Goal: Task Accomplishment & Management: Manage account settings

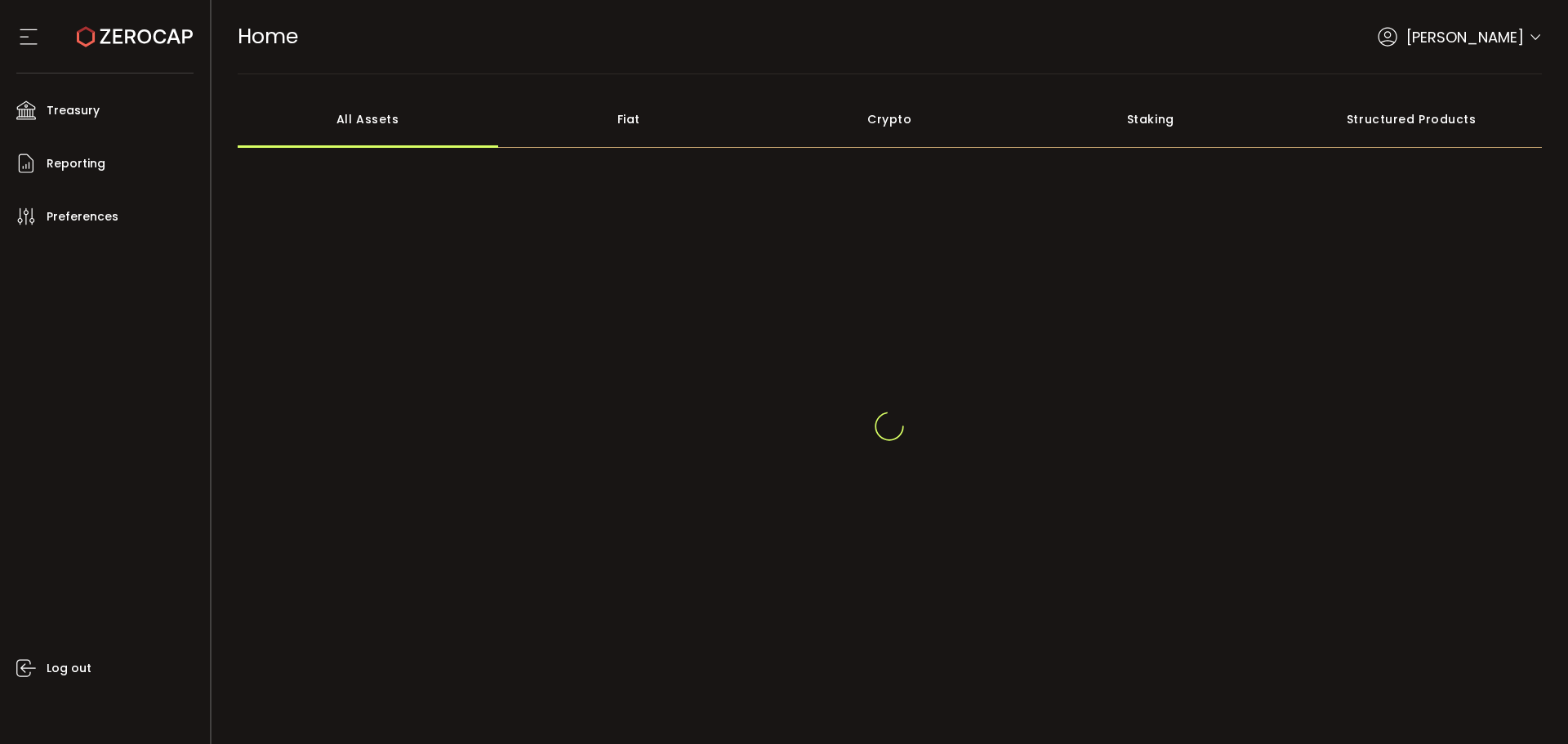
click at [1531, 35] on icon at bounding box center [1535, 38] width 13 height 13
click at [1533, 19] on span at bounding box center [1535, 27] width 13 height 16
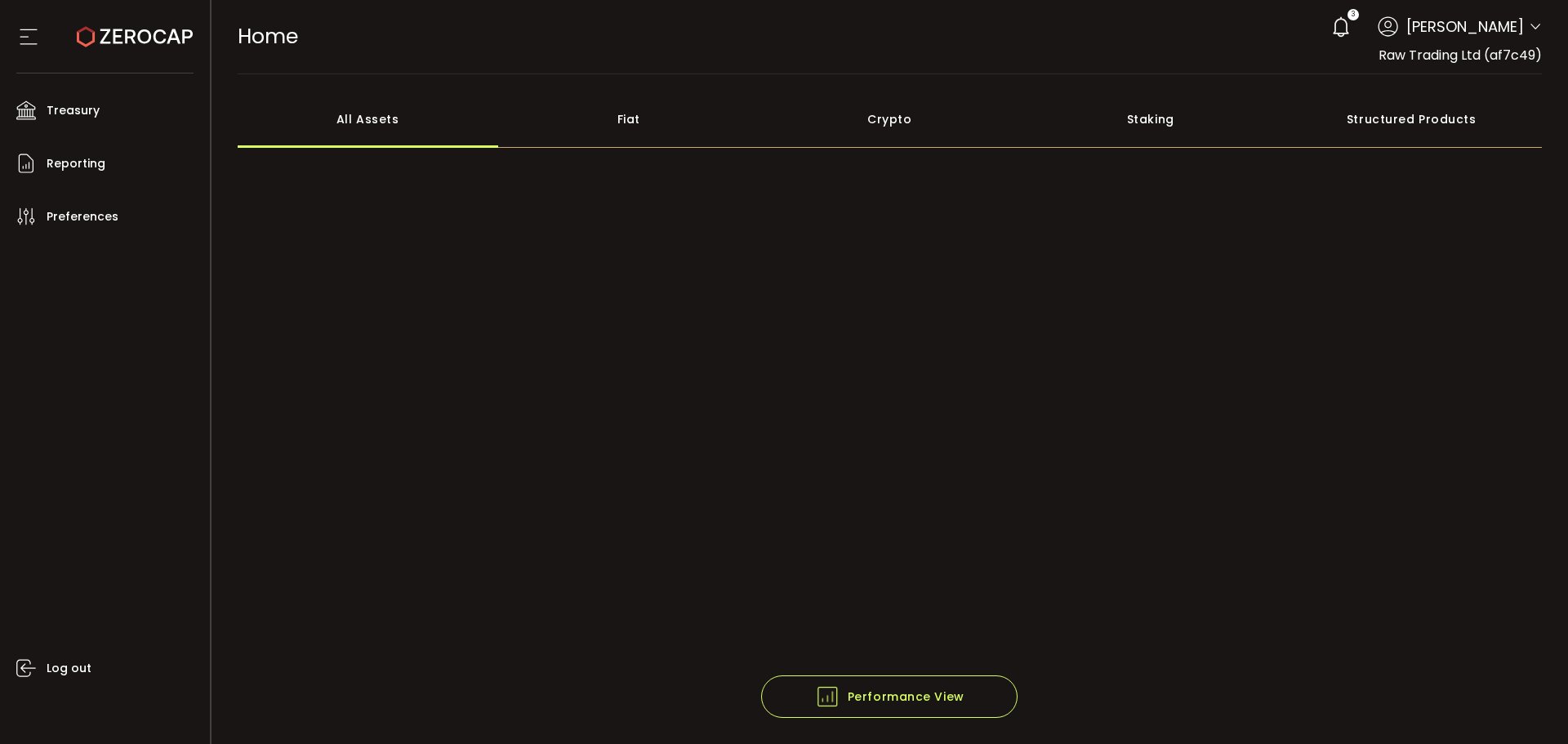
click at [1536, 25] on icon at bounding box center [1535, 27] width 13 height 13
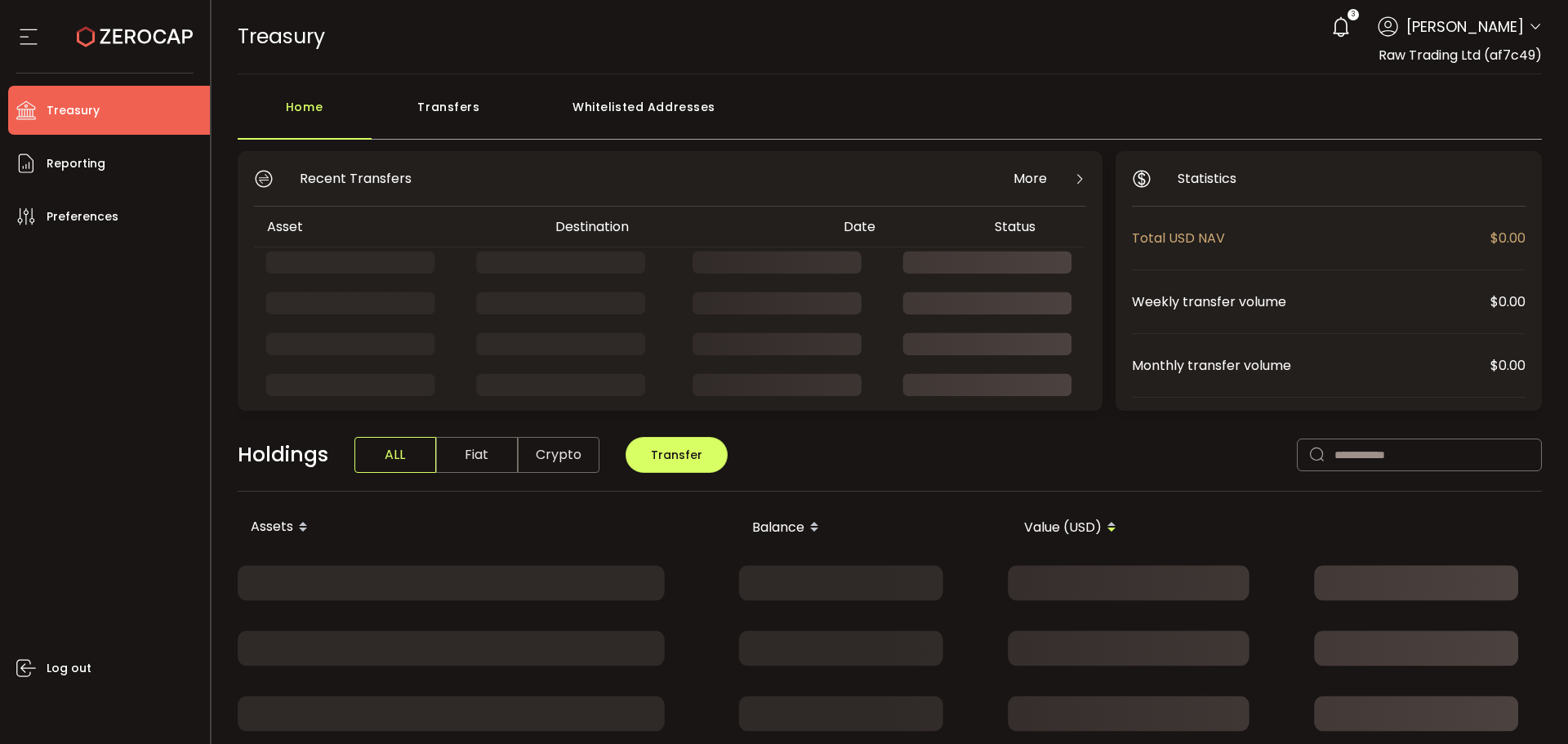
click at [1530, 27] on icon at bounding box center [1535, 27] width 13 height 13
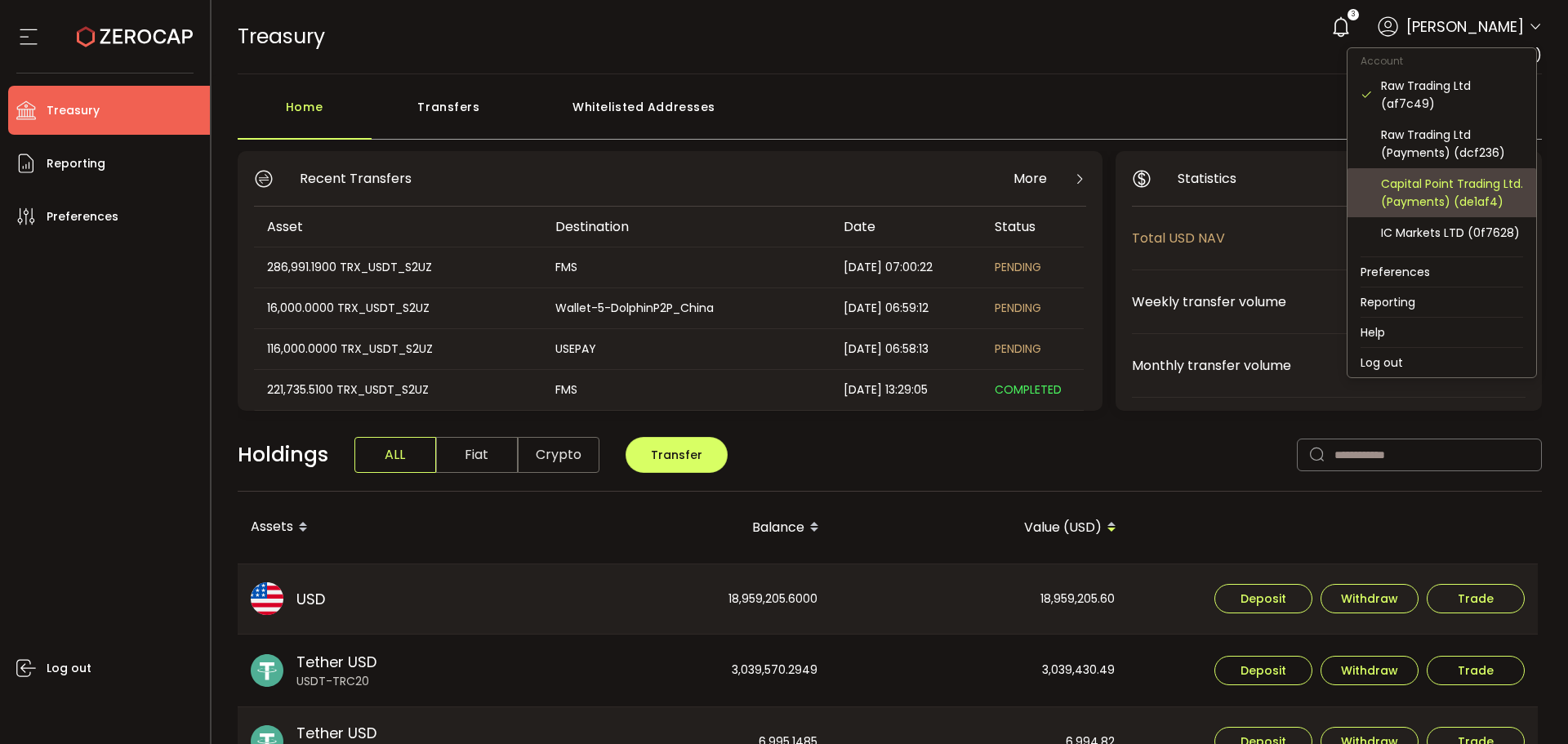
scroll to position [164, 0]
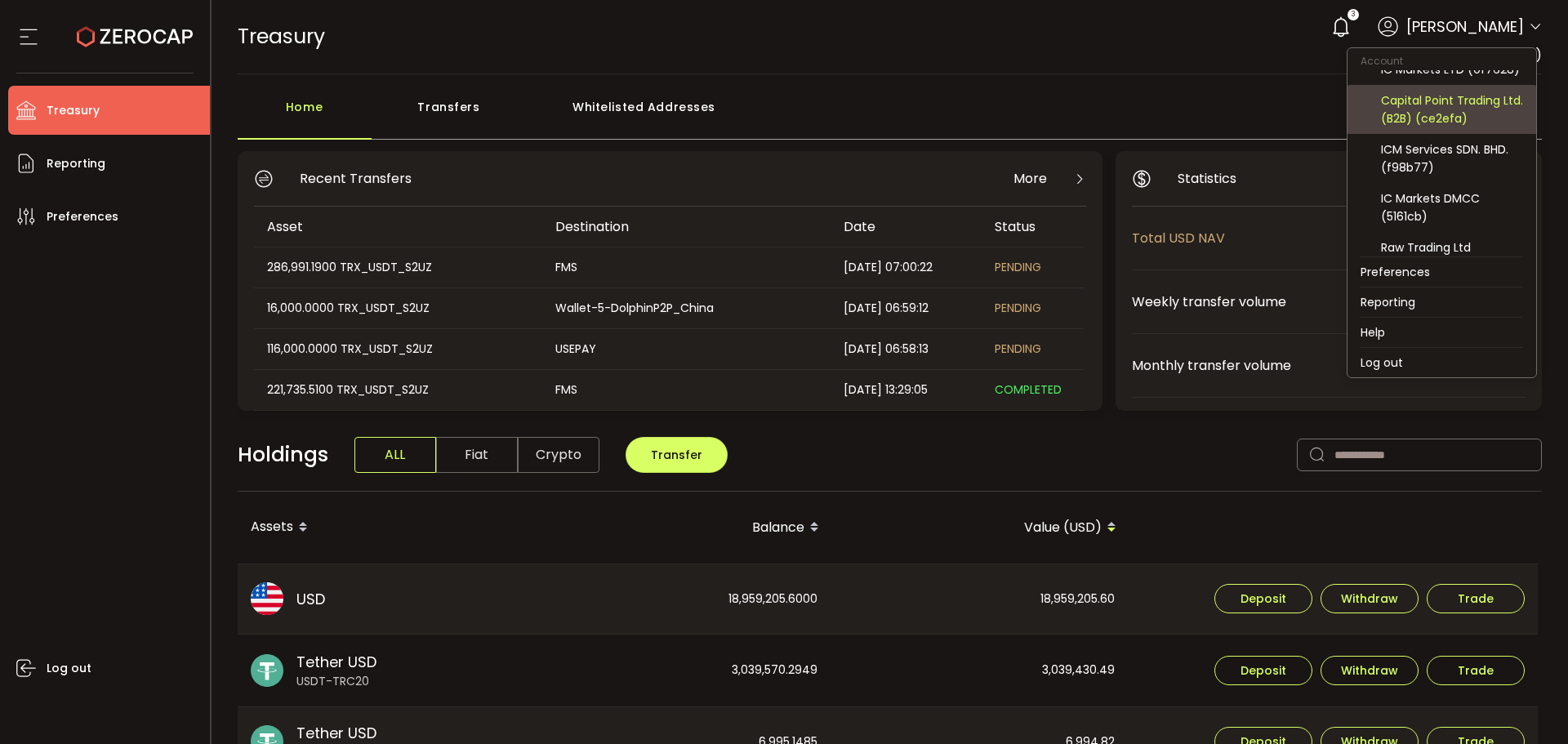
click at [1450, 127] on div "Capital Point Trading Ltd. (B2B) (ce2efa)" at bounding box center [1453, 109] width 142 height 36
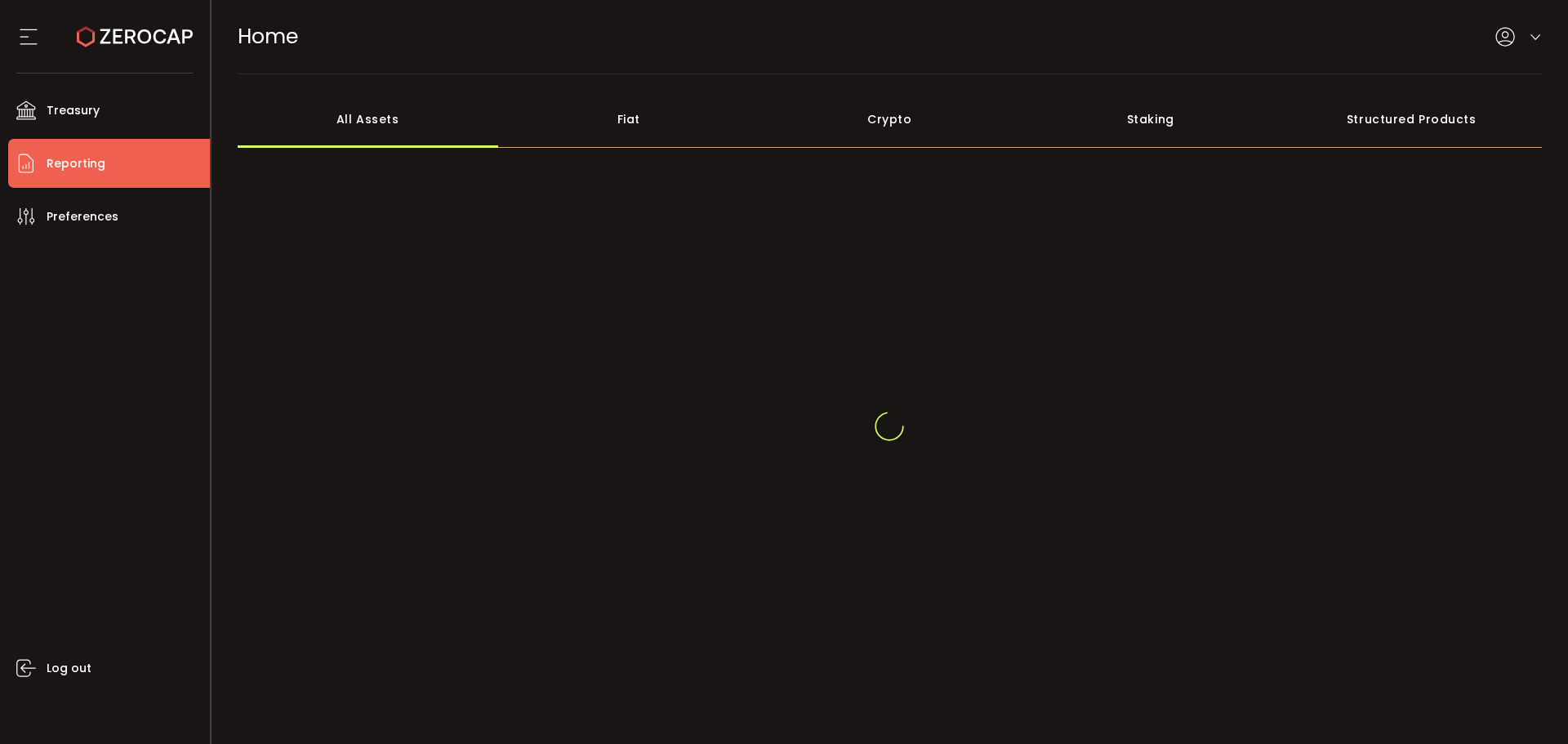
click at [67, 165] on span "Reporting" at bounding box center [75, 164] width 59 height 24
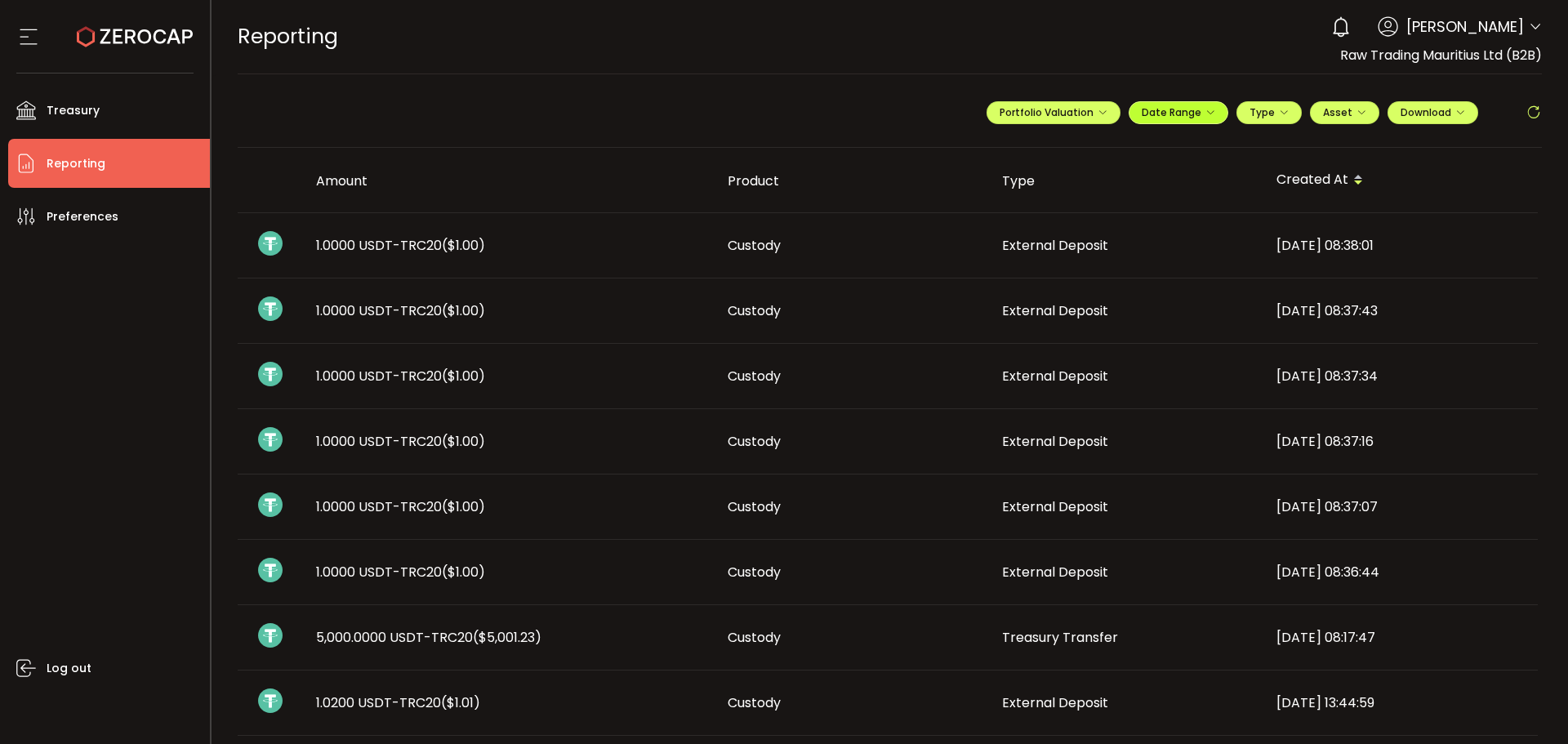
click at [1147, 114] on span "Date Range" at bounding box center [1178, 113] width 73 height 13
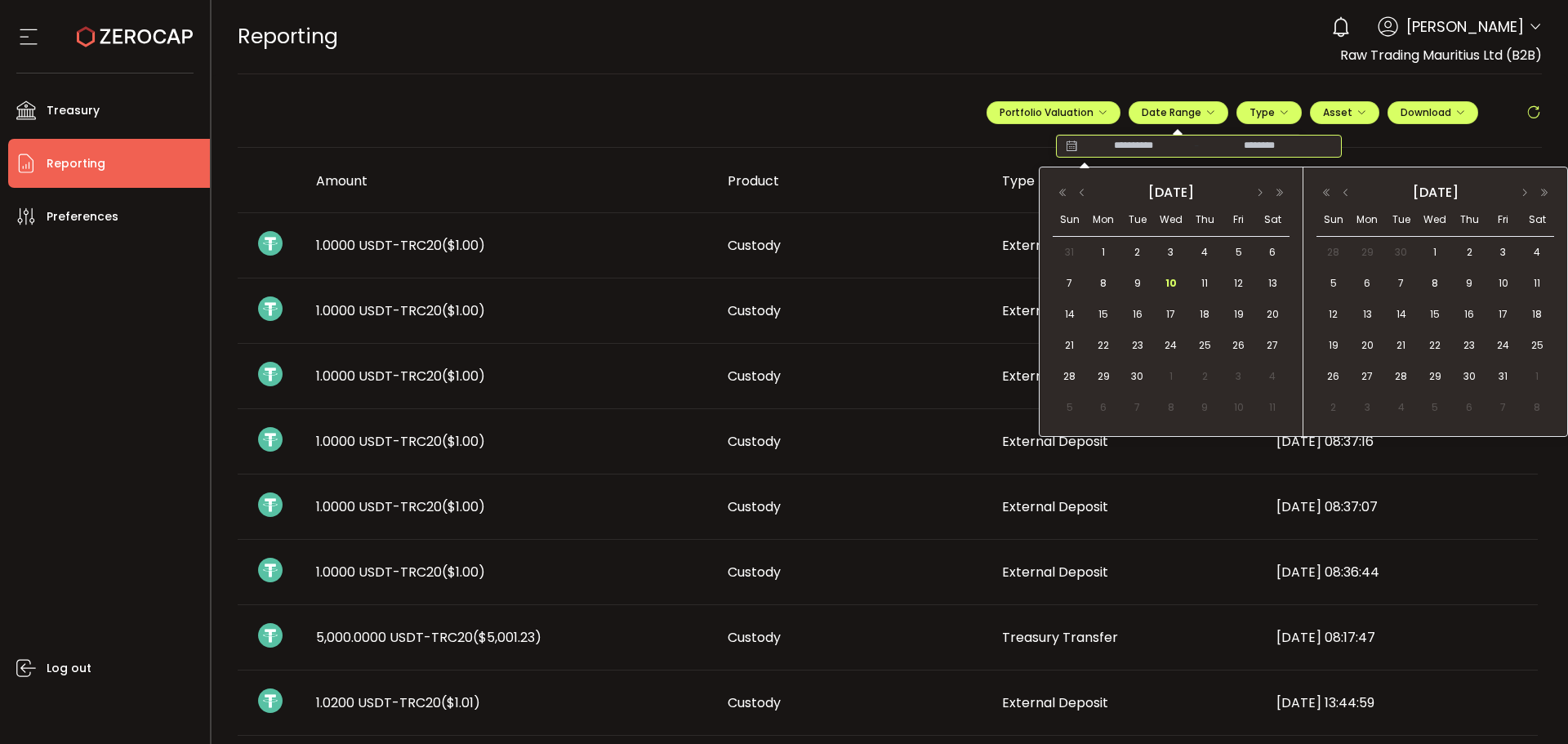
click at [1110, 148] on input at bounding box center [1133, 145] width 105 height 16
click at [1084, 192] on button "button" at bounding box center [1082, 192] width 19 height 12
click at [1232, 246] on span "1" at bounding box center [1239, 252] width 19 height 19
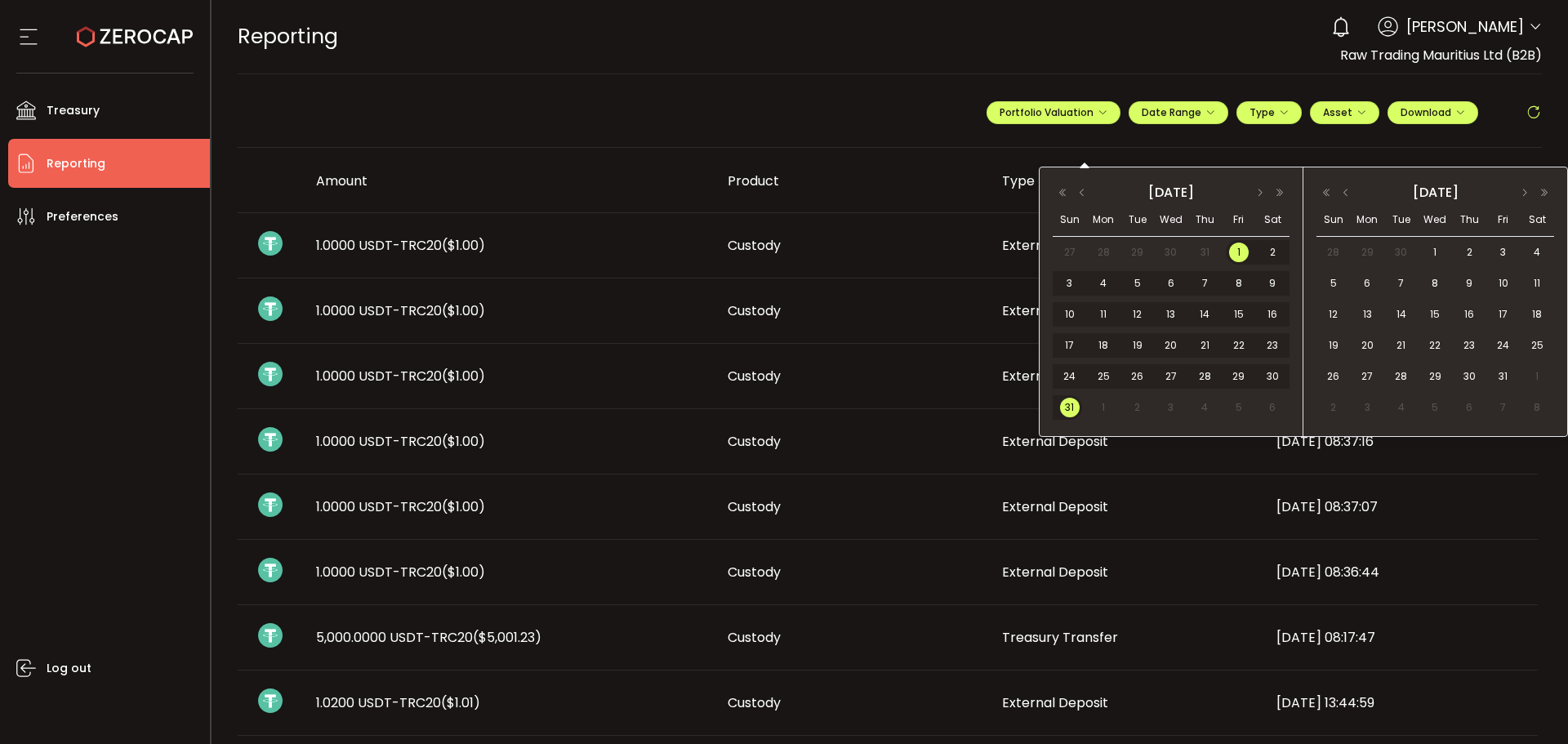
click at [1069, 413] on span "31" at bounding box center [1070, 407] width 19 height 19
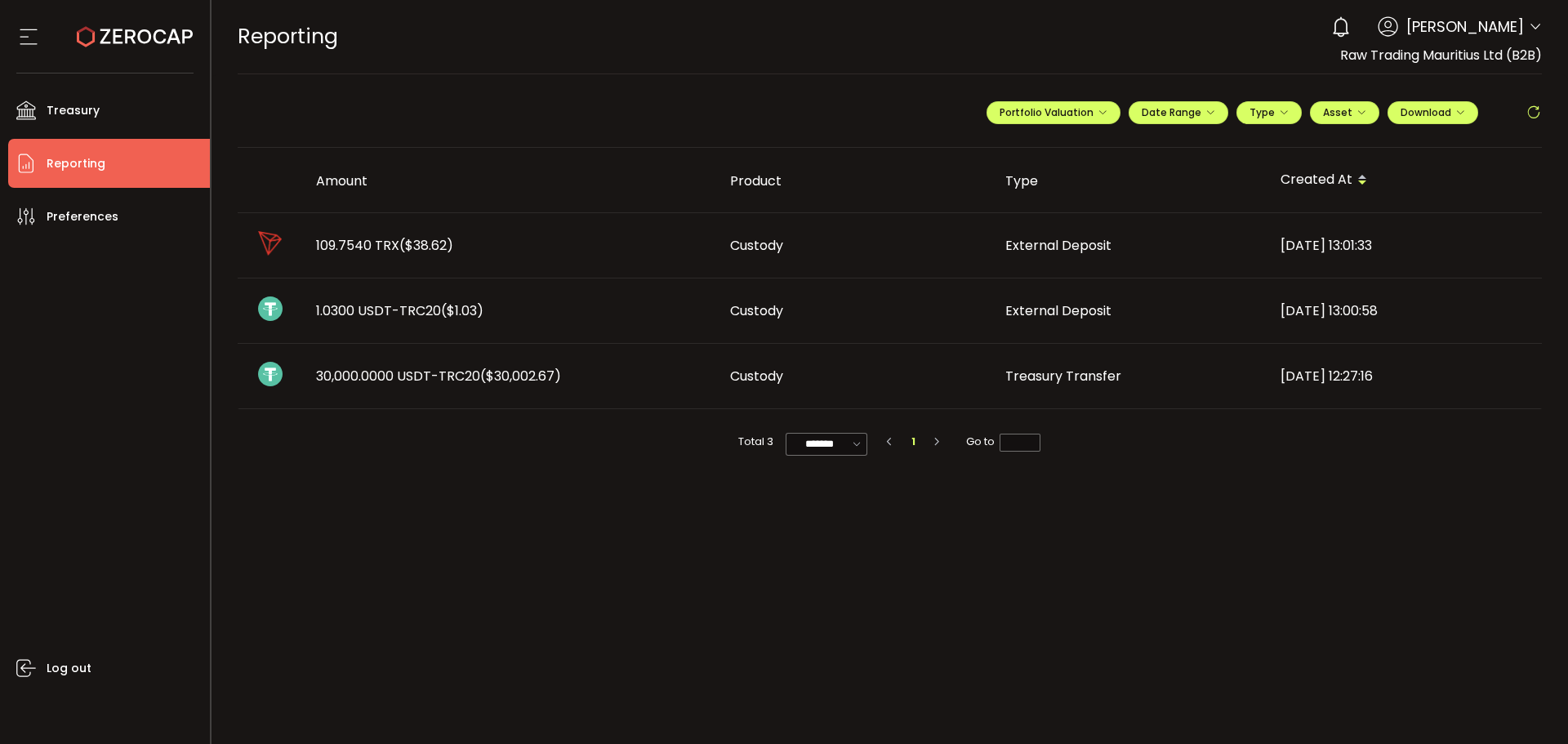
click at [474, 328] on td "1.0300 USDT-TRC20 ($1.03)" at bounding box center [510, 312] width 414 height 65
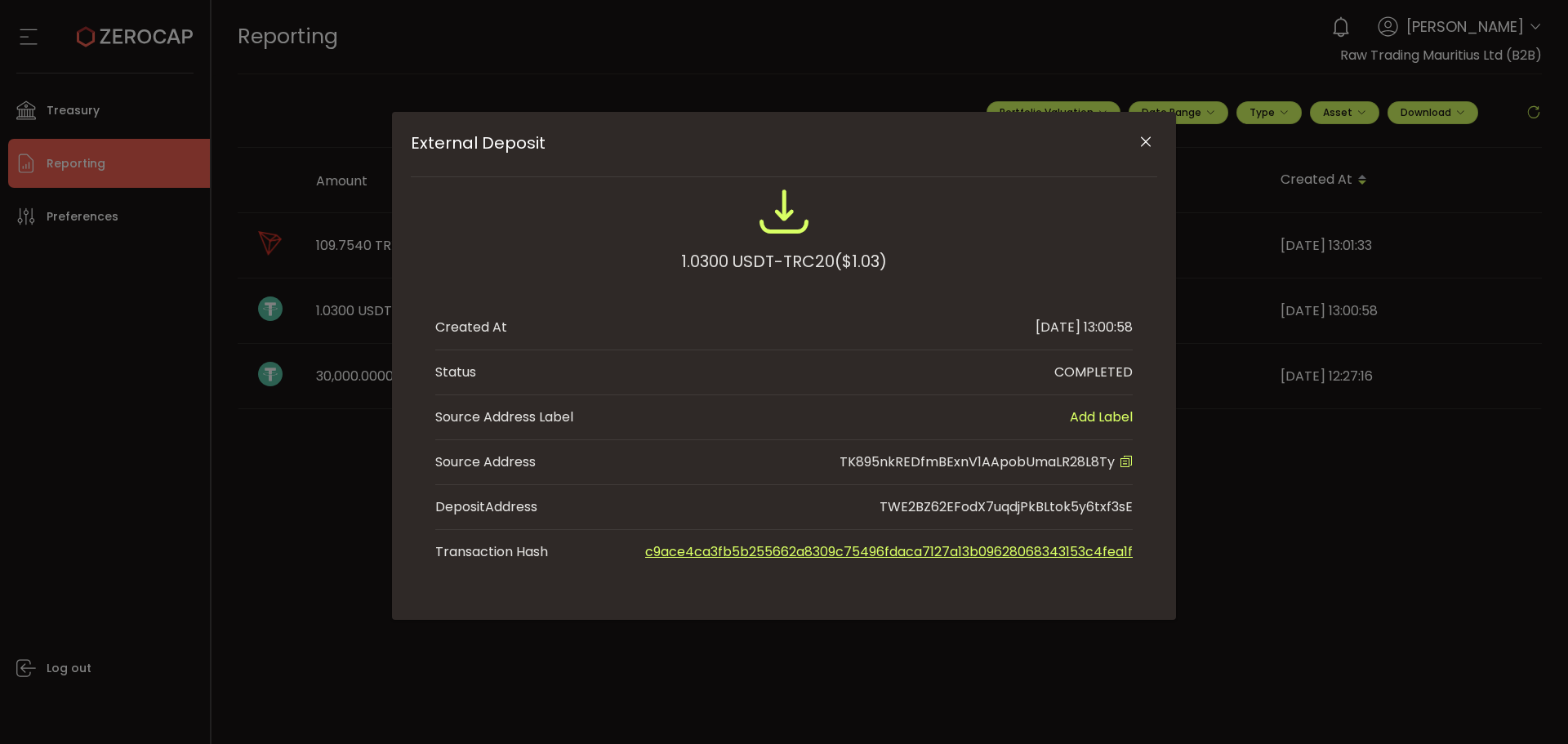
click at [1151, 141] on icon "Close" at bounding box center [1146, 141] width 16 height 16
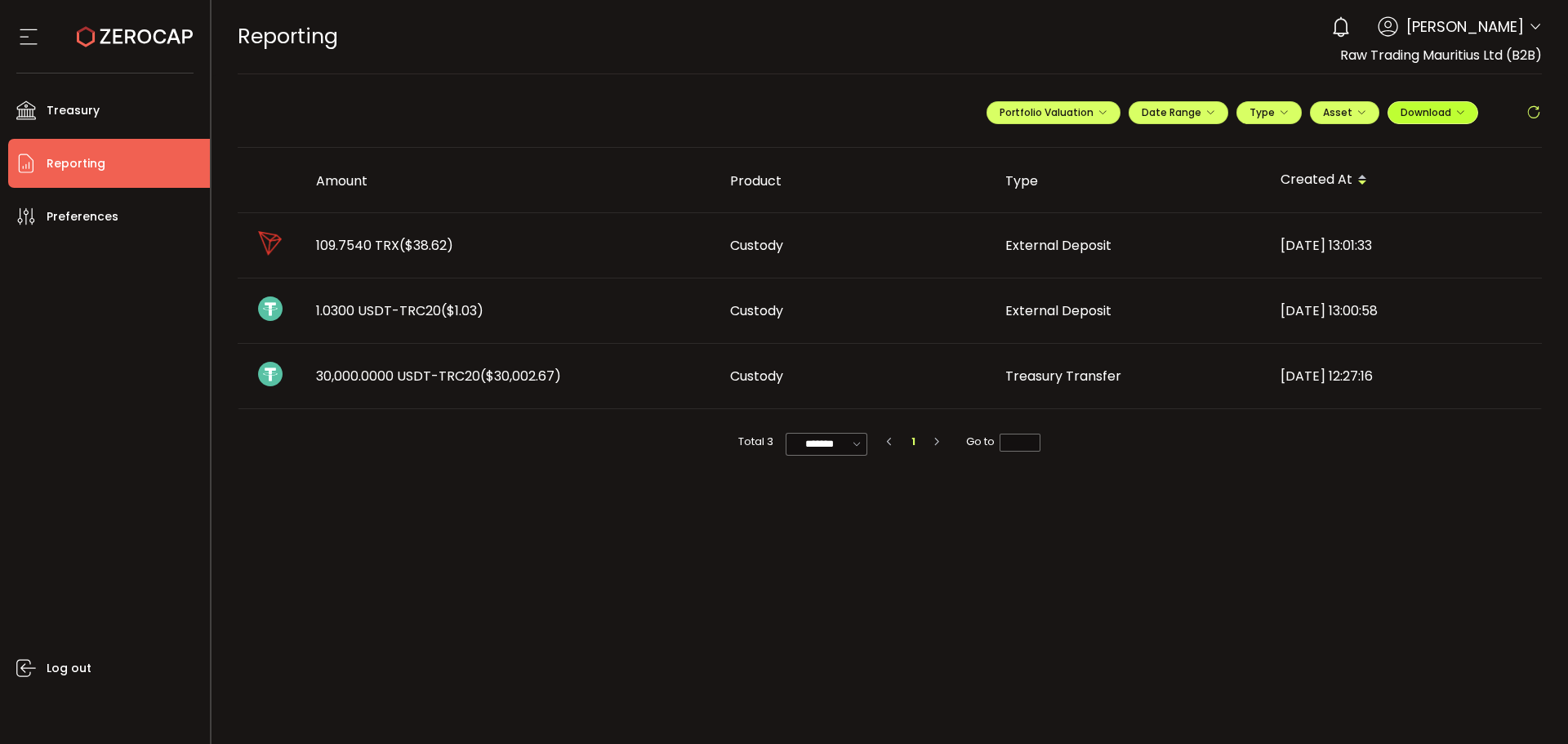
click at [1414, 119] on button "Download" at bounding box center [1432, 113] width 90 height 23
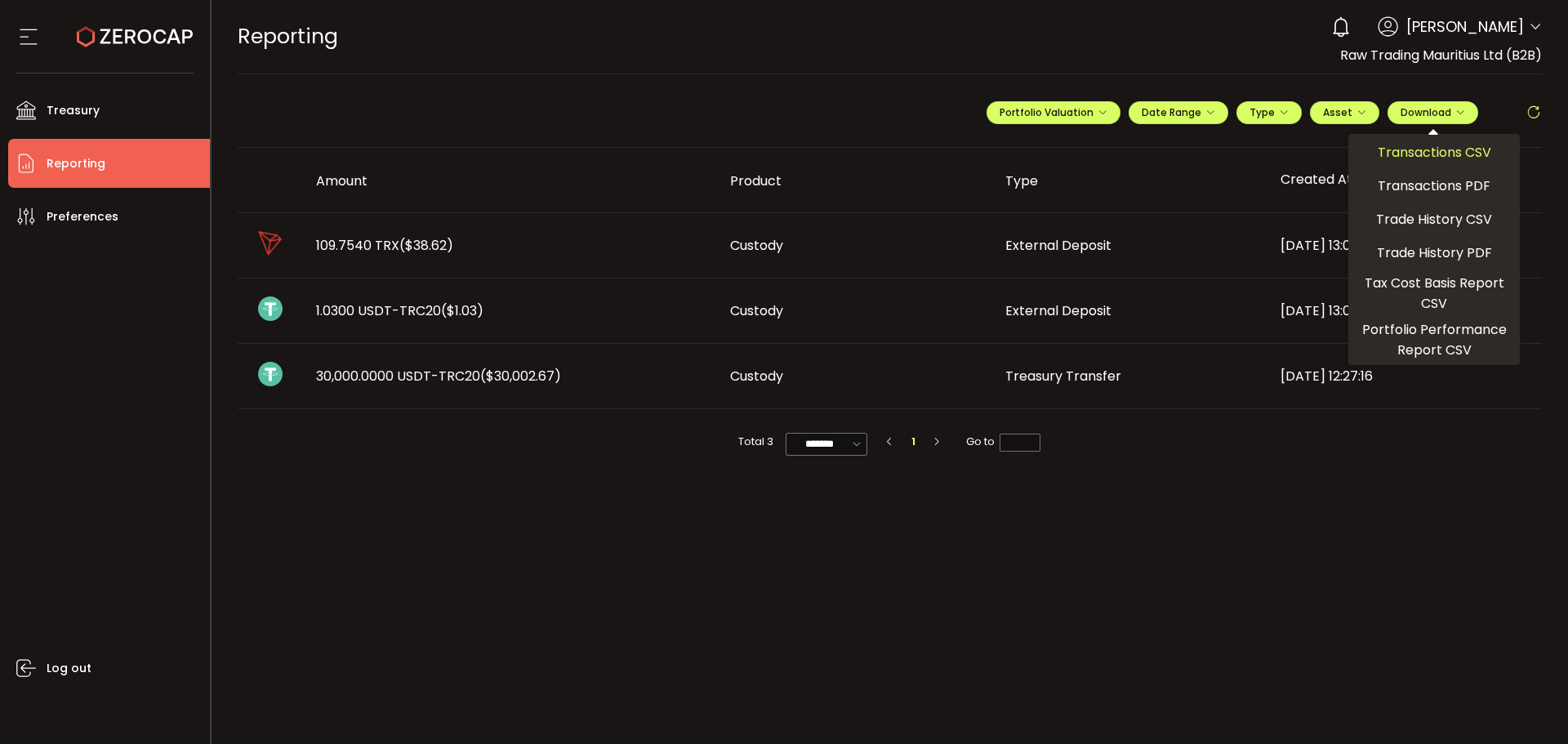
click at [1419, 159] on span "Transactions CSV" at bounding box center [1434, 152] width 114 height 20
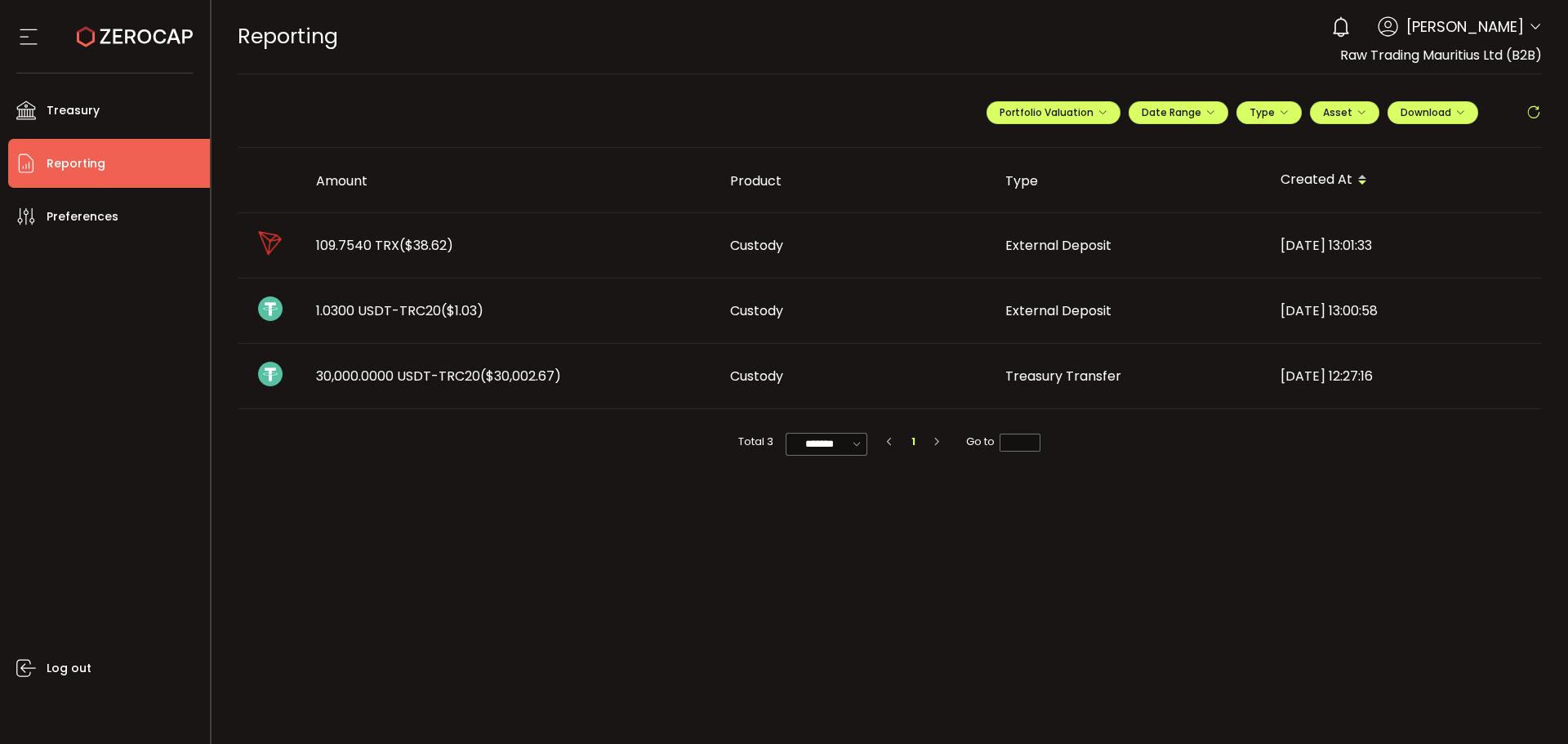
click at [149, 41] on use at bounding box center [135, 37] width 116 height 21
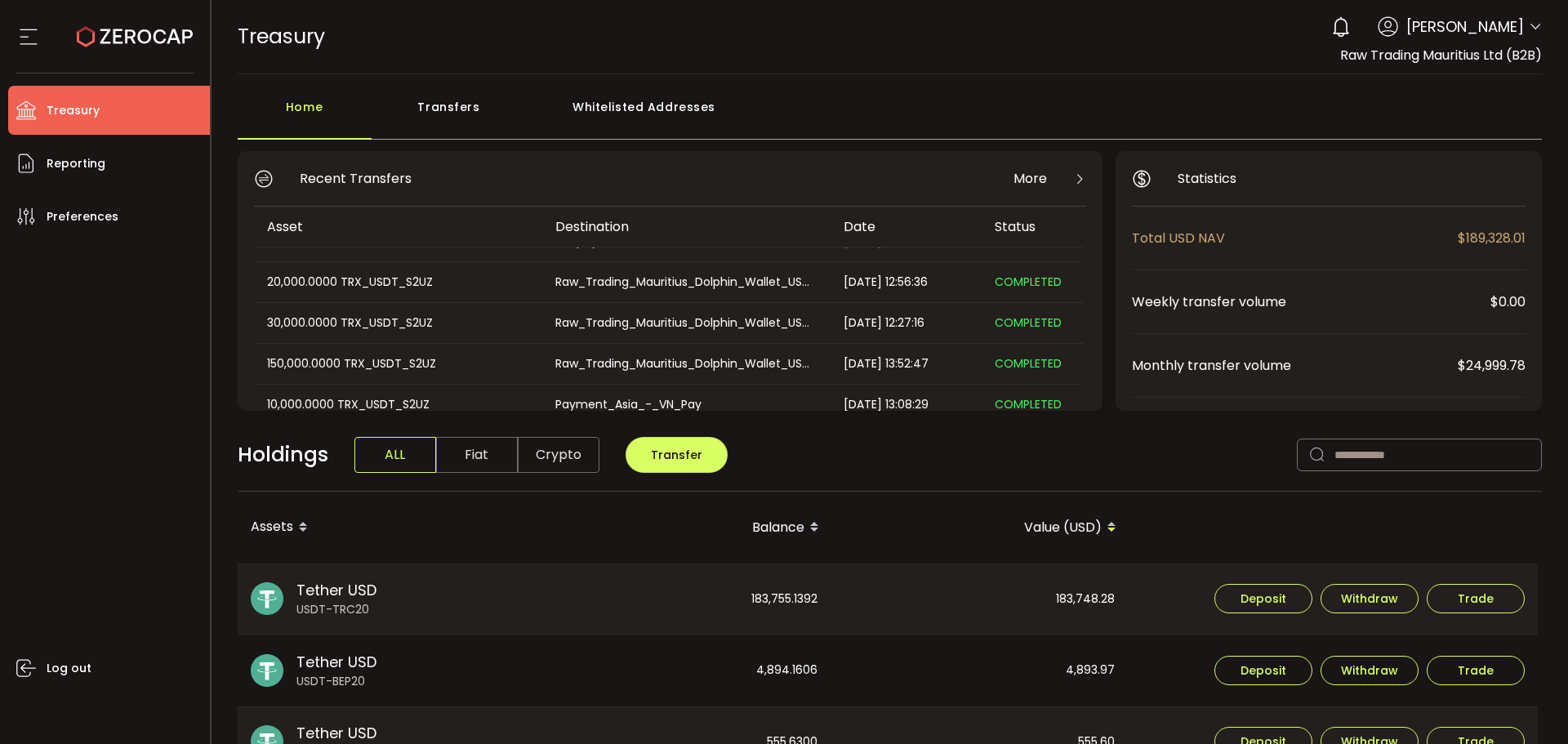
scroll to position [40, 0]
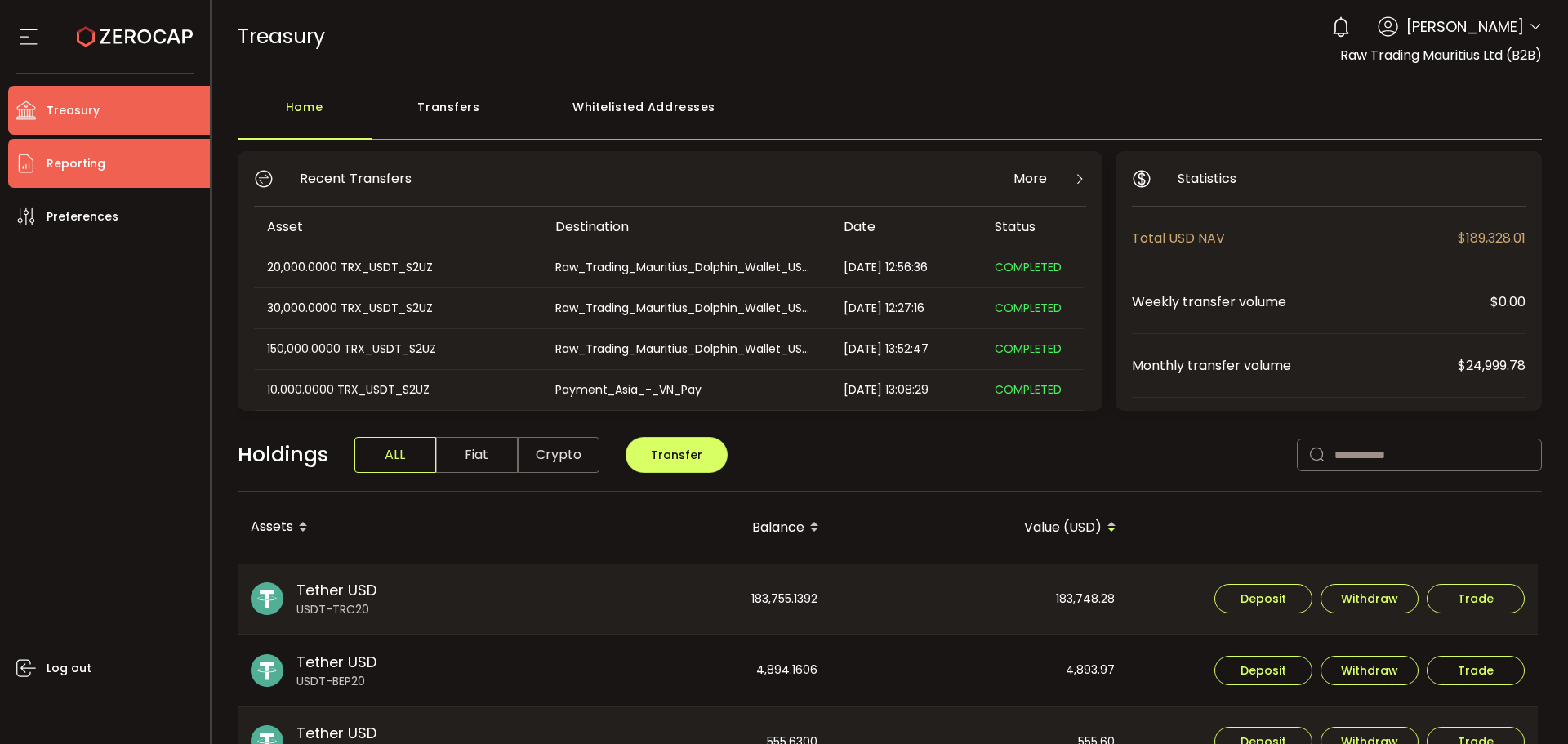
drag, startPoint x: 76, startPoint y: 166, endPoint x: 140, endPoint y: 187, distance: 67.4
click at [76, 166] on span "Reporting" at bounding box center [75, 164] width 59 height 24
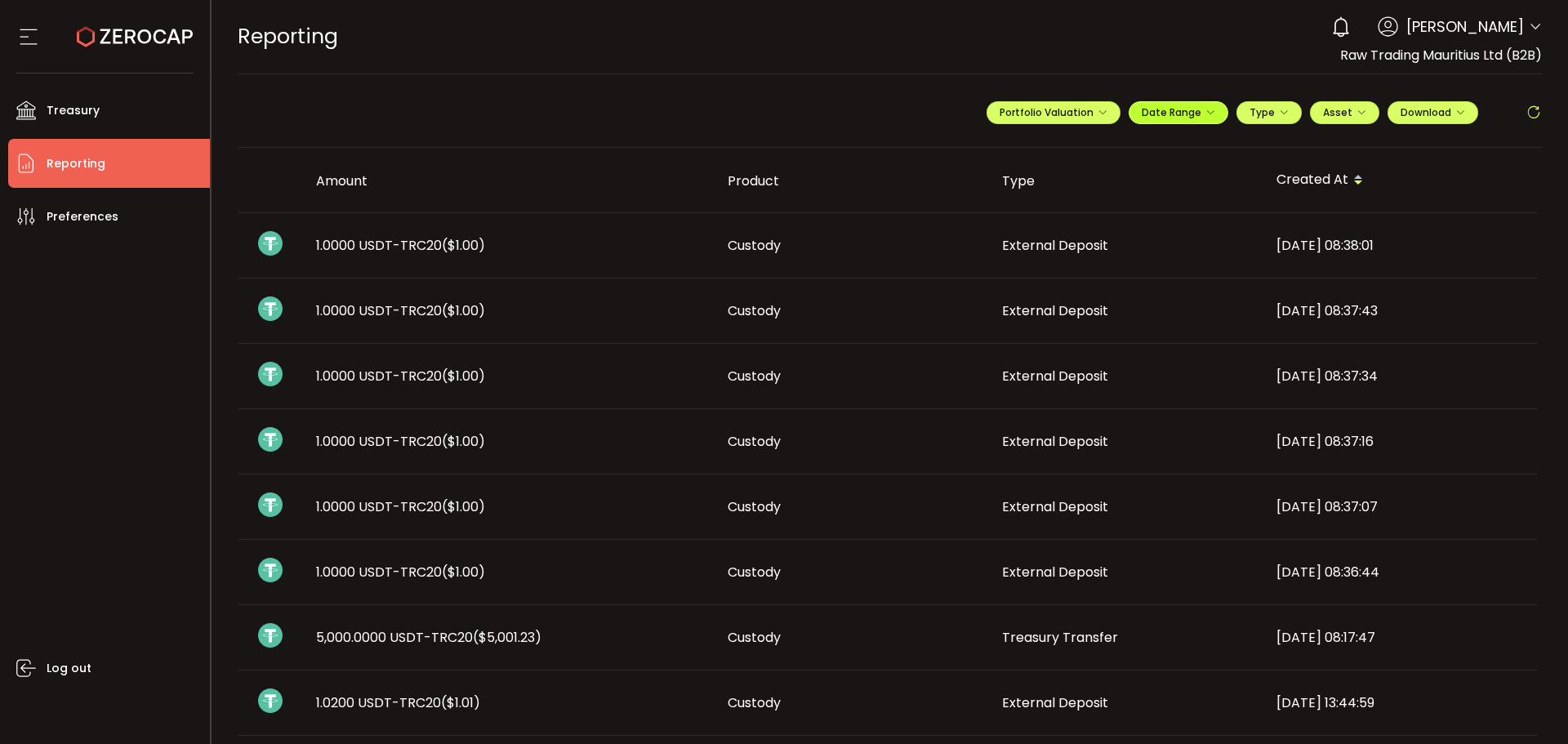
click at [1151, 107] on span "Date Range" at bounding box center [1178, 113] width 73 height 13
click at [1099, 154] on div "-" at bounding box center [1199, 146] width 286 height 23
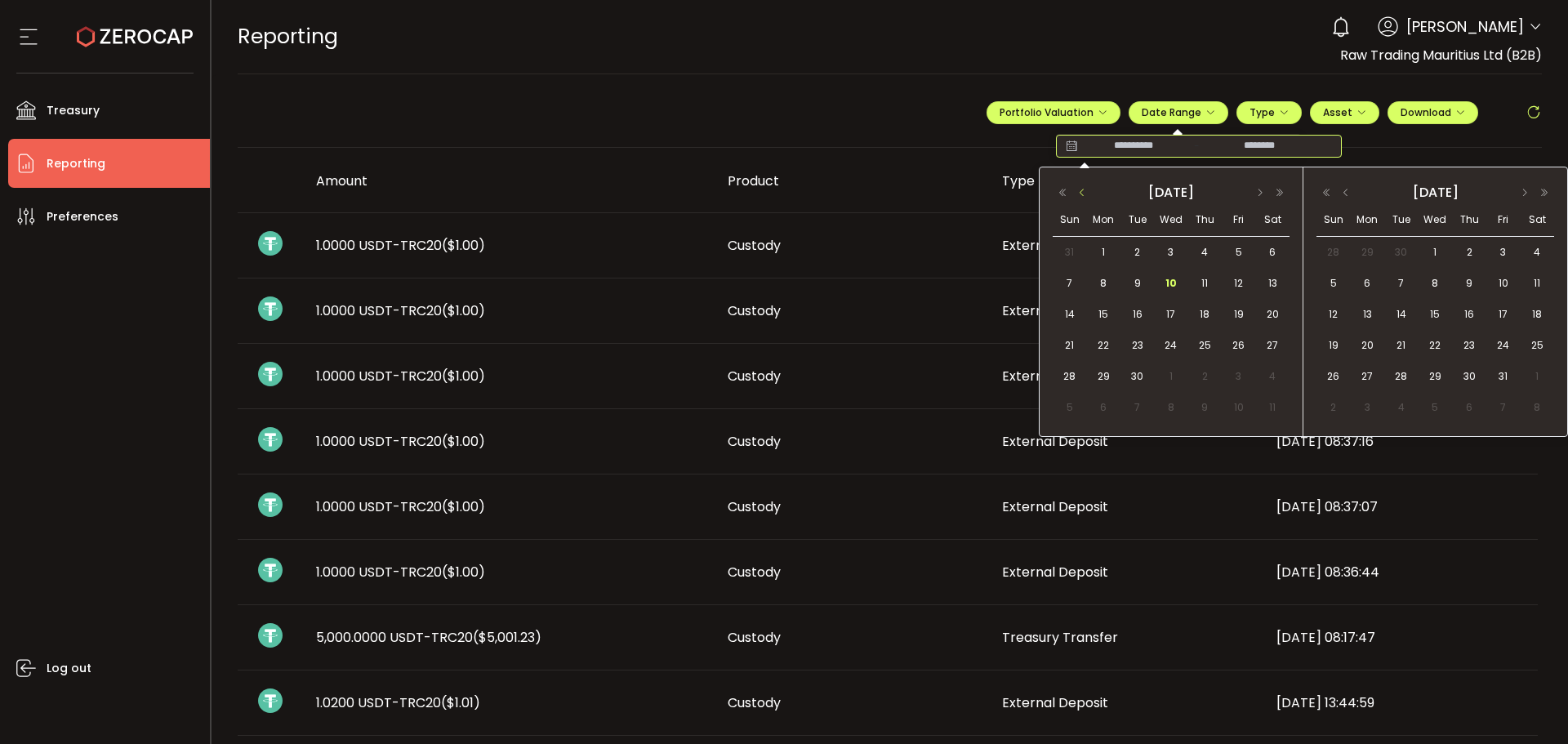
click at [1083, 191] on button "button" at bounding box center [1082, 192] width 19 height 12
click at [1236, 243] on span "1" at bounding box center [1239, 252] width 19 height 19
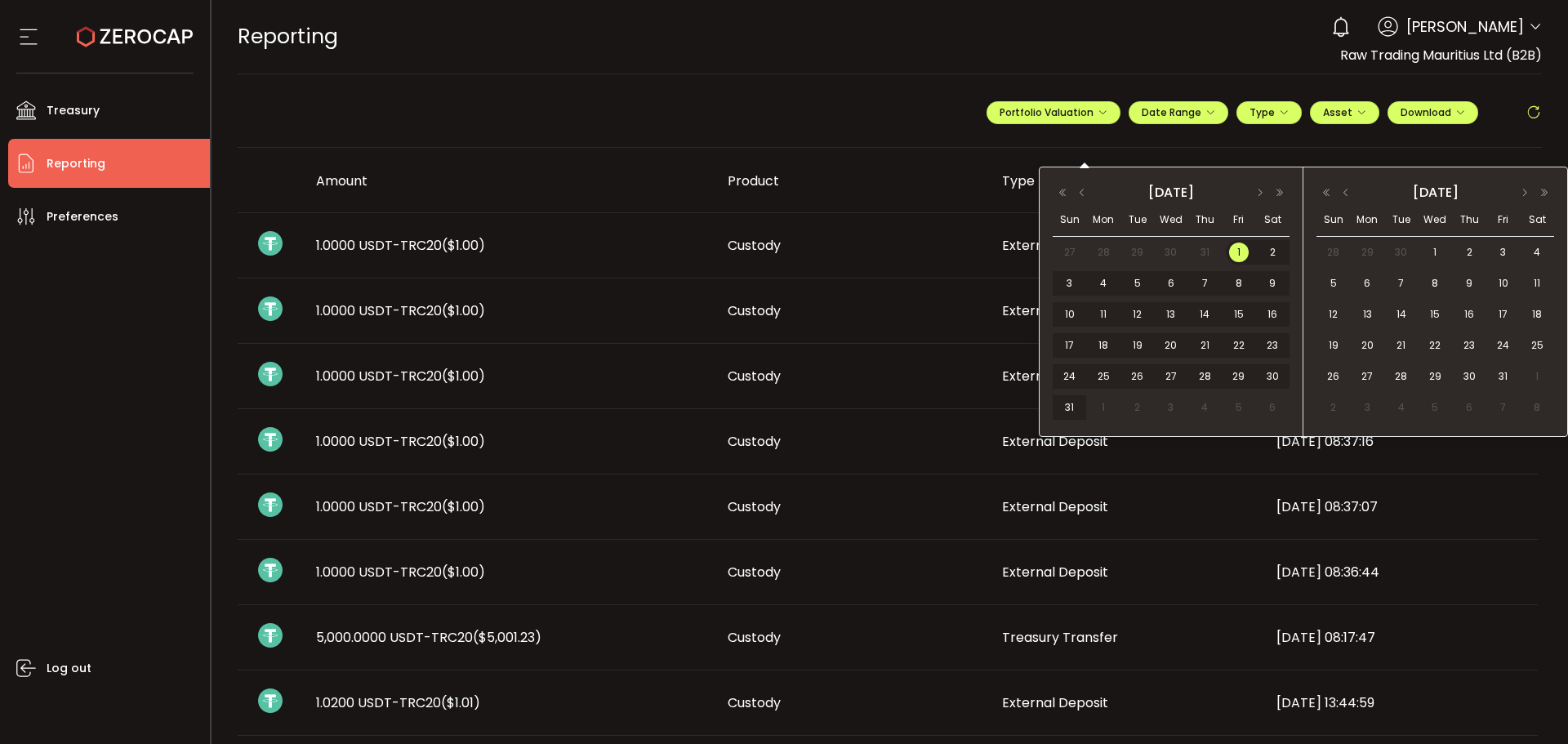
click at [1087, 397] on div "1" at bounding box center [1102, 407] width 34 height 24
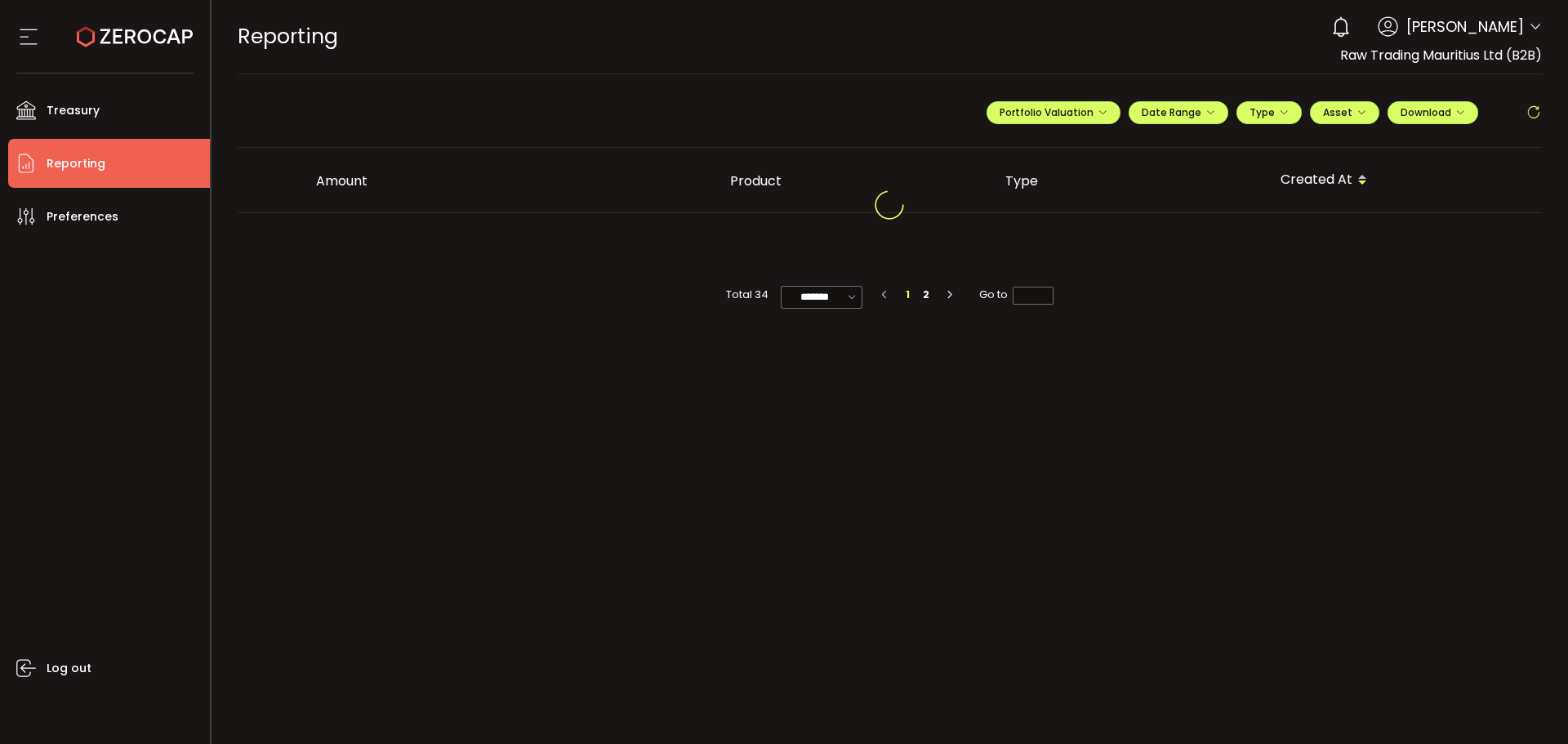
click at [1075, 404] on main "**********" at bounding box center [890, 409] width 1357 height 670
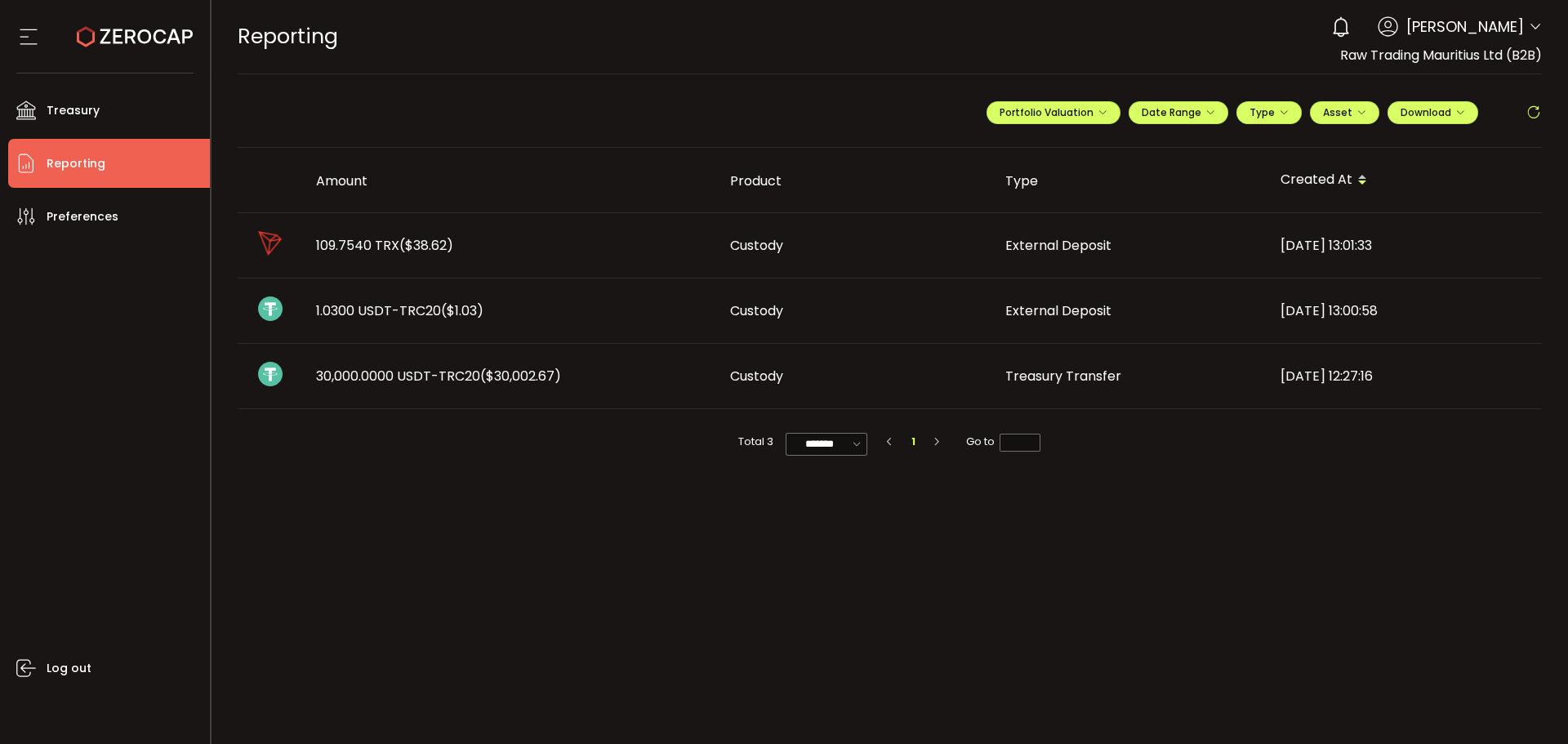
click at [497, 269] on td "109.7540 TRX ($38.62)" at bounding box center [510, 246] width 414 height 65
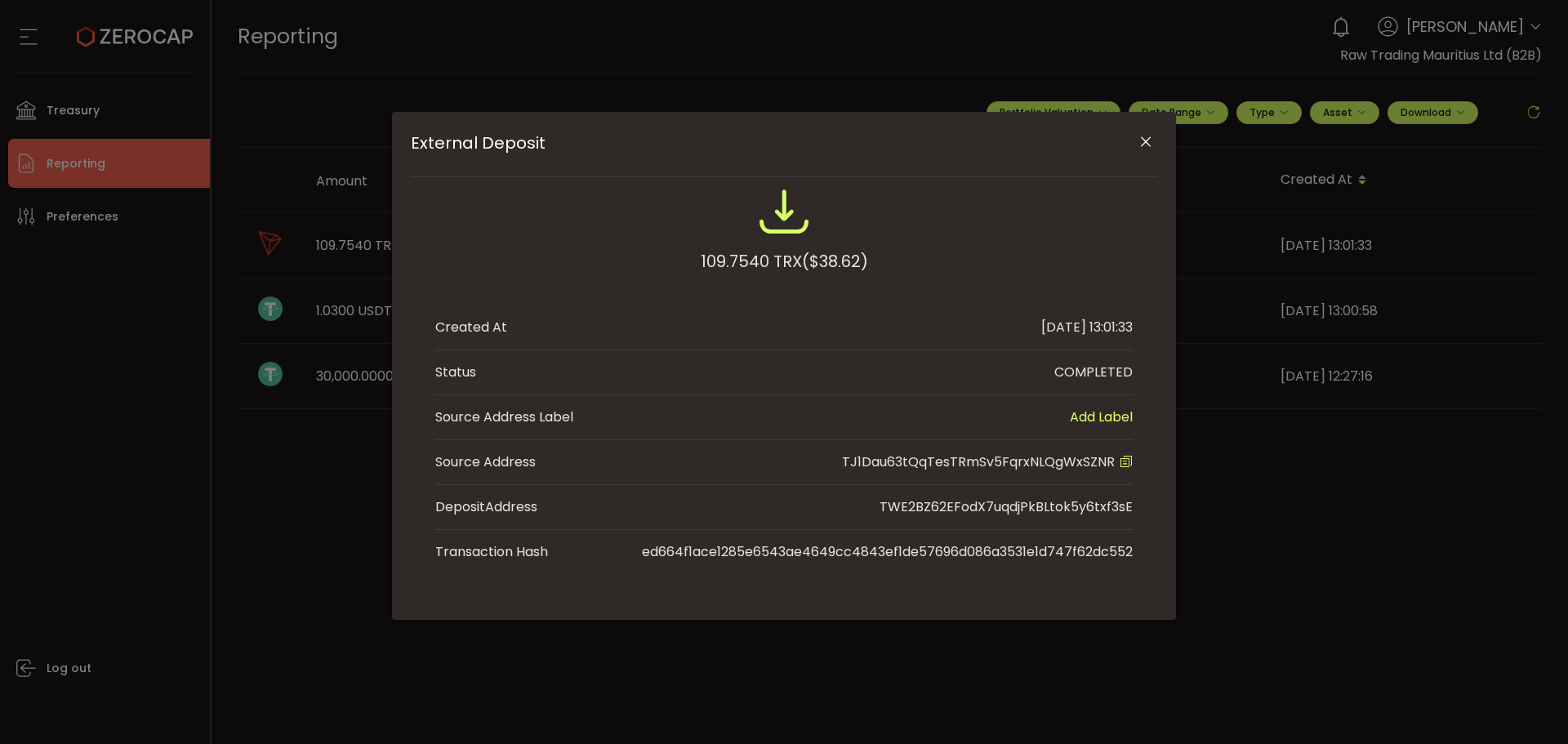
click at [1144, 135] on icon "Close" at bounding box center [1146, 141] width 16 height 16
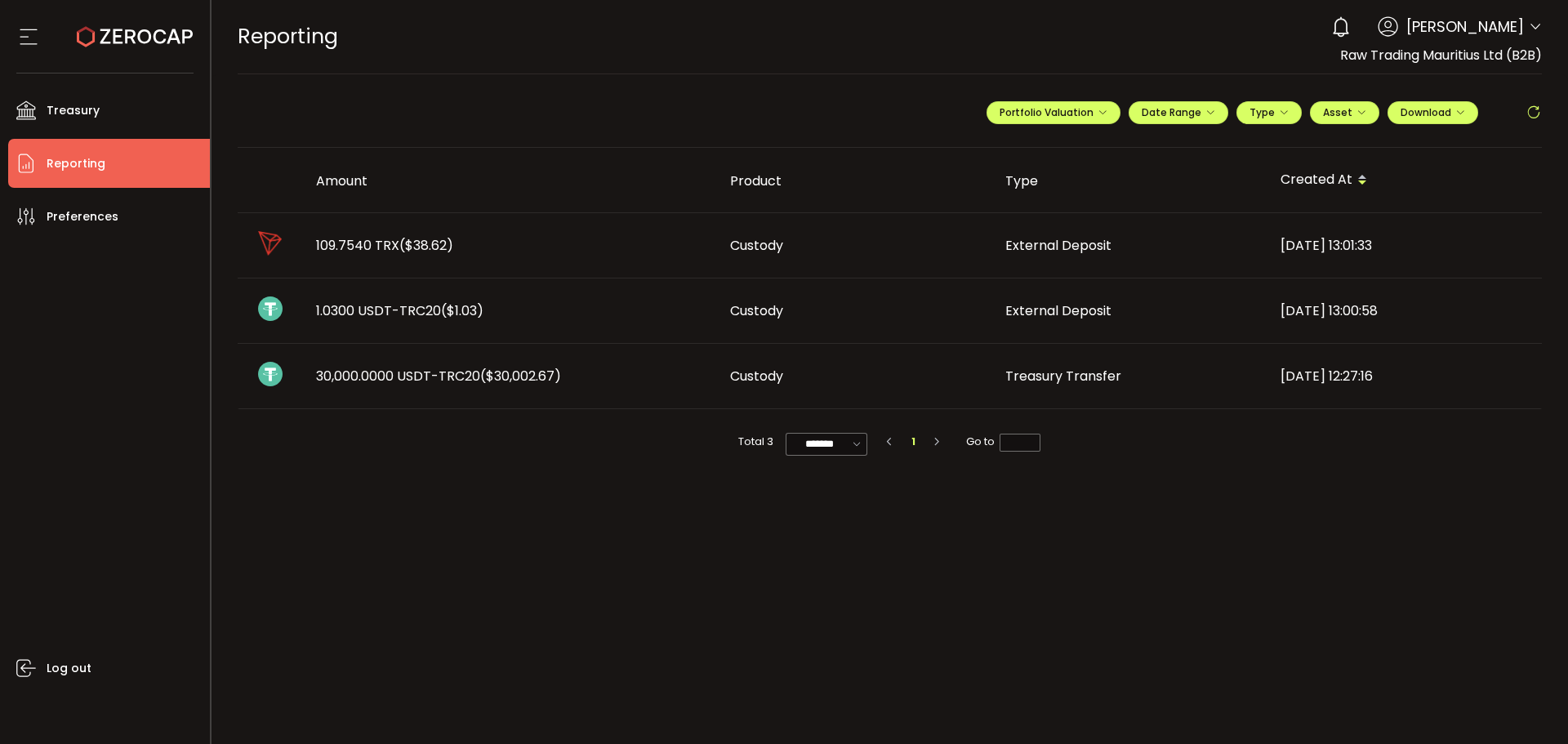
click at [538, 354] on td "30,000.0000 USDT-TRC20 ($30,002.67)" at bounding box center [510, 376] width 414 height 65
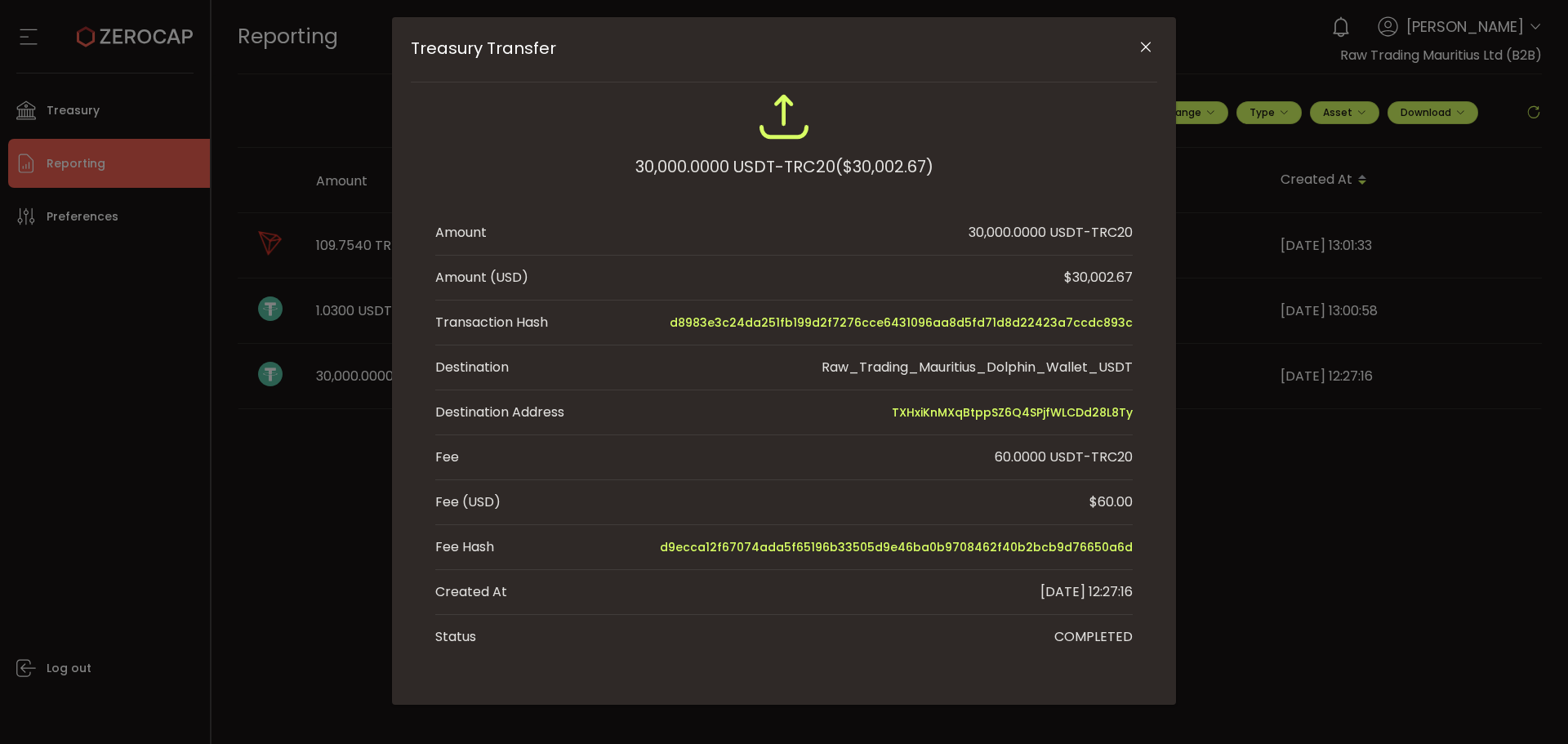
scroll to position [96, 0]
drag, startPoint x: 1140, startPoint y: 40, endPoint x: 1147, endPoint y: 49, distance: 11.4
click at [1141, 39] on icon "Close" at bounding box center [1146, 45] width 16 height 16
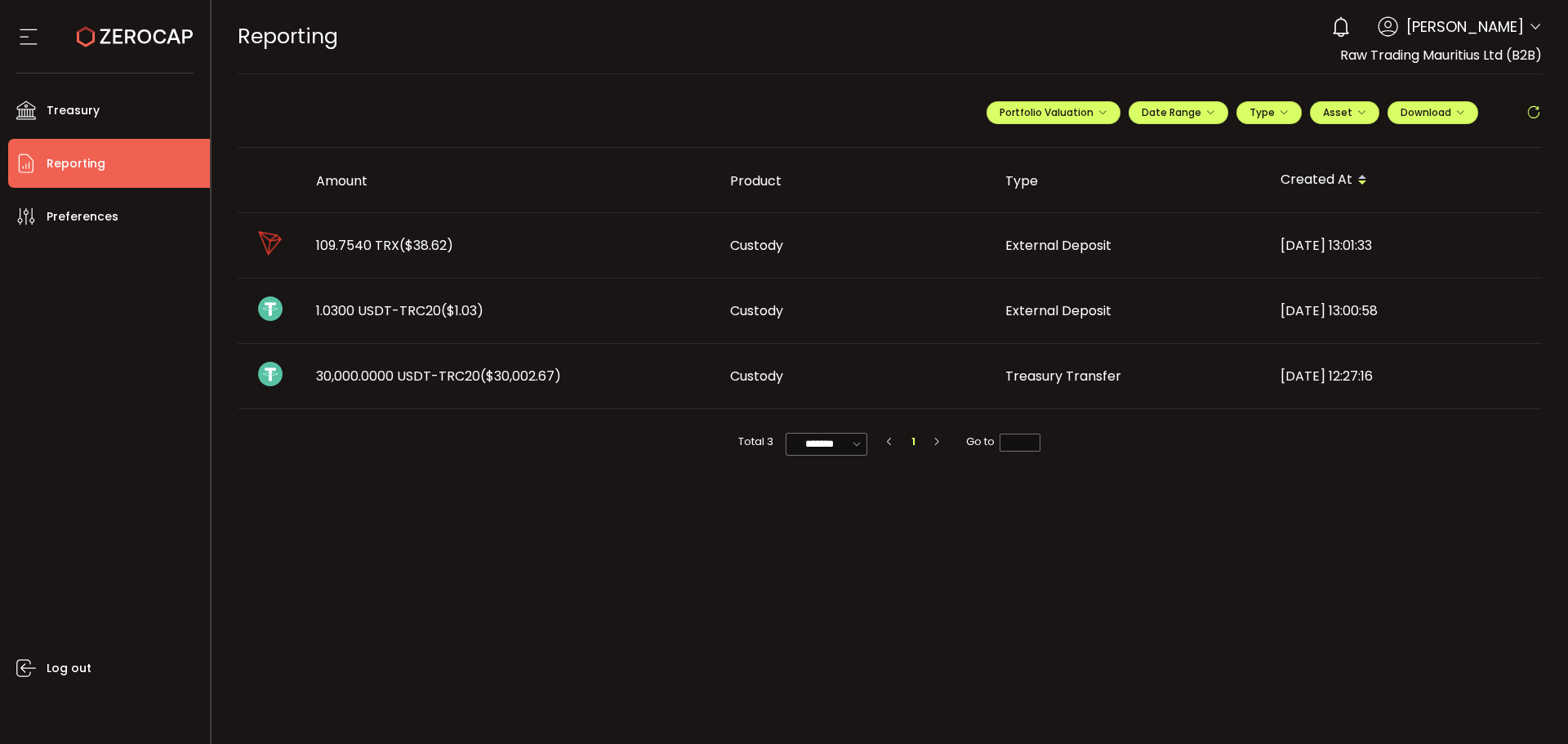
click at [1537, 24] on icon at bounding box center [1535, 27] width 13 height 13
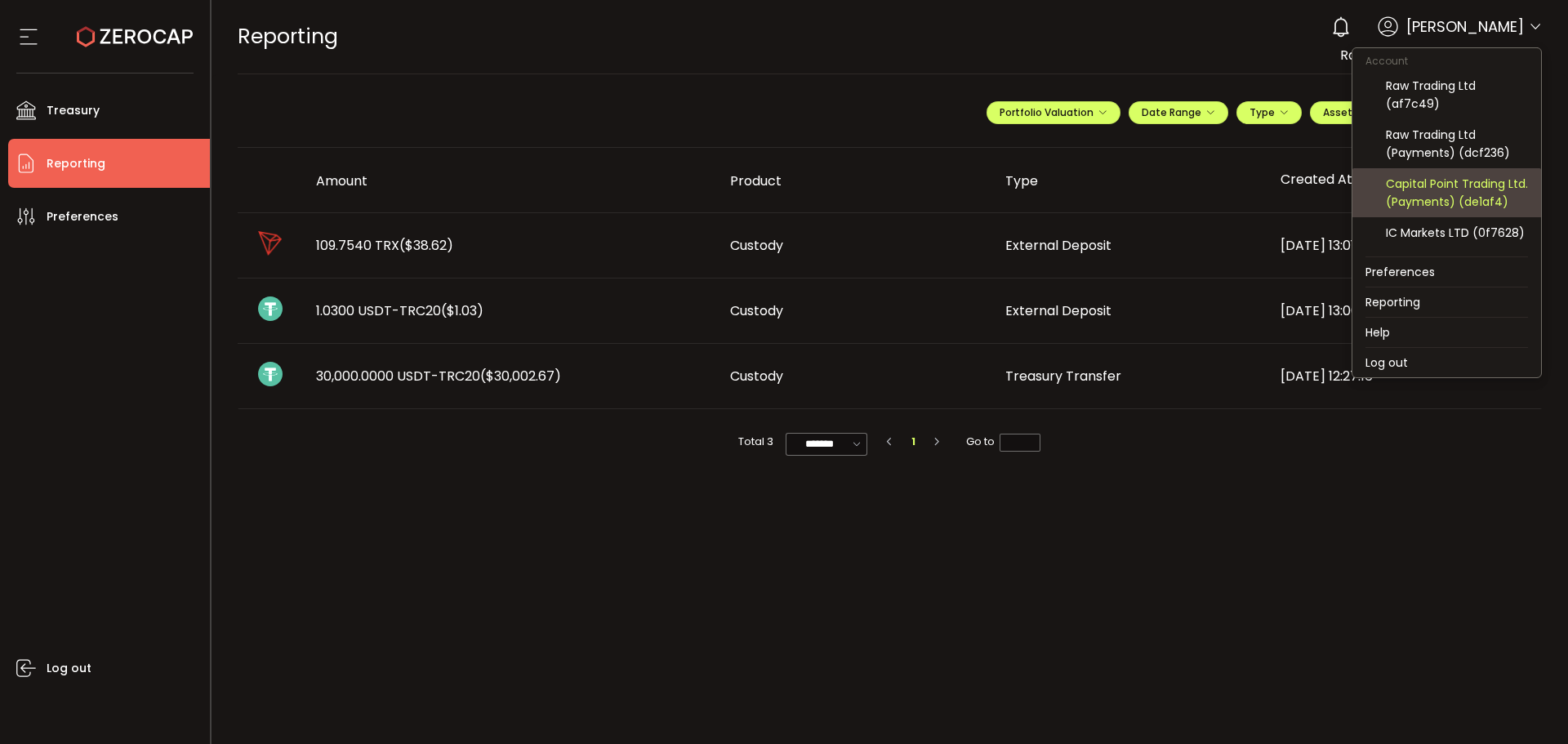
click at [1429, 201] on div "Capital Point Trading Ltd. (Payments) (de1af4)" at bounding box center [1457, 192] width 142 height 36
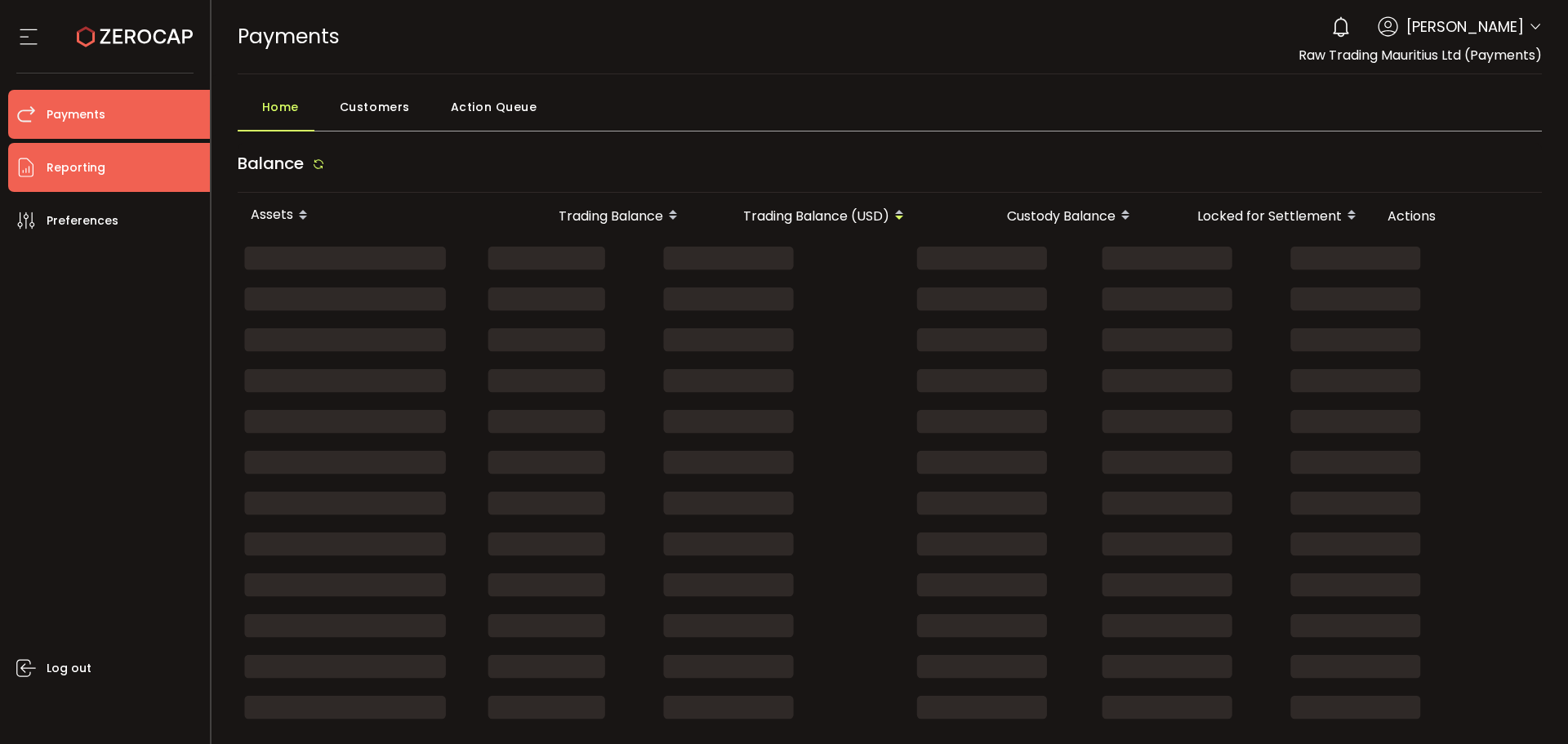
click at [106, 160] on li "Reporting" at bounding box center [109, 167] width 202 height 49
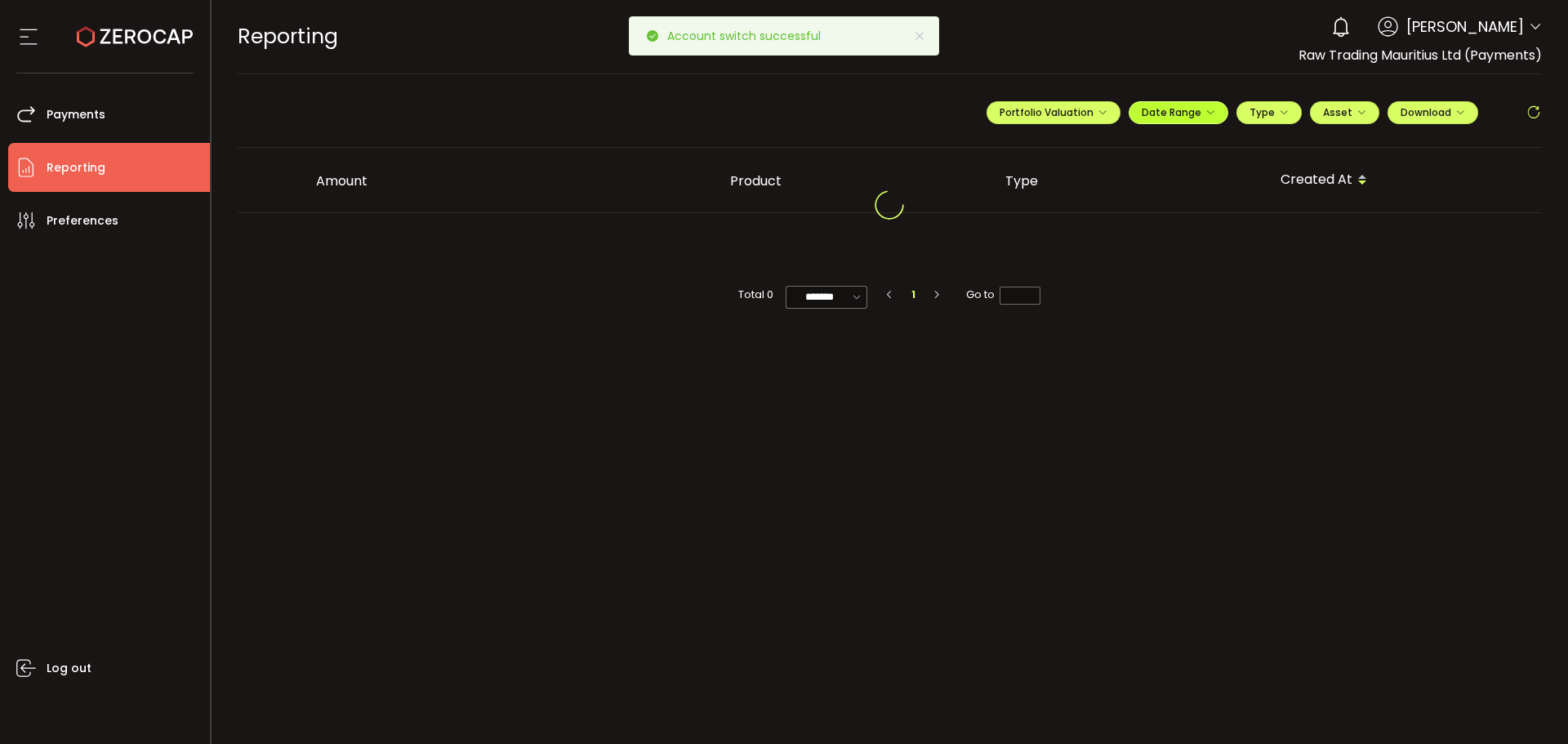
click at [1144, 117] on span "Date Range" at bounding box center [1178, 113] width 73 height 13
click at [1144, 155] on div "-" at bounding box center [1199, 146] width 286 height 23
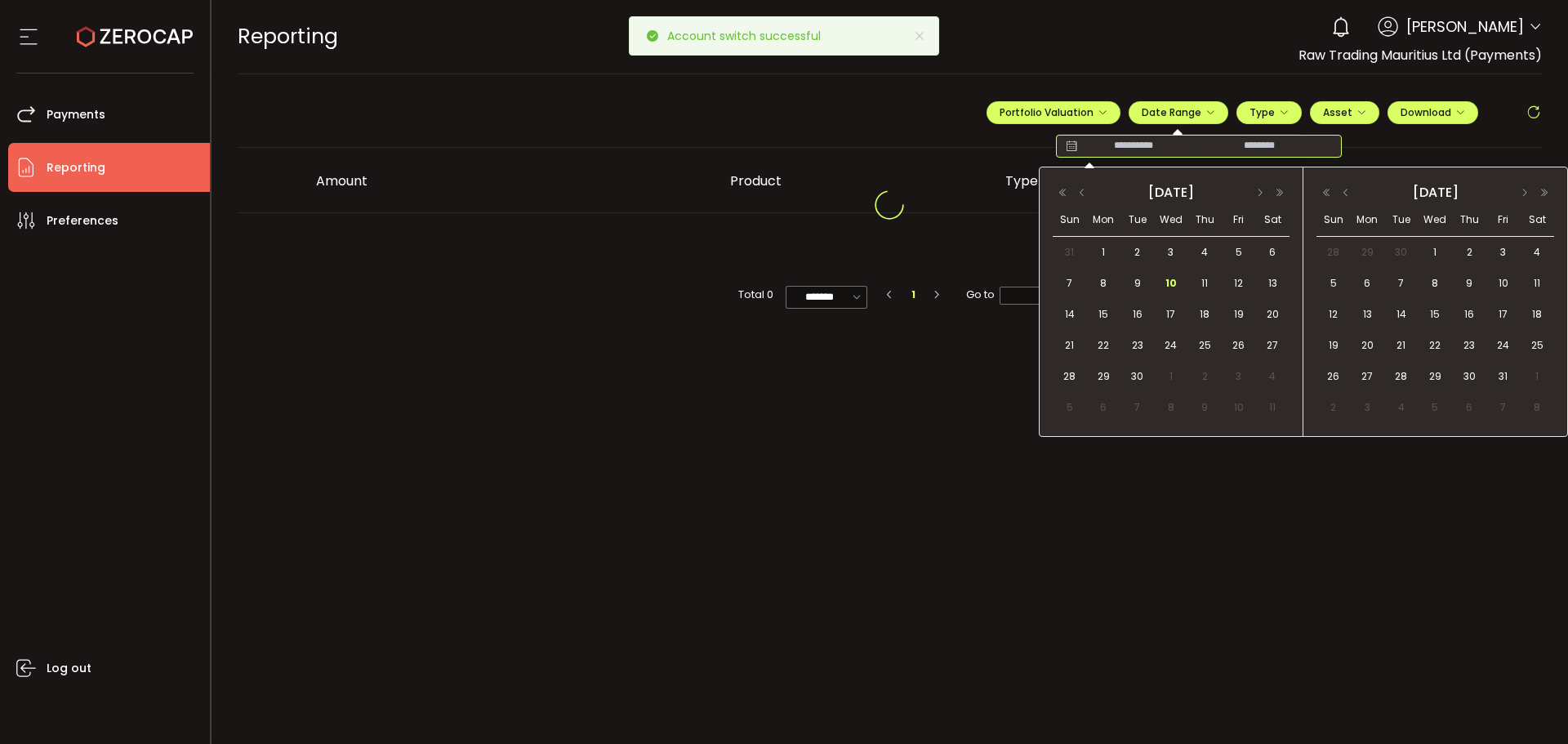
click at [1075, 195] on button "button" at bounding box center [1082, 192] width 19 height 12
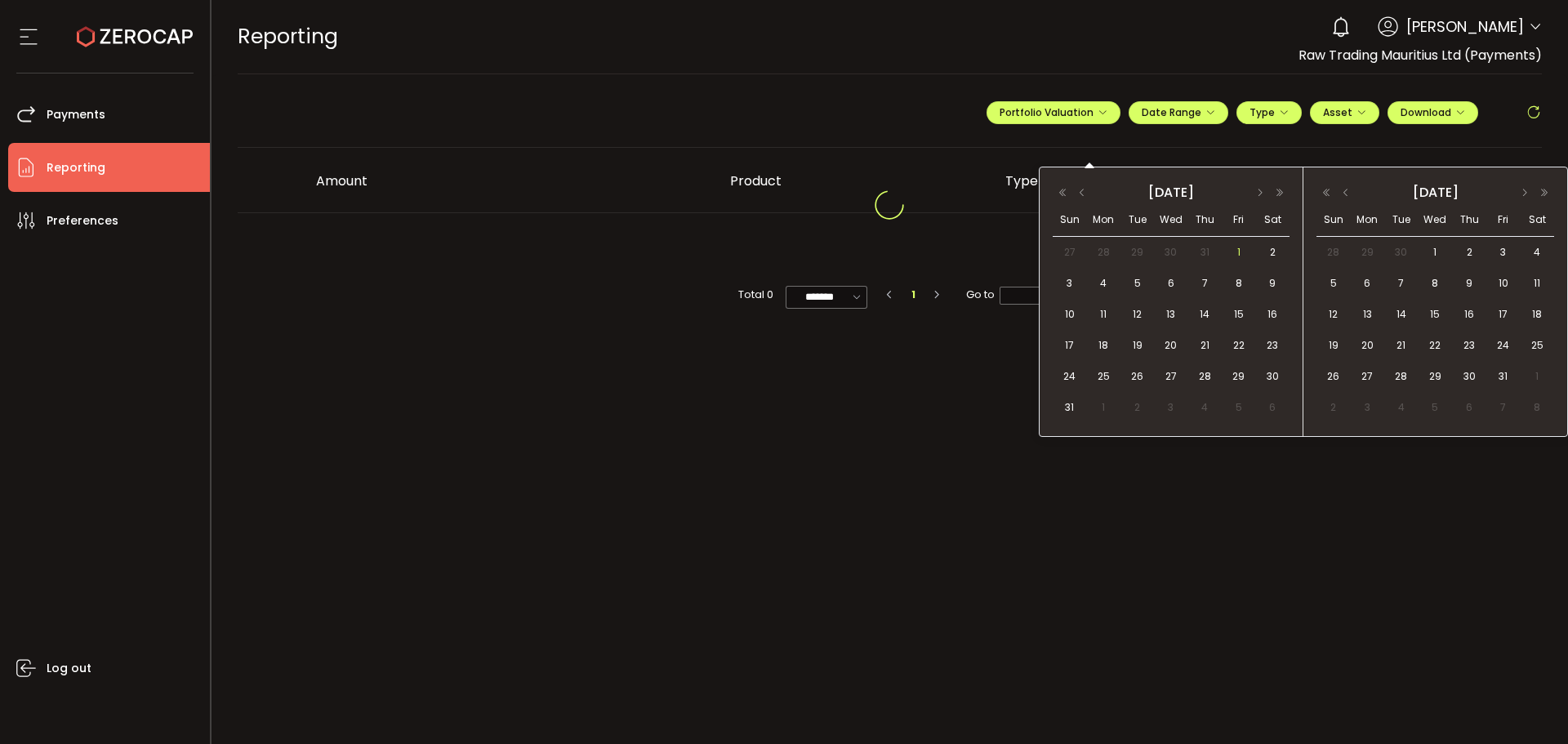
click at [1231, 251] on span "1" at bounding box center [1239, 252] width 19 height 19
click at [1236, 375] on span "29" at bounding box center [1239, 376] width 19 height 19
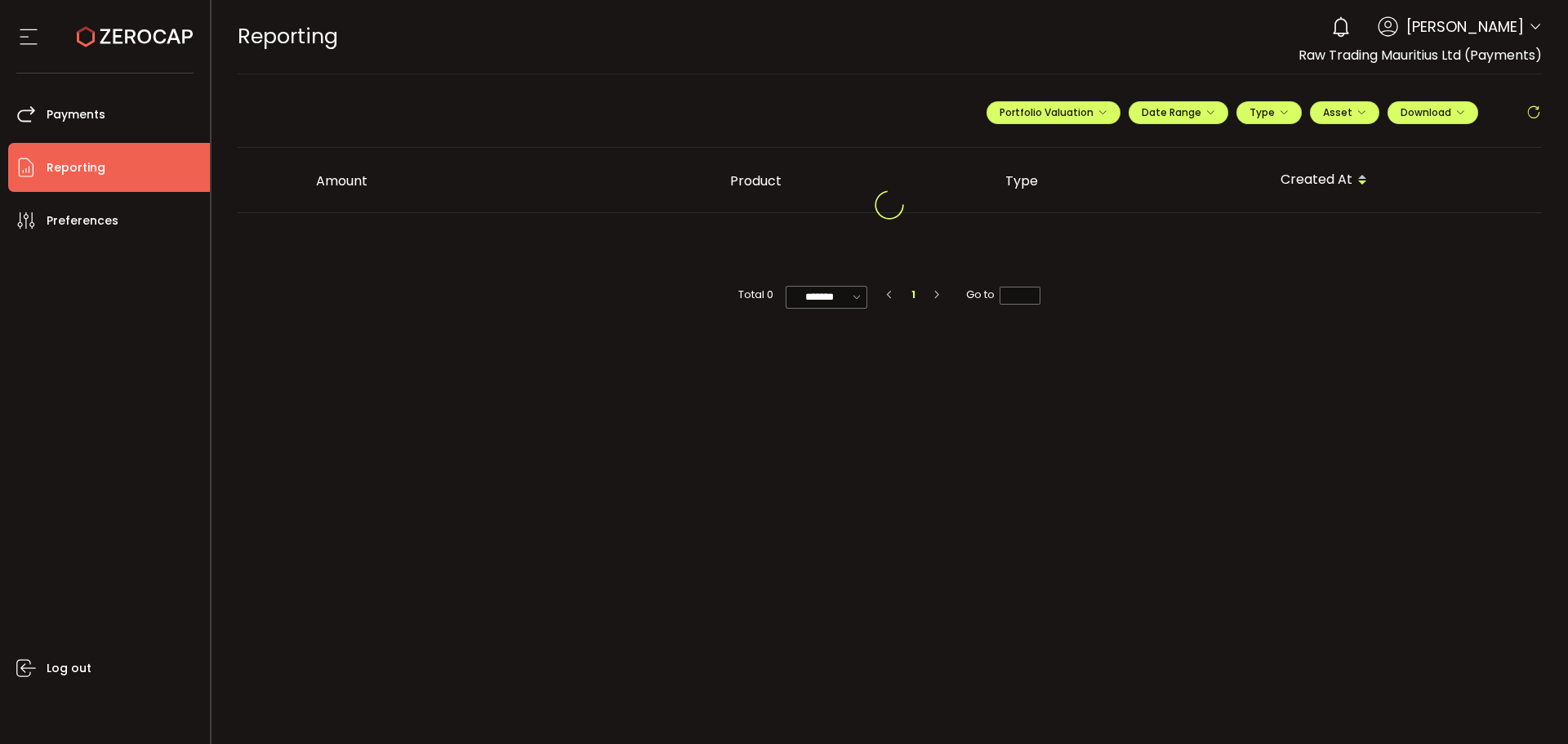
click at [1350, 225] on div at bounding box center [890, 208] width 1305 height 40
drag, startPoint x: 1350, startPoint y: 225, endPoint x: 1241, endPoint y: 213, distance: 109.7
click at [1327, 224] on div at bounding box center [890, 208] width 1305 height 40
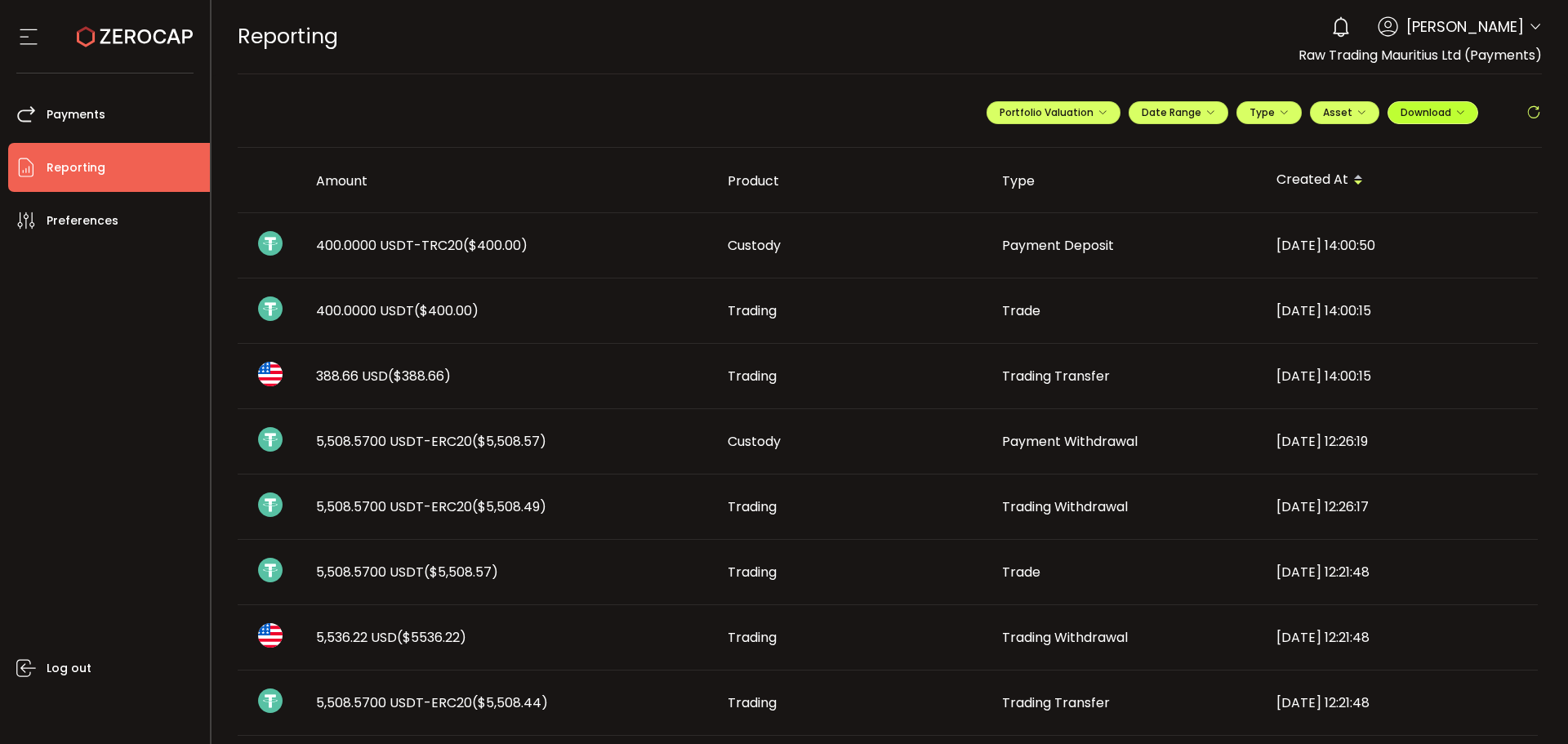
click at [1420, 105] on button "Download" at bounding box center [1432, 113] width 90 height 23
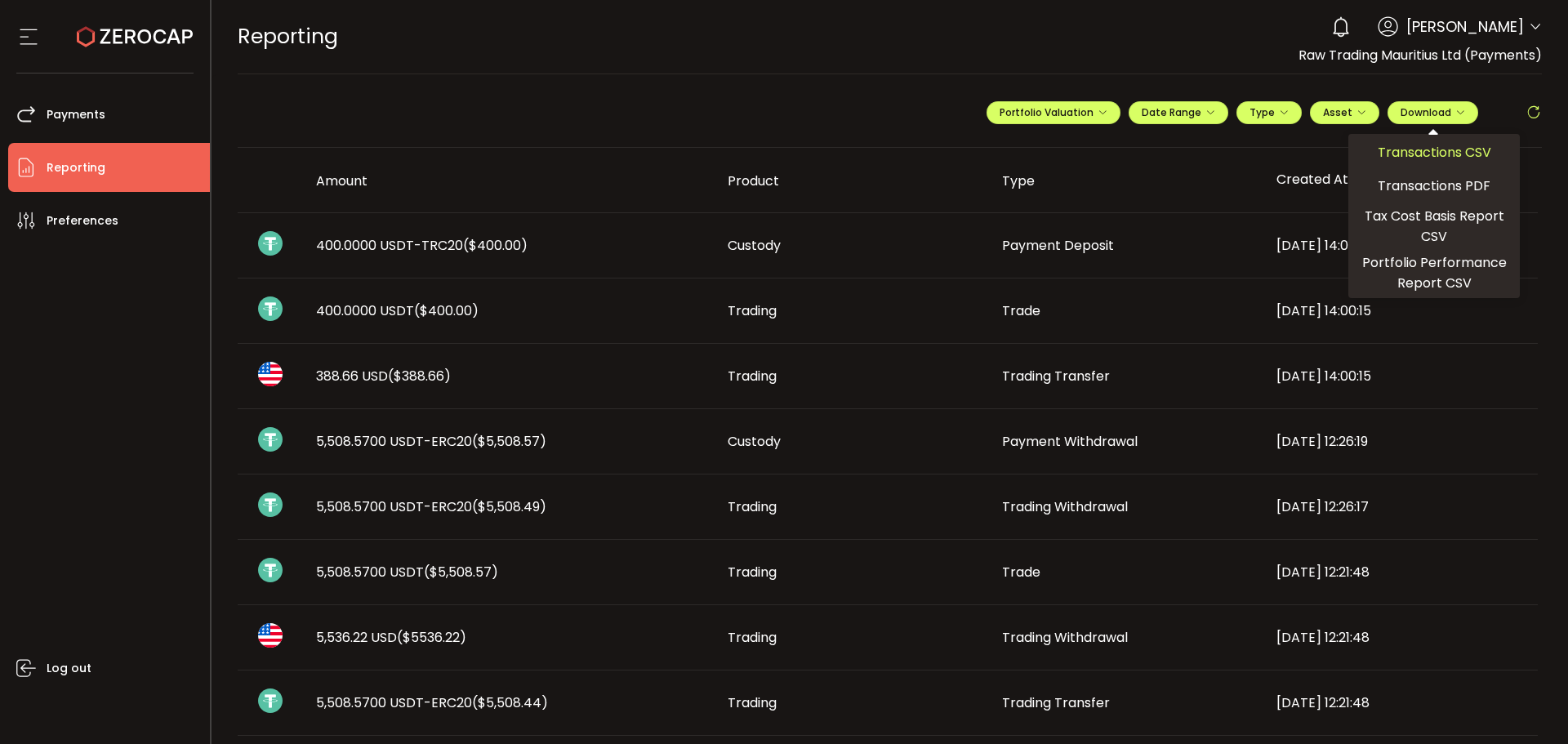
click at [1413, 152] on span "Transactions CSV" at bounding box center [1434, 152] width 114 height 20
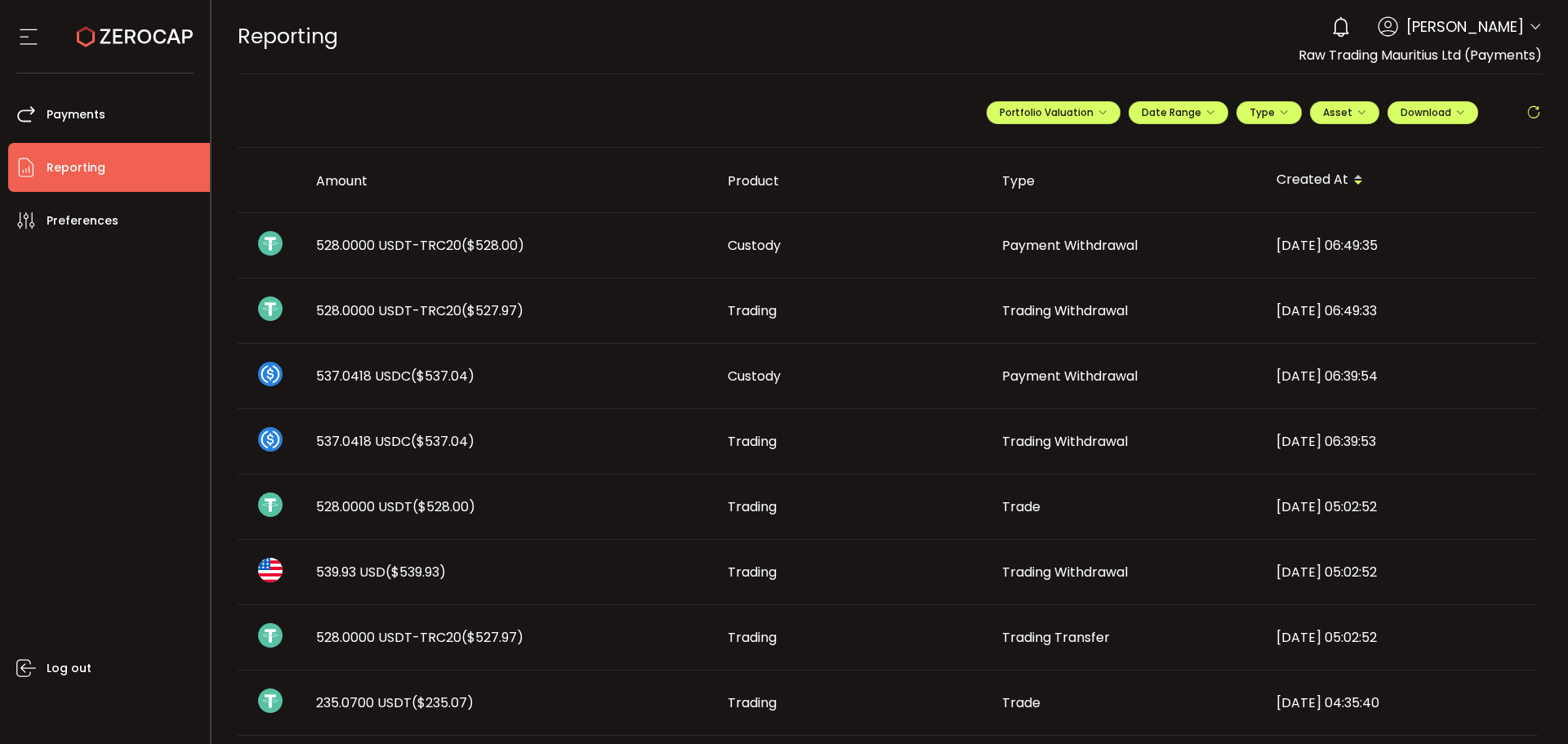
click at [106, 34] on icon at bounding box center [135, 37] width 116 height 116
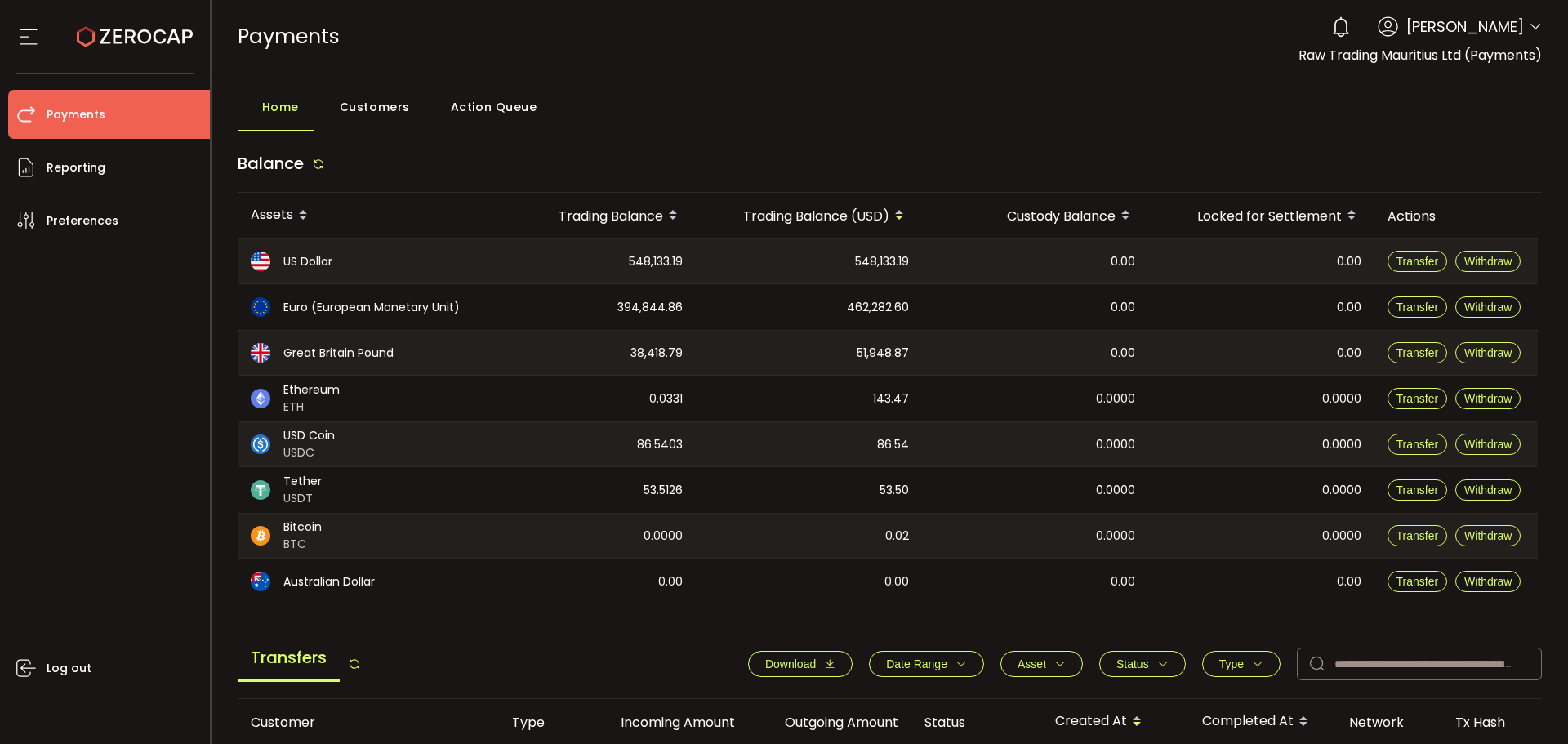
drag, startPoint x: 1533, startPoint y: 23, endPoint x: 1525, endPoint y: 48, distance: 26.2
click at [1533, 23] on icon at bounding box center [1535, 27] width 13 height 13
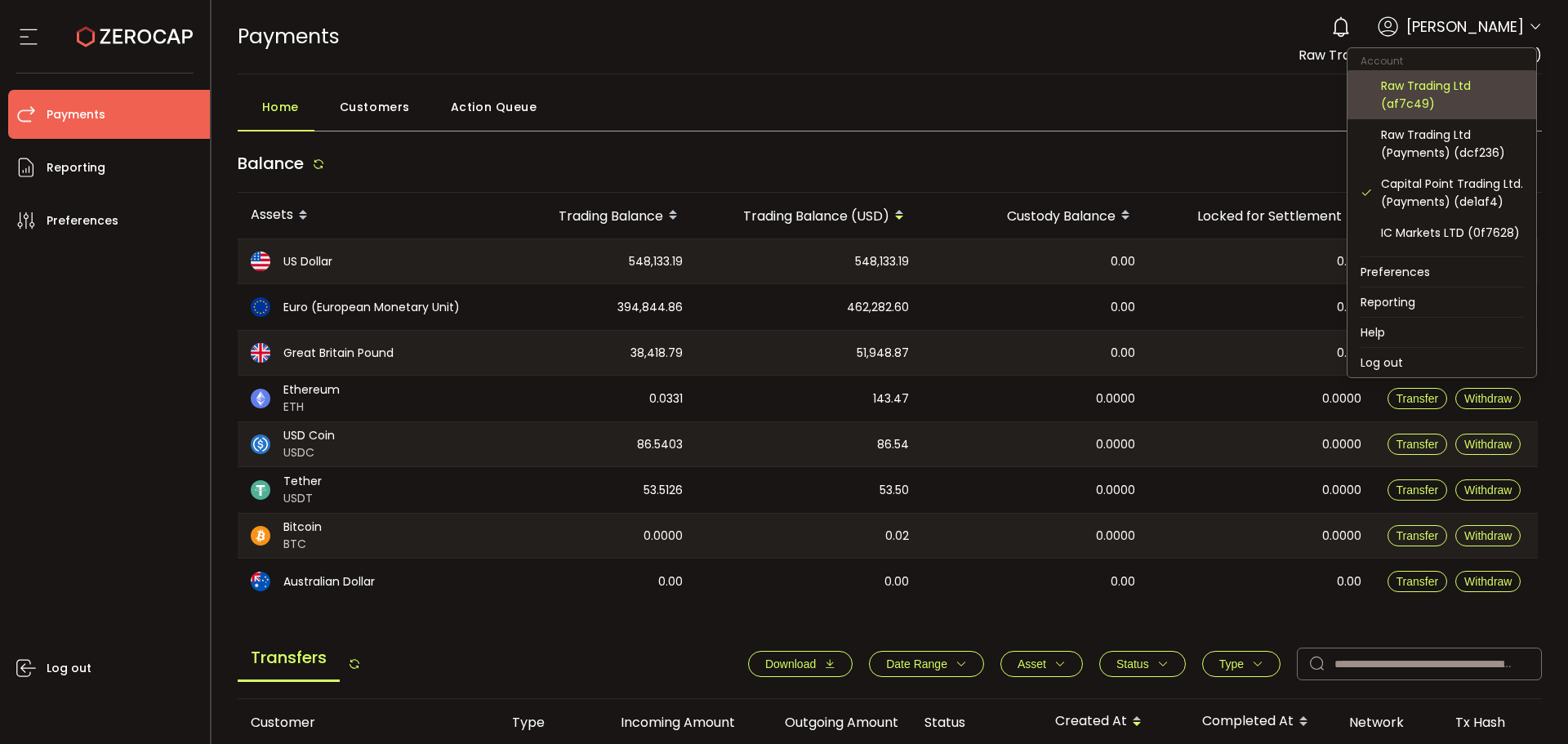
click at [1406, 108] on div "Raw Trading Ltd (af7c49)" at bounding box center [1453, 94] width 142 height 36
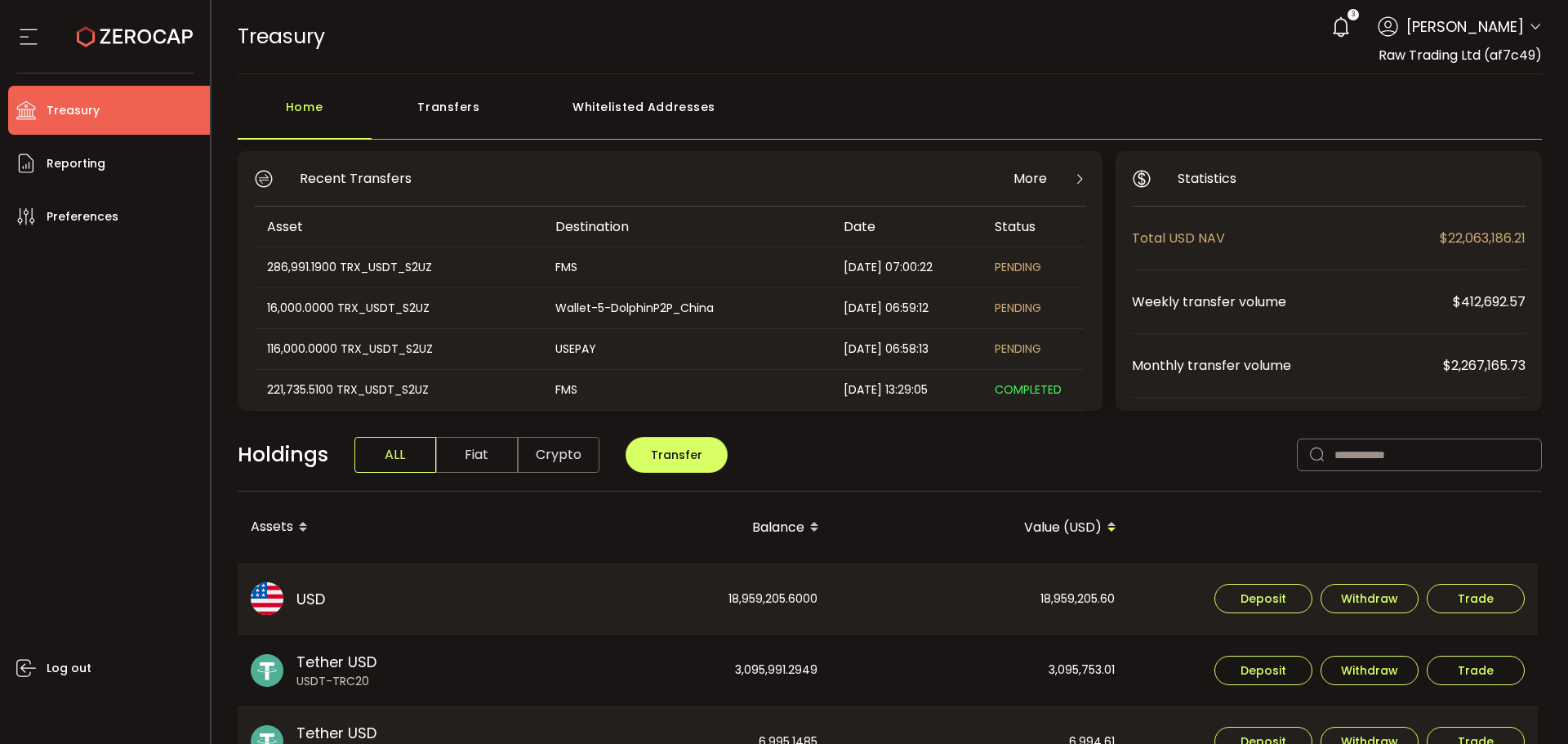
click at [450, 101] on div "Transfers" at bounding box center [448, 115] width 155 height 49
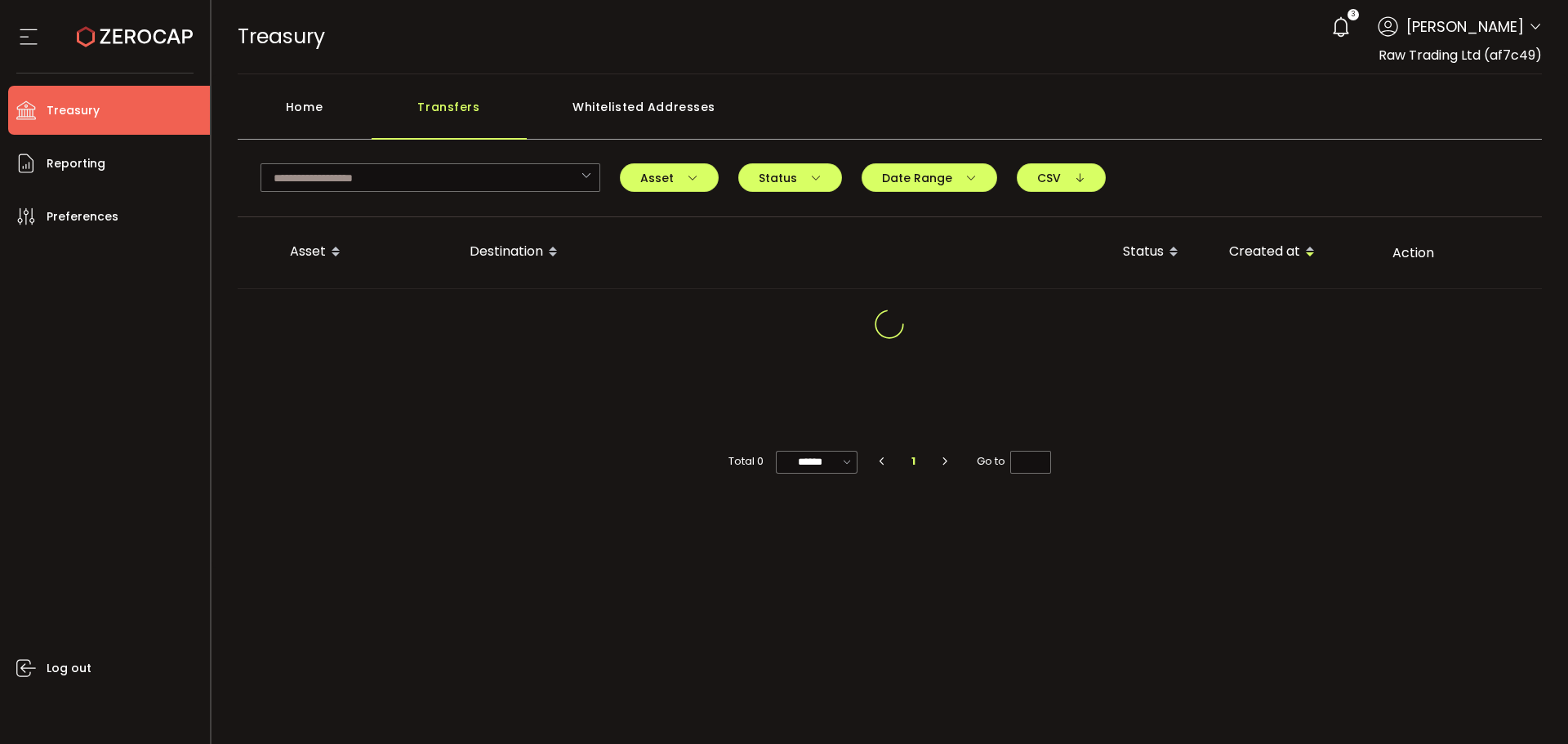
click at [306, 116] on div "Home" at bounding box center [304, 115] width 134 height 49
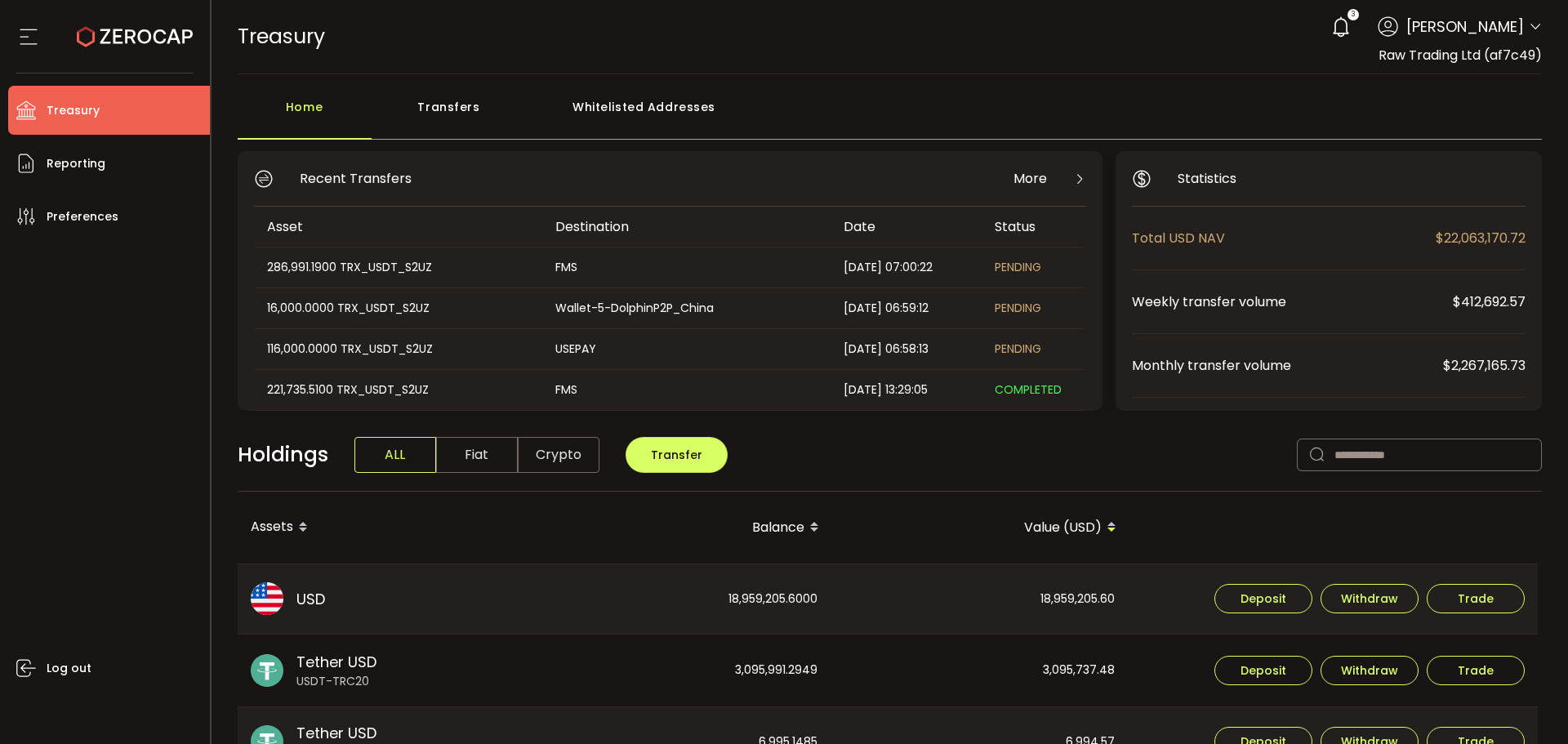
click at [495, 273] on div "286,991.1900 TRX_USDT_S2UZ" at bounding box center [397, 268] width 287 height 19
drag, startPoint x: 459, startPoint y: 95, endPoint x: 463, endPoint y: 106, distance: 11.7
click at [459, 96] on div "Transfers" at bounding box center [448, 115] width 155 height 49
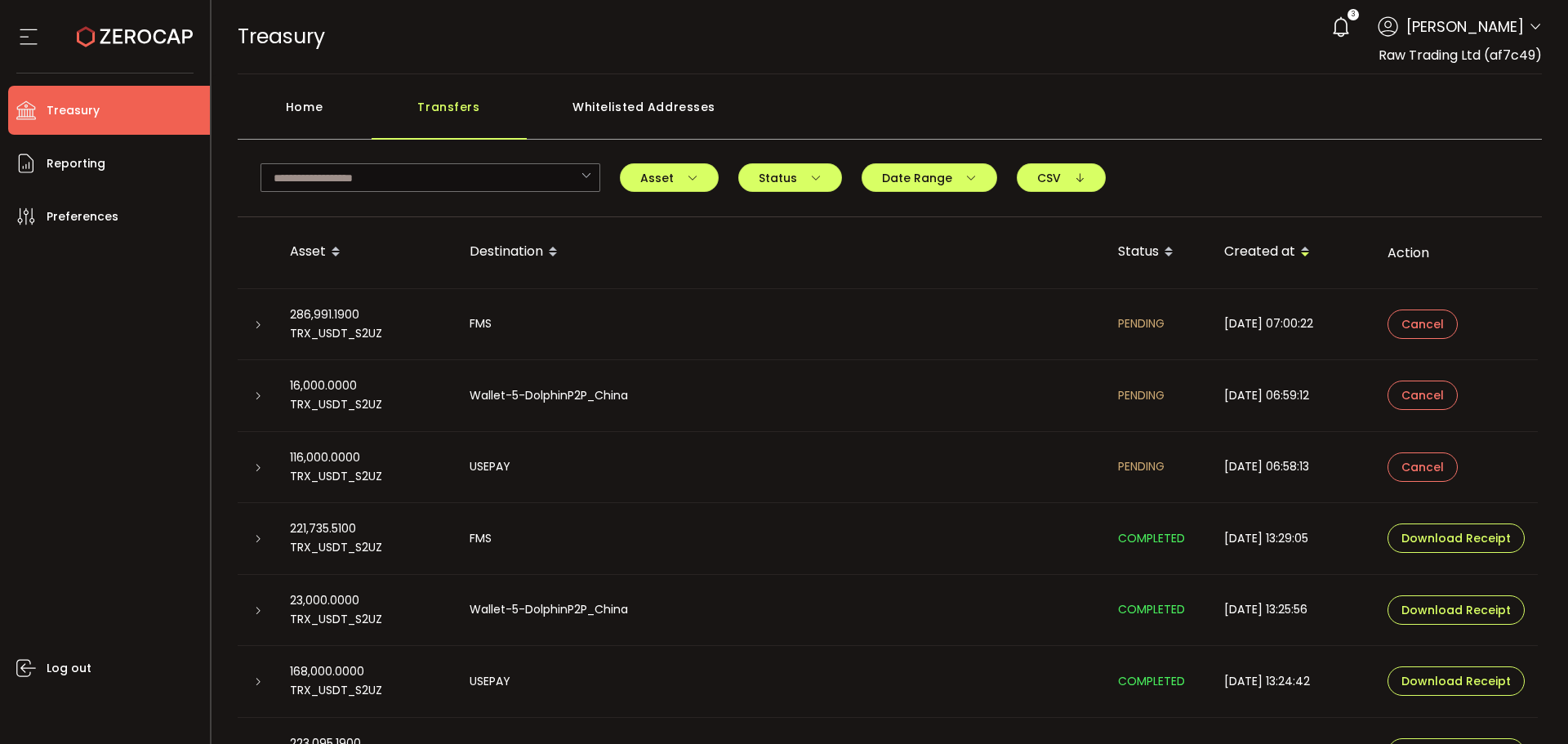
click at [251, 328] on div at bounding box center [258, 324] width 13 height 16
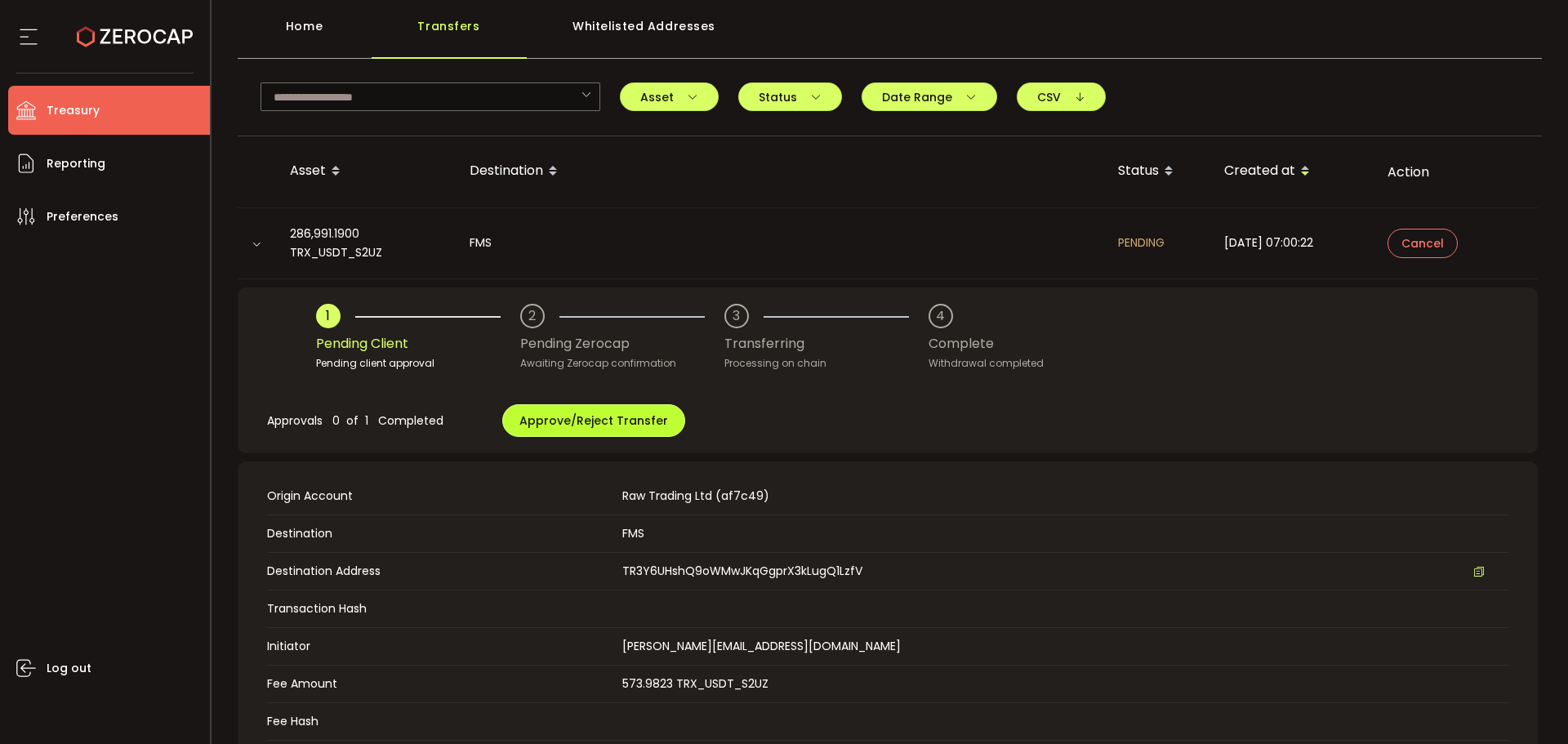
scroll to position [82, 0]
click at [574, 421] on span "Approve/Reject Transfer" at bounding box center [594, 420] width 149 height 16
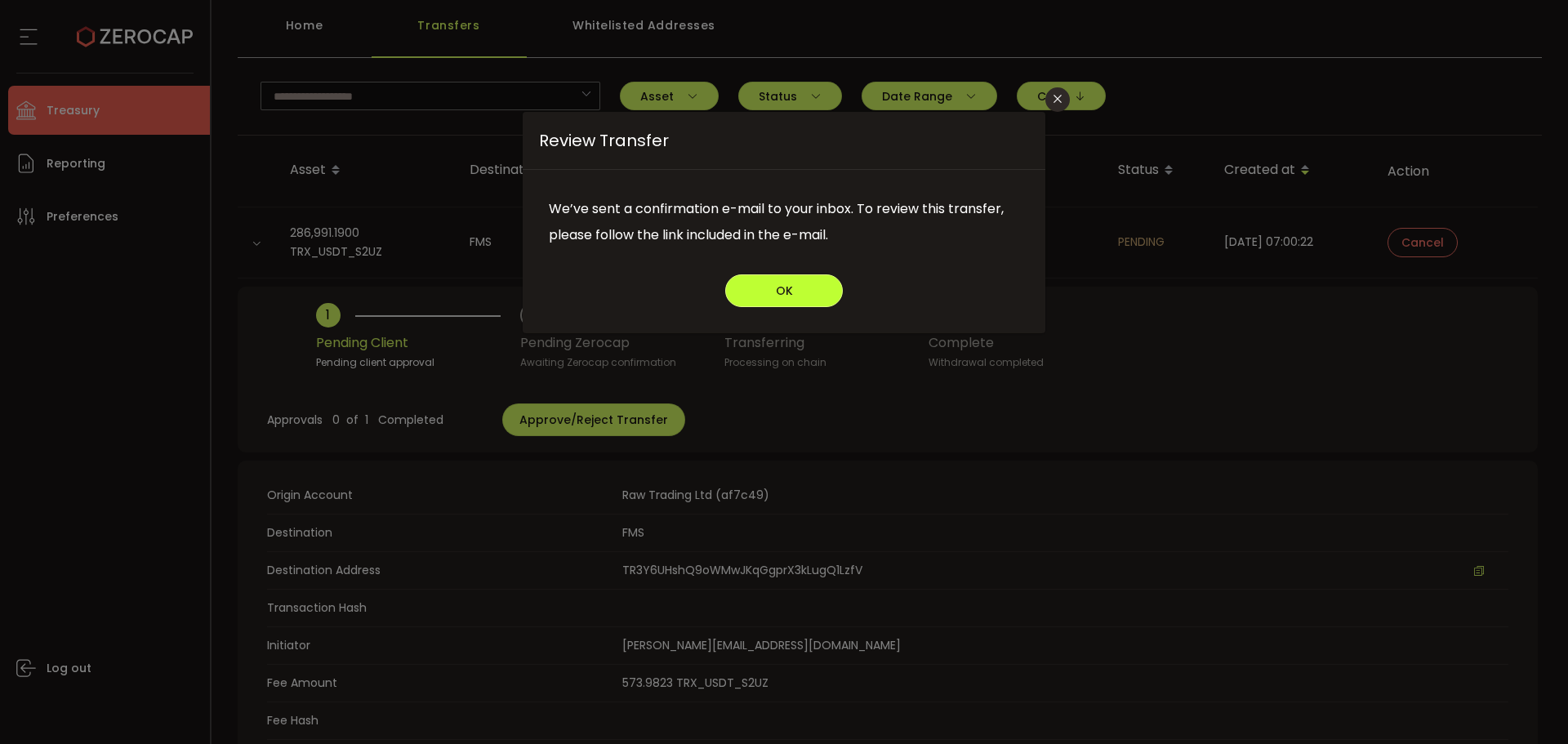
click at [803, 295] on button "OK" at bounding box center [784, 291] width 117 height 33
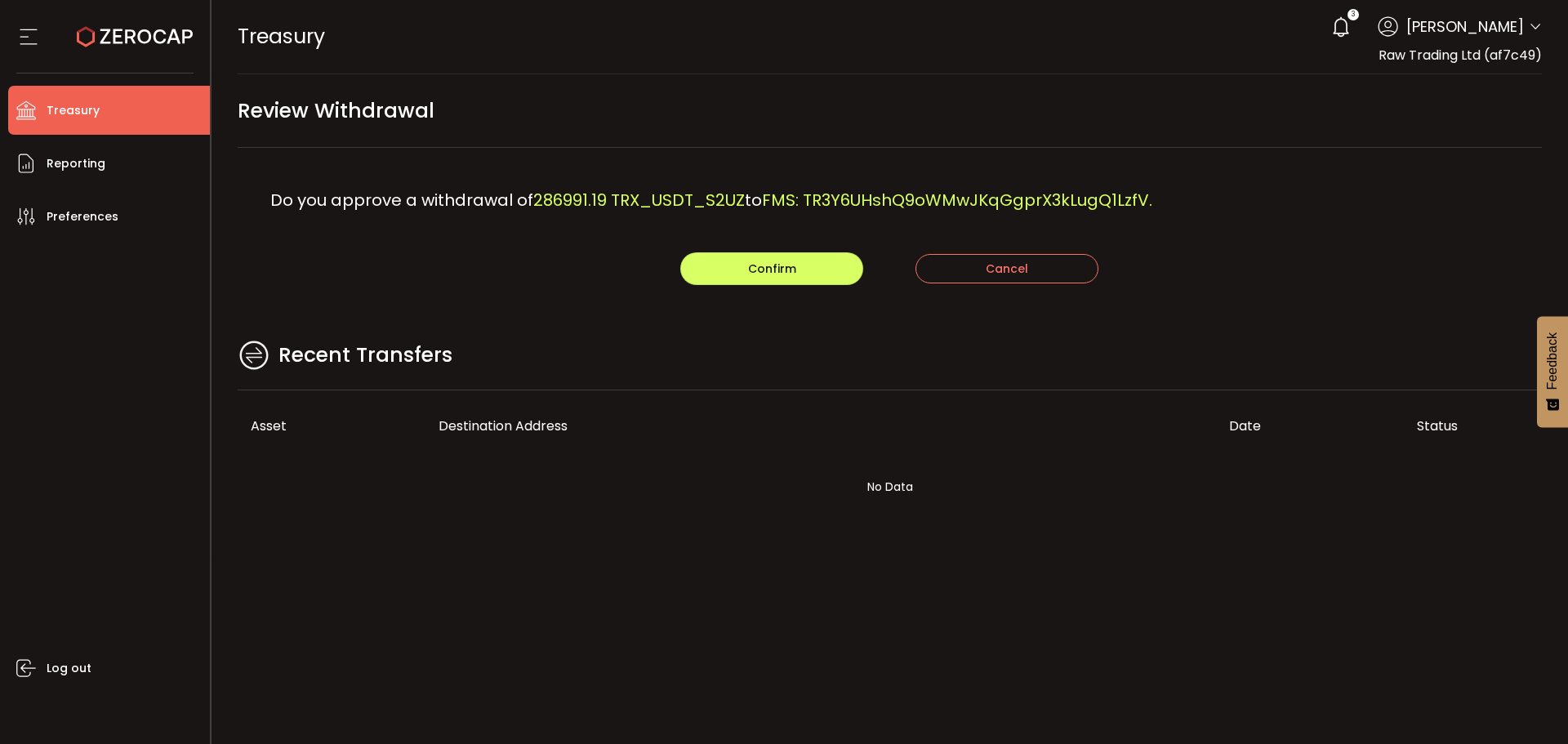
drag, startPoint x: 447, startPoint y: 395, endPoint x: 464, endPoint y: 392, distance: 17.3
click at [450, 395] on th "Destination Address" at bounding box center [821, 426] width 791 height 72
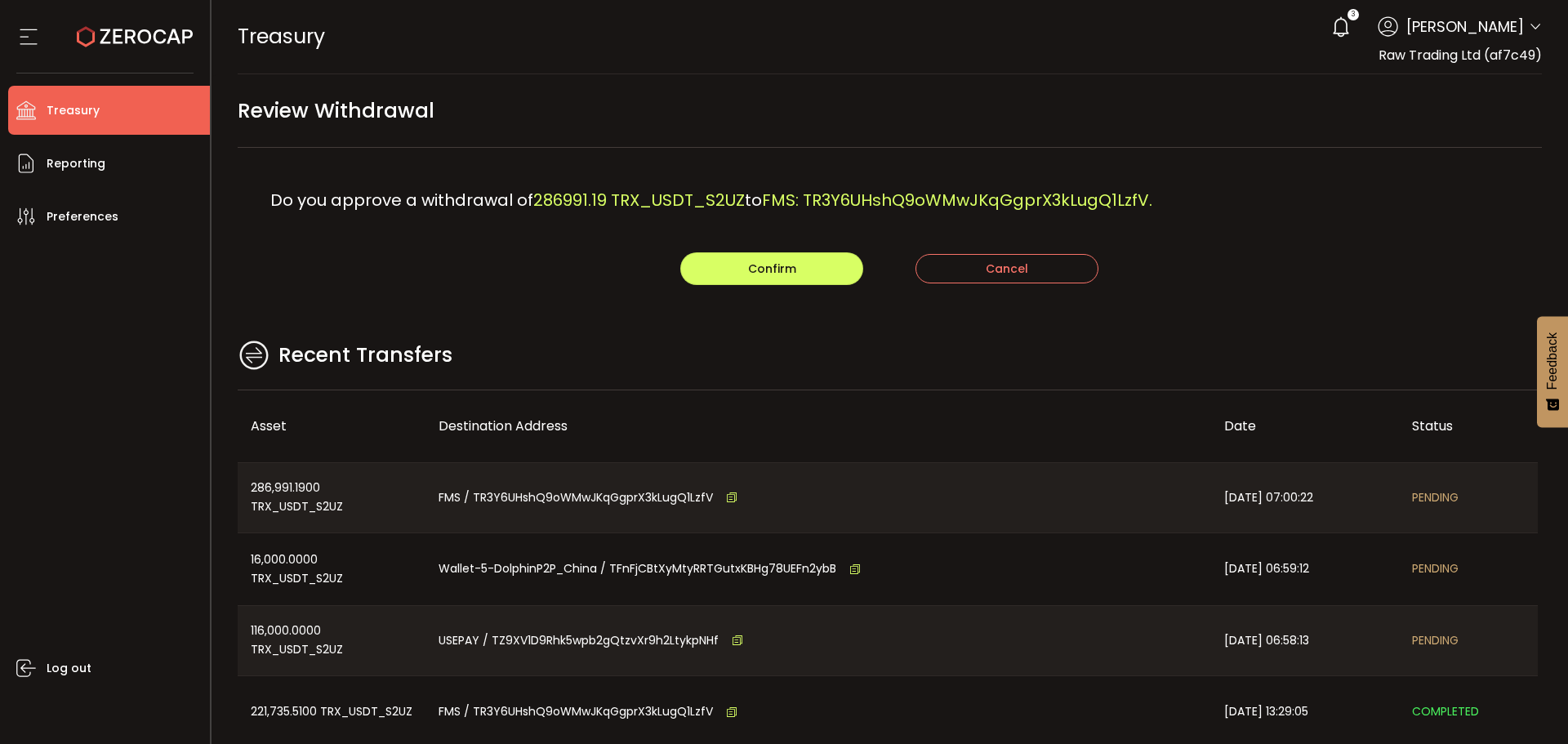
click at [546, 382] on div "Recent Transfers" at bounding box center [890, 364] width 1305 height 53
click at [774, 269] on span "Confirm" at bounding box center [772, 269] width 48 height 16
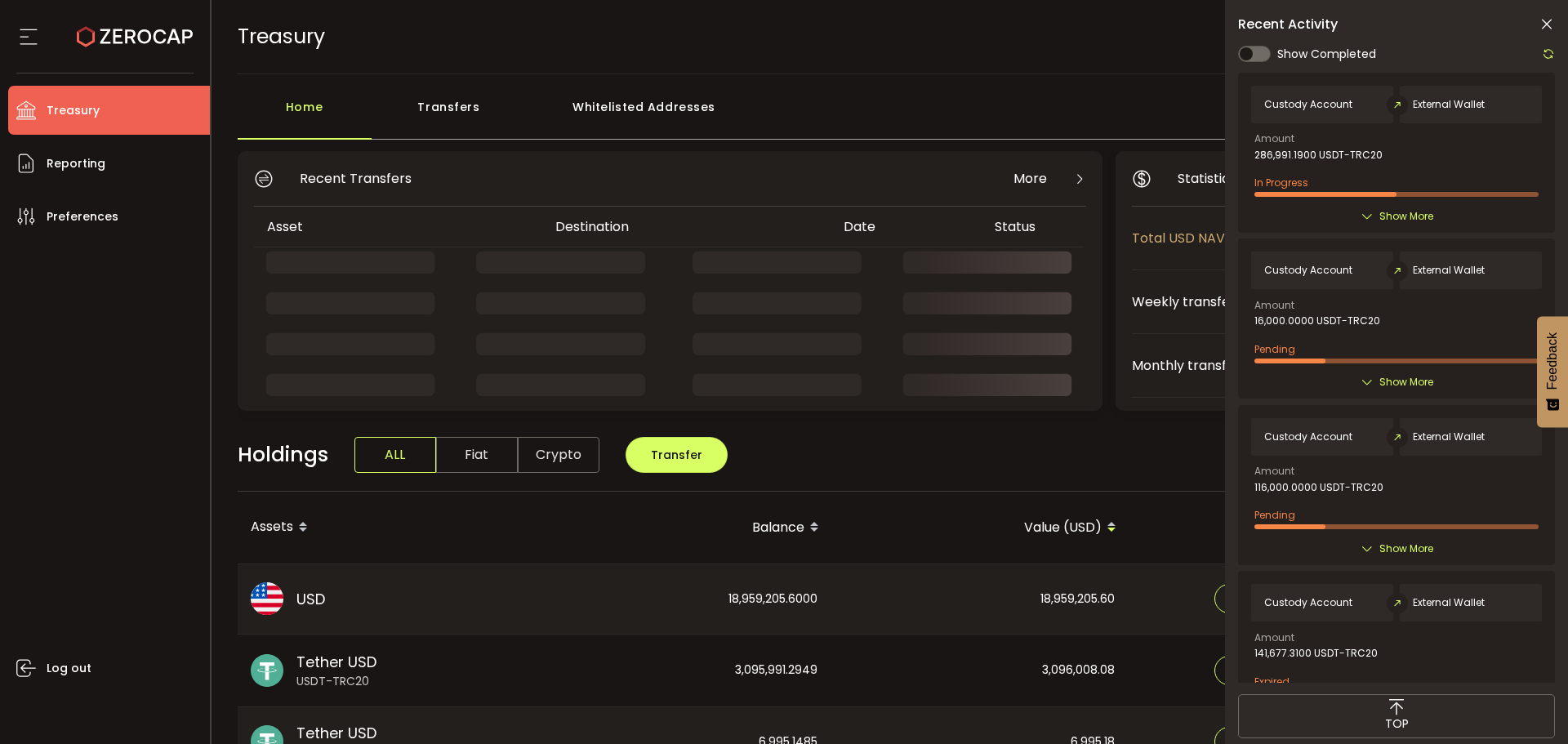
click at [1546, 25] on icon at bounding box center [1546, 24] width 16 height 16
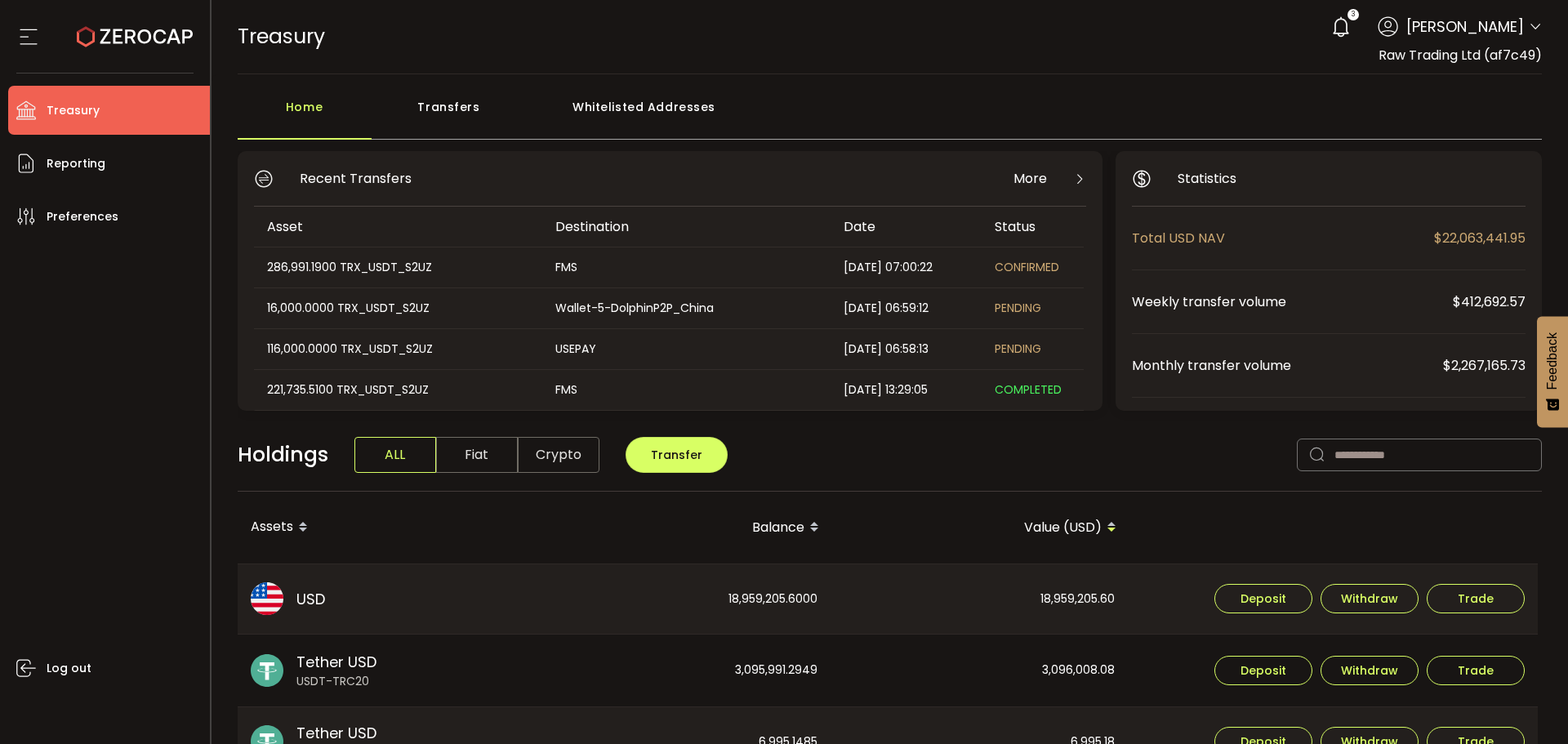
click at [448, 125] on div "Transfers" at bounding box center [448, 115] width 155 height 49
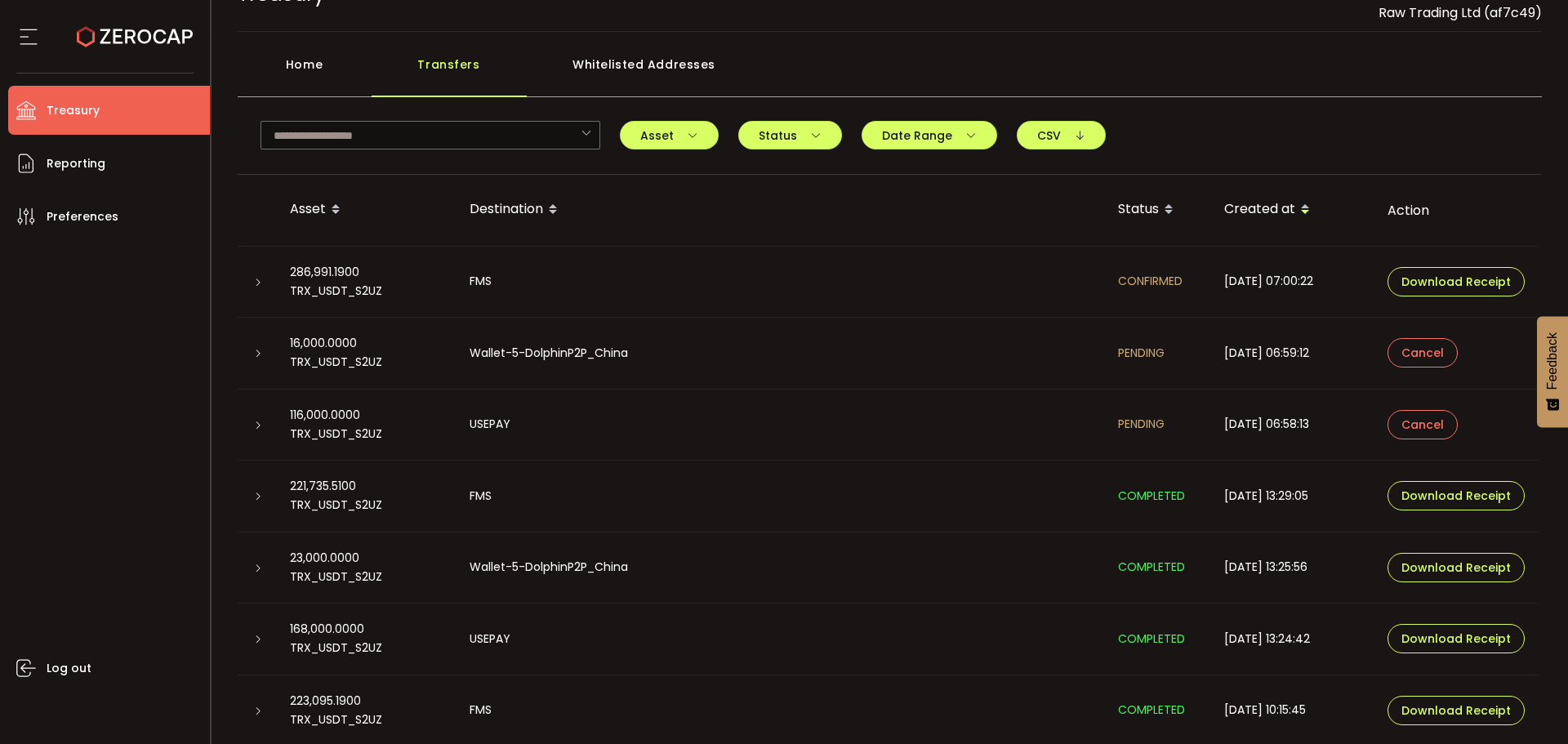
scroll to position [82, 0]
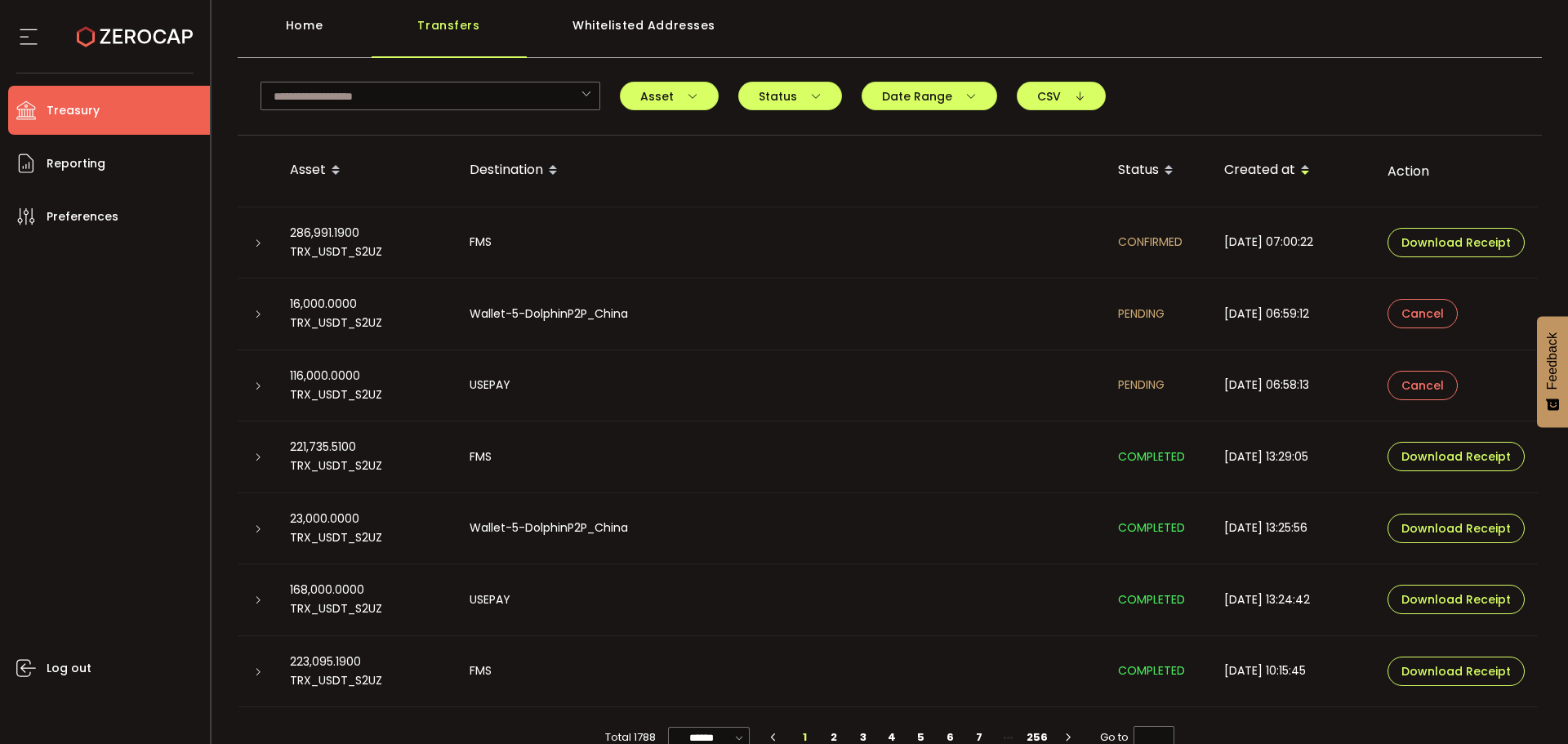
click at [266, 311] on div at bounding box center [257, 314] width 39 height 16
click at [256, 313] on icon at bounding box center [258, 315] width 10 height 10
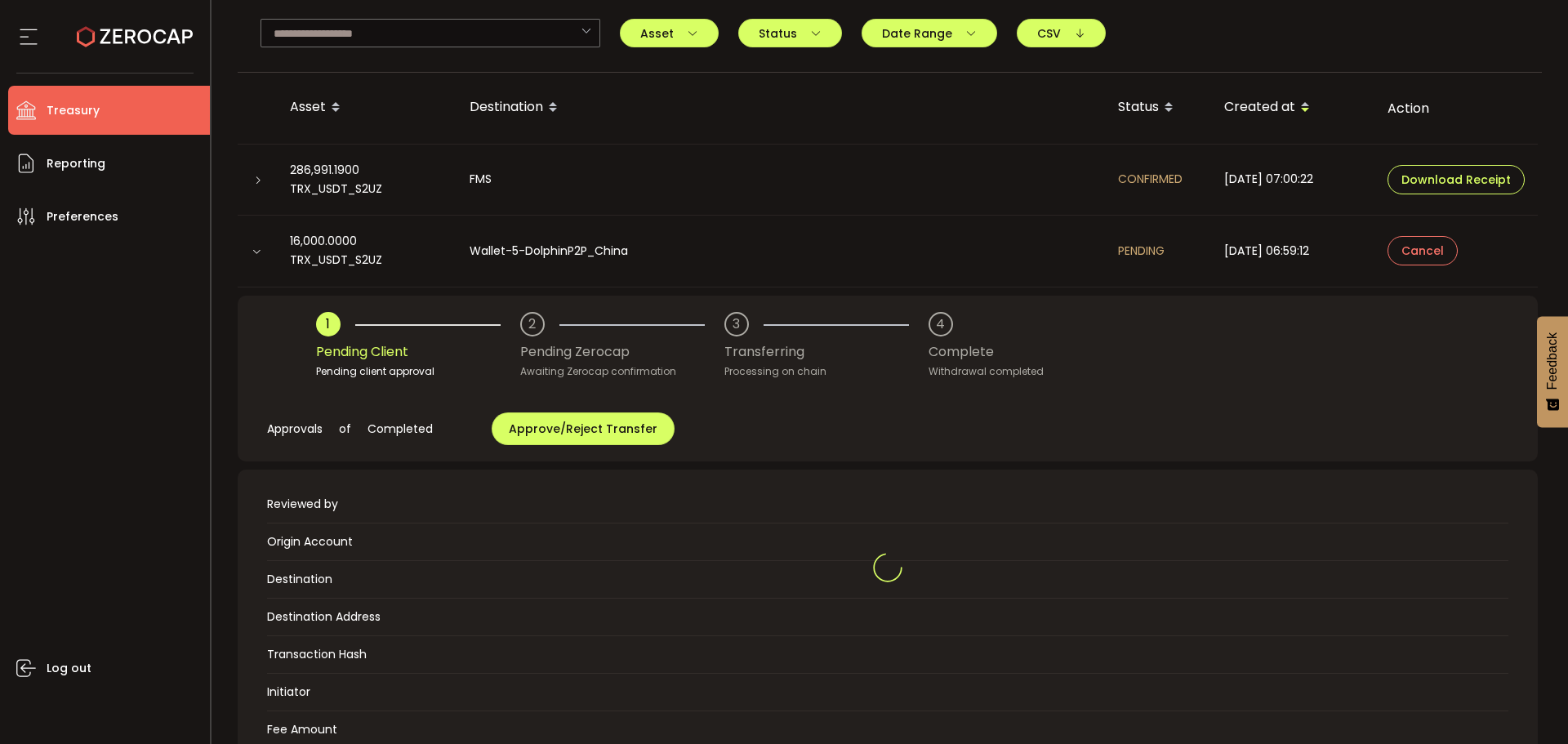
scroll to position [164, 0]
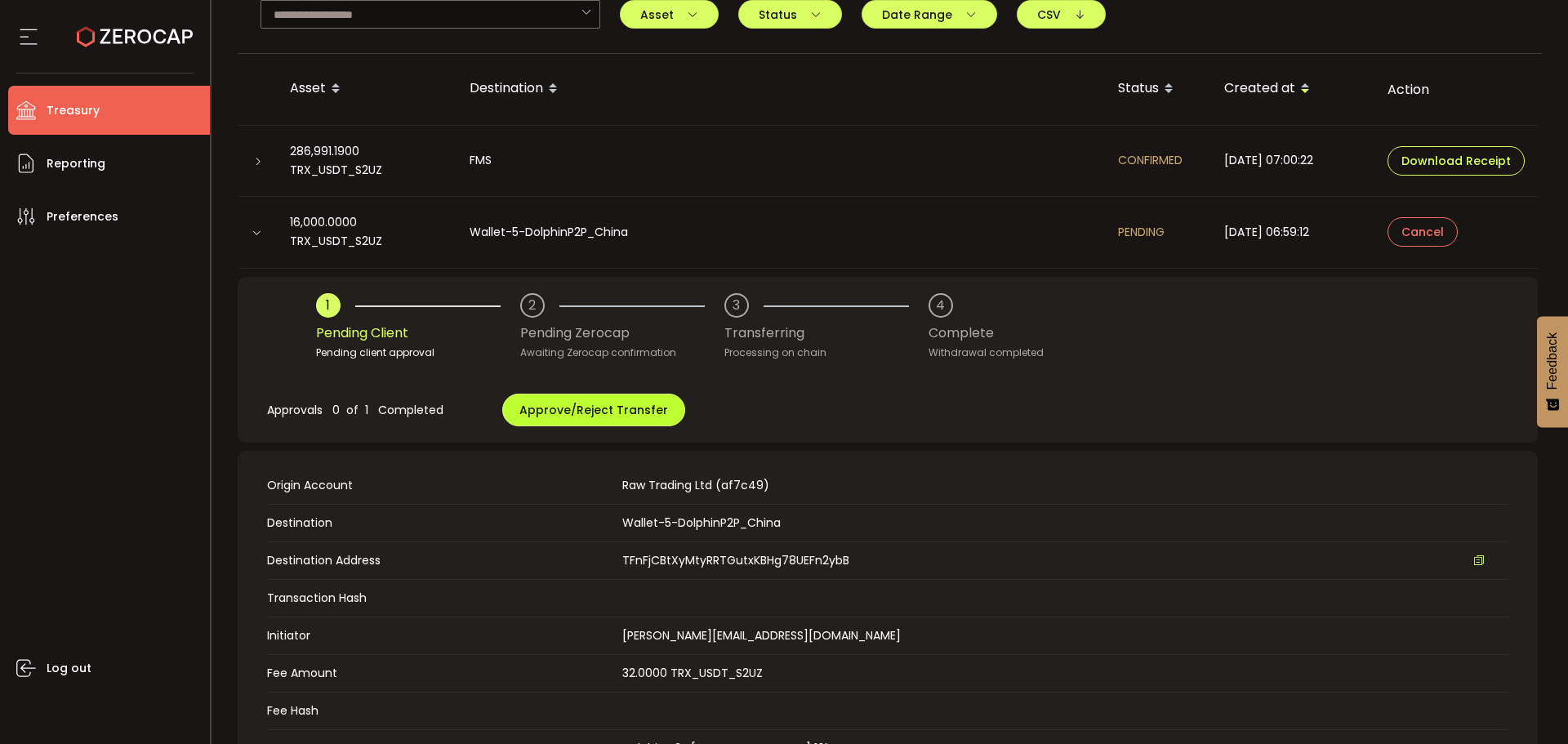
click at [543, 407] on span "Approve/Reject Transfer" at bounding box center [594, 410] width 149 height 16
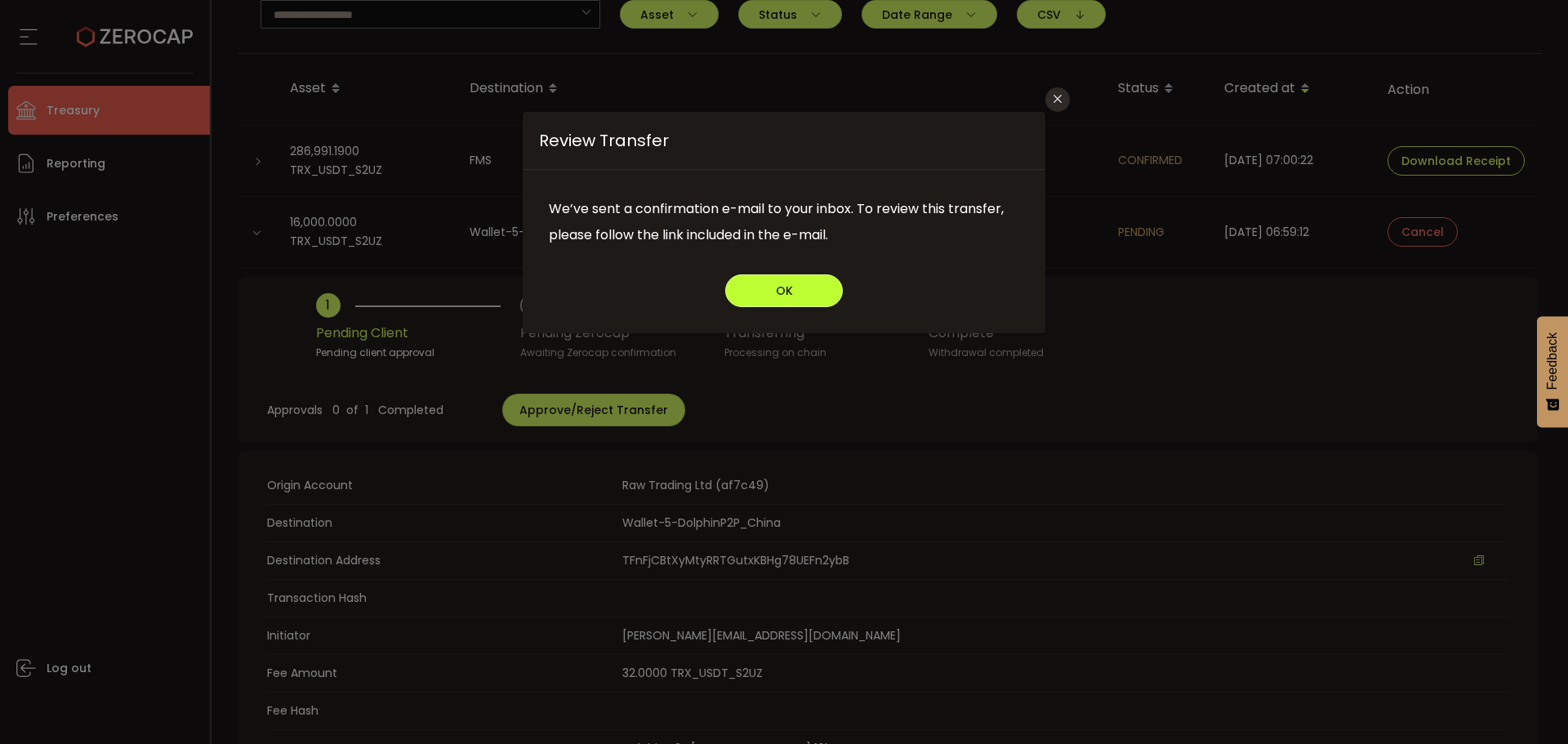
drag, startPoint x: 798, startPoint y: 289, endPoint x: 797, endPoint y: 321, distance: 32.0
click at [799, 289] on button "OK" at bounding box center [784, 291] width 117 height 33
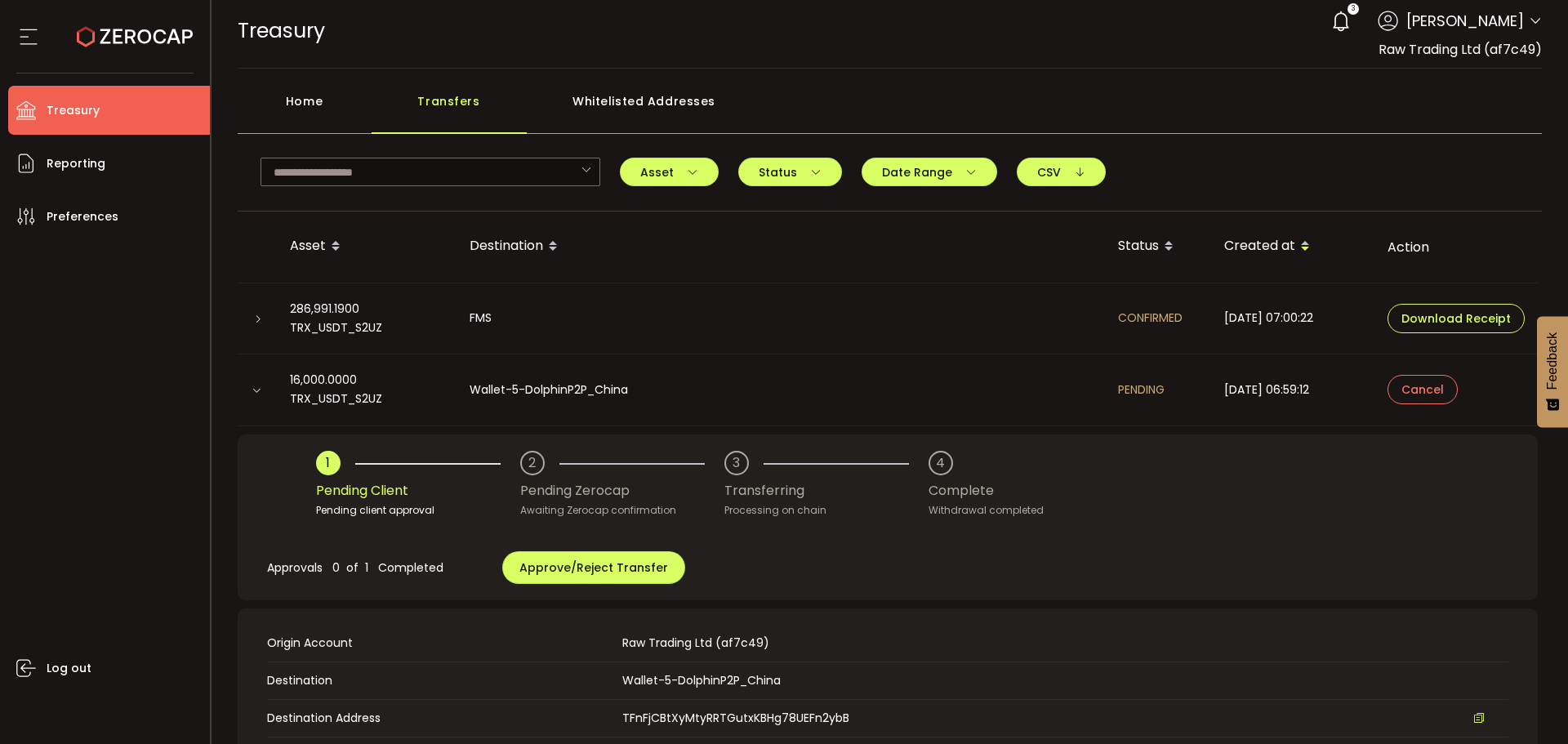
scroll to position [0, 0]
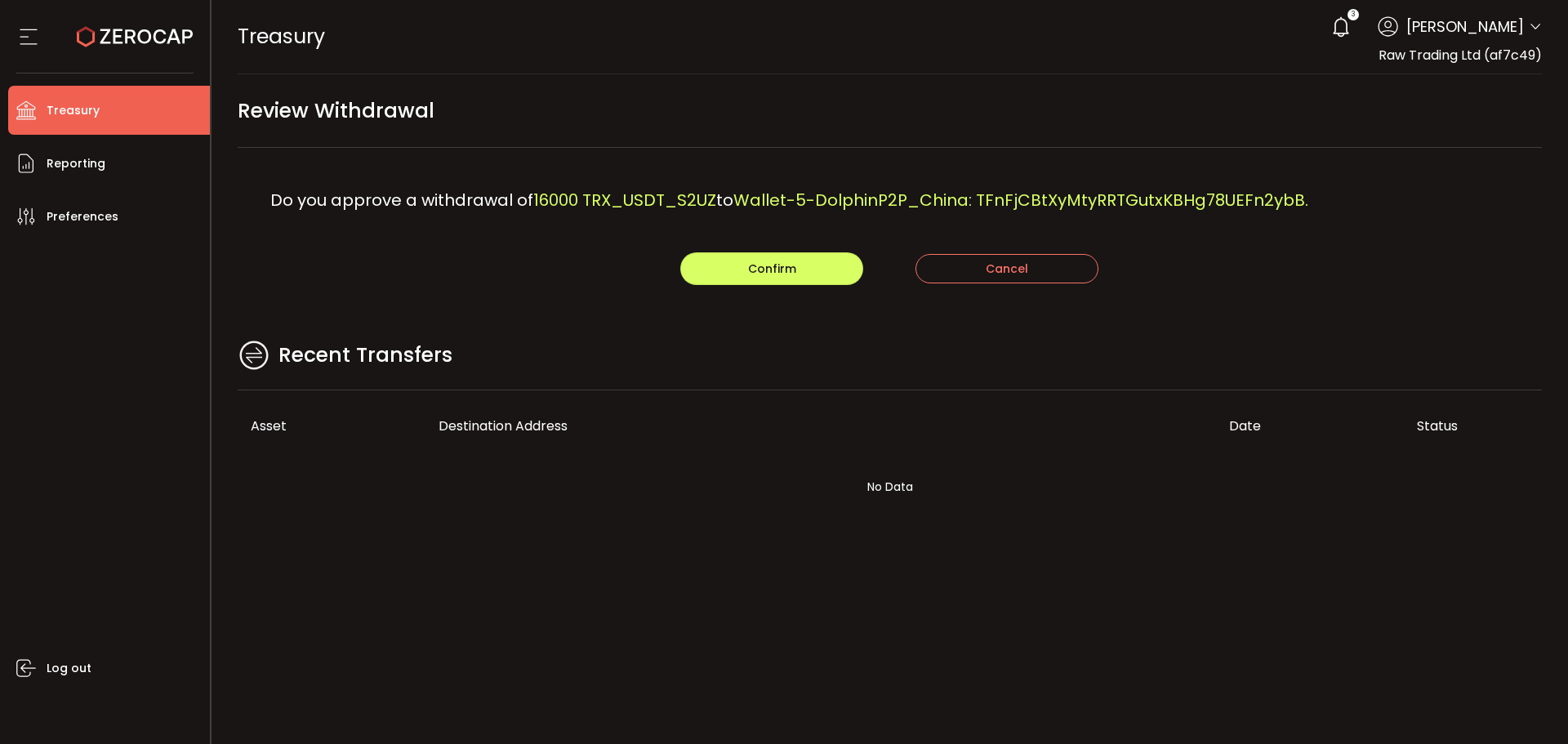
click at [868, 320] on main "Review Withdrawal Do you approve a withdrawal of 16000 TRX_USDT_S2UZ to Wallet-…" at bounding box center [890, 317] width 1357 height 485
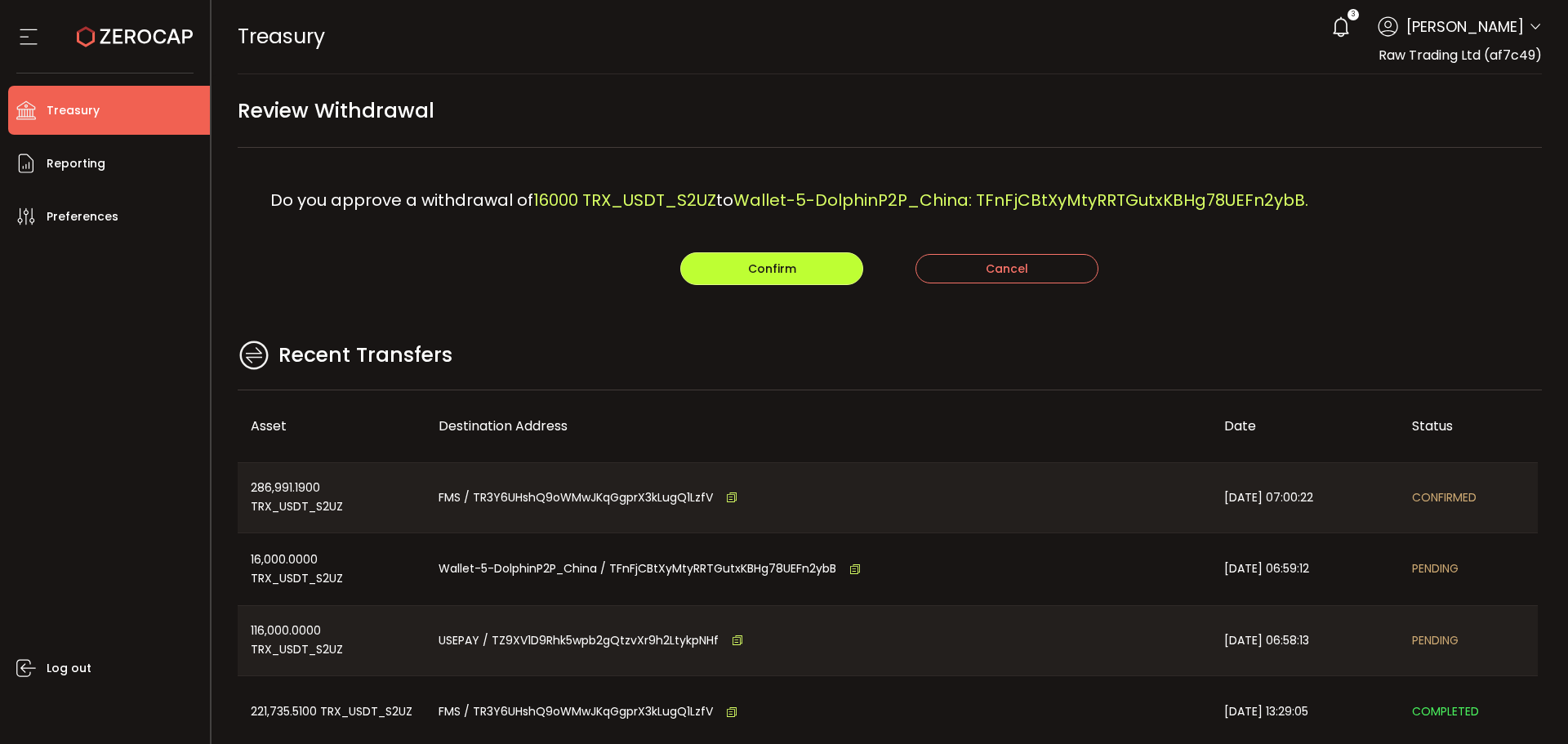
click at [730, 263] on button "Confirm" at bounding box center [771, 269] width 183 height 33
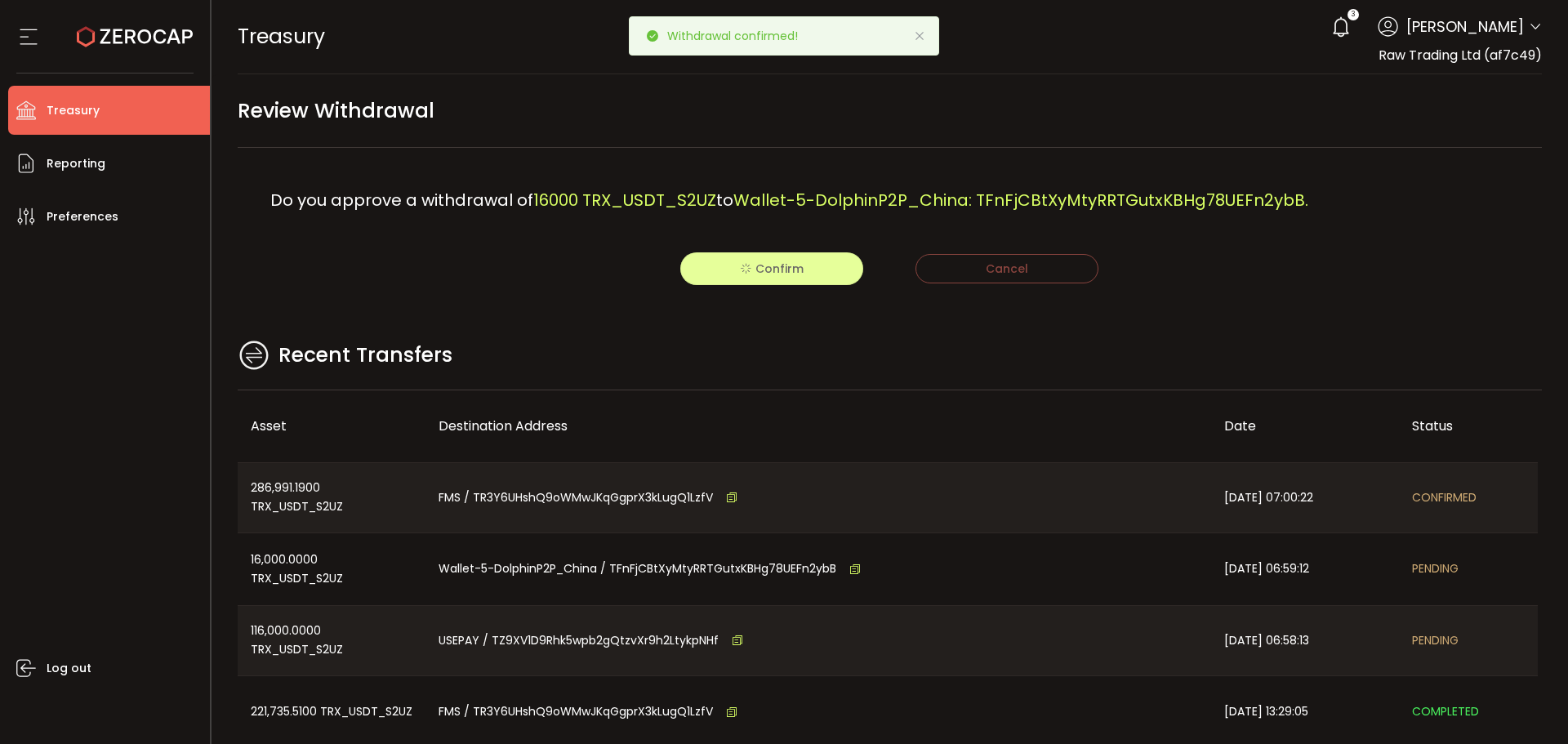
click at [925, 38] on icon at bounding box center [920, 37] width 13 height 13
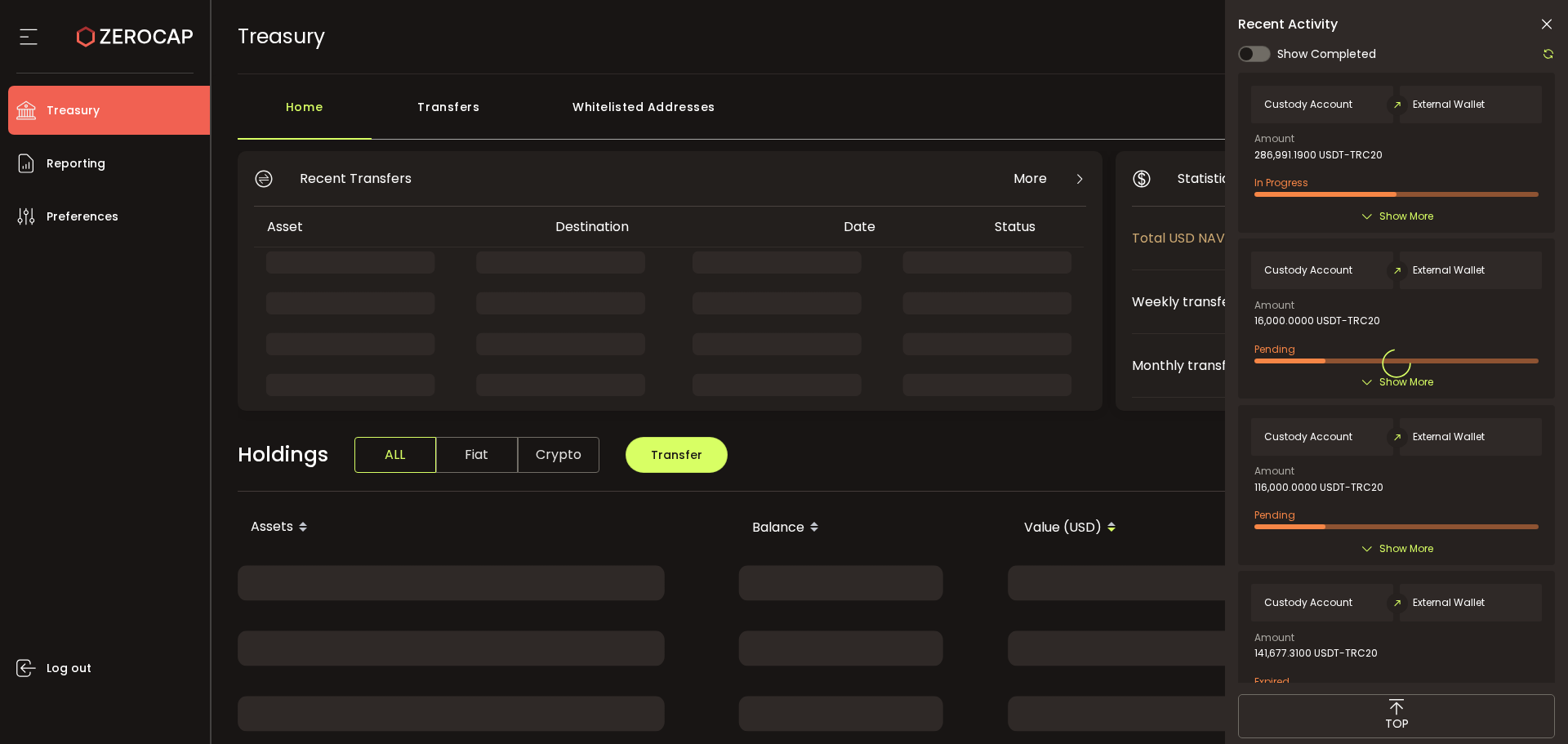
click at [1554, 17] on icon at bounding box center [1546, 24] width 16 height 16
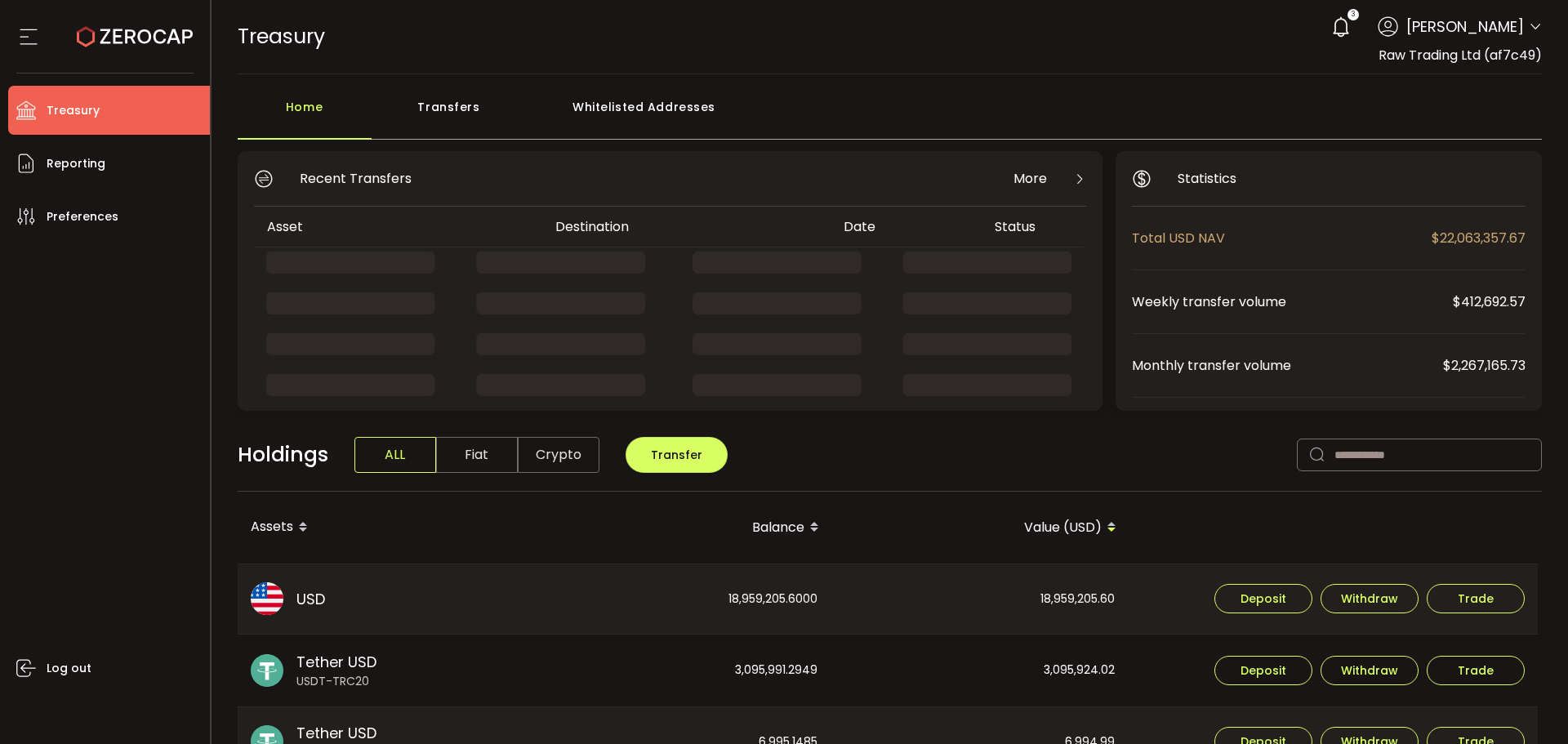
click at [479, 115] on div "Transfers" at bounding box center [448, 115] width 155 height 49
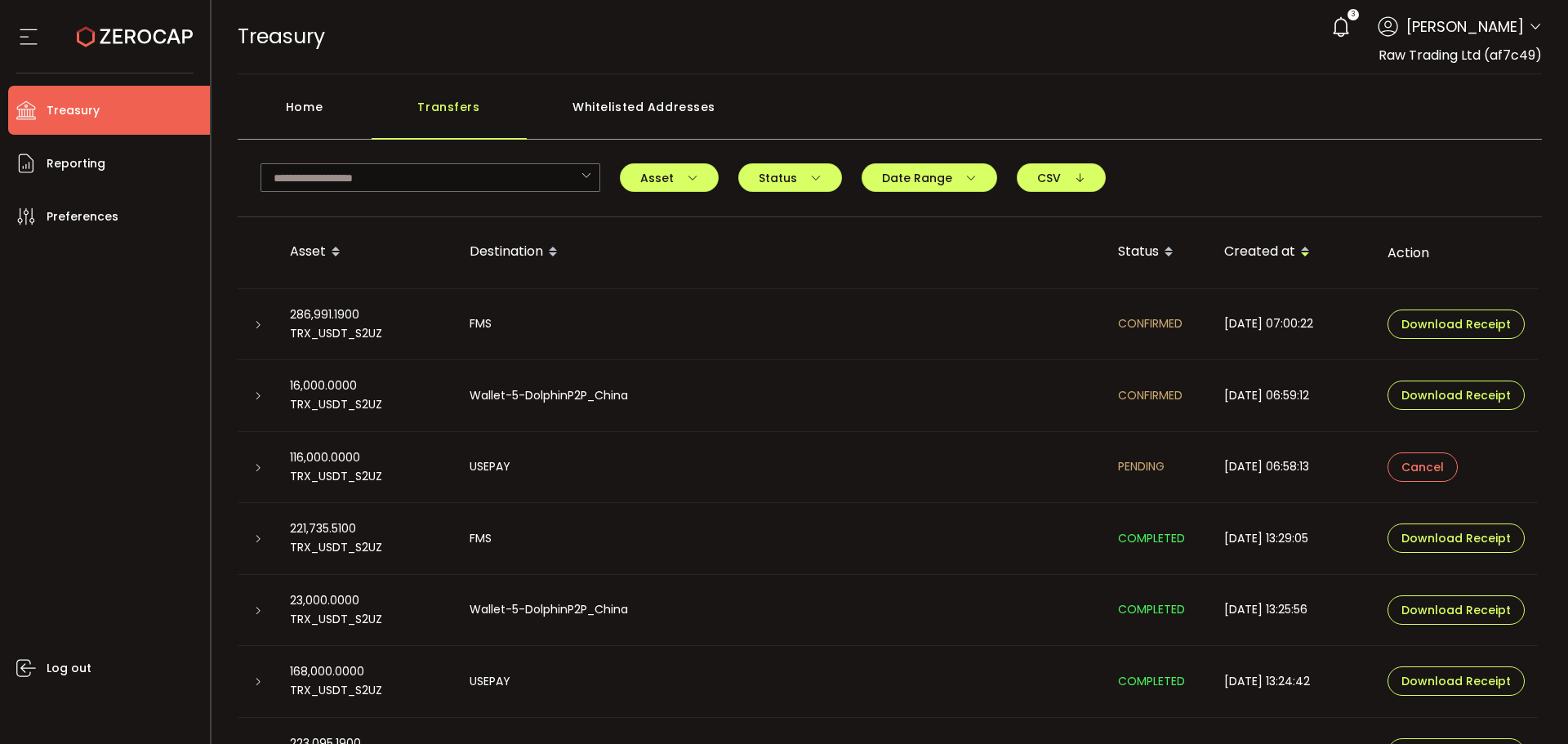
click at [255, 470] on icon at bounding box center [258, 468] width 10 height 10
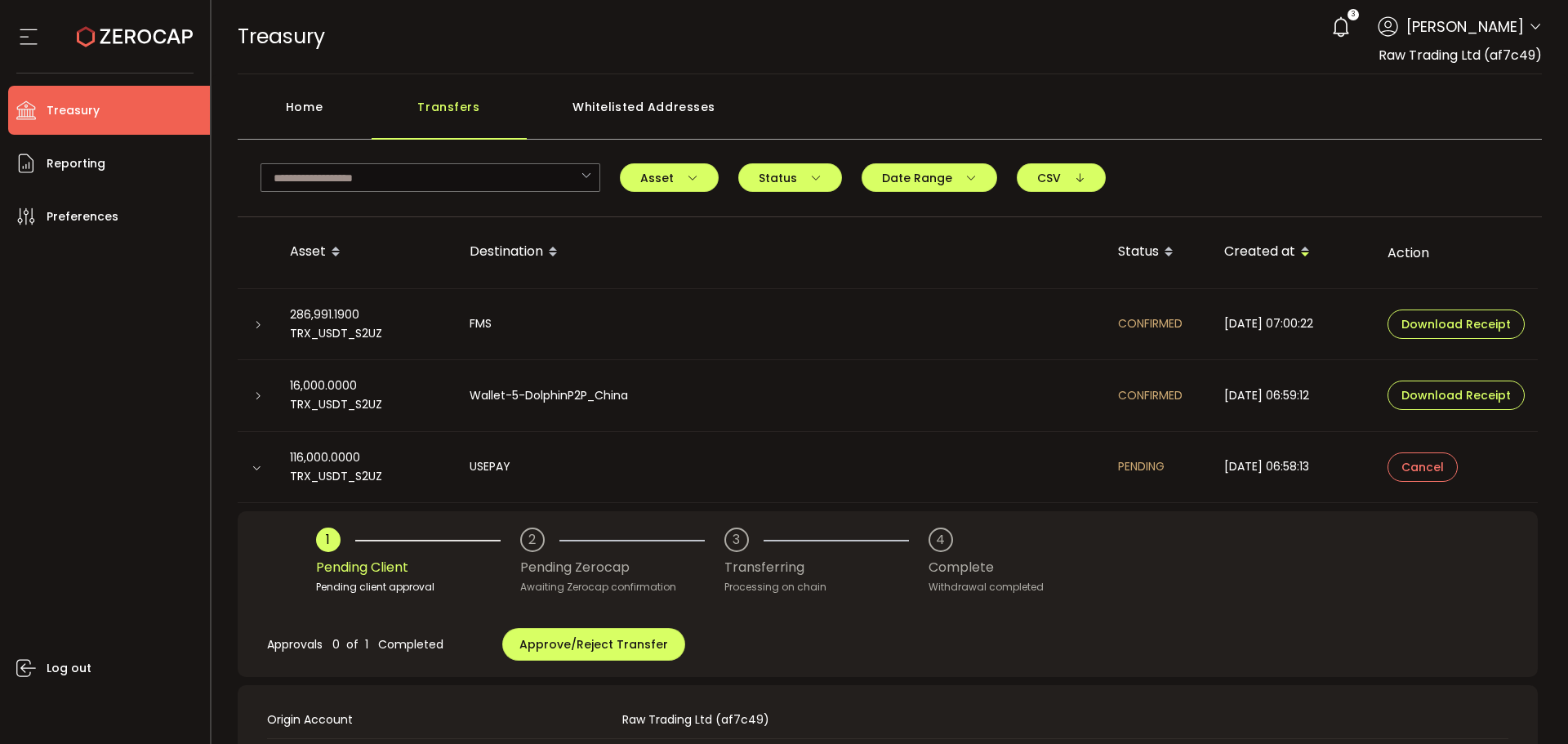
click at [567, 639] on span "Approve/Reject Transfer" at bounding box center [594, 644] width 149 height 16
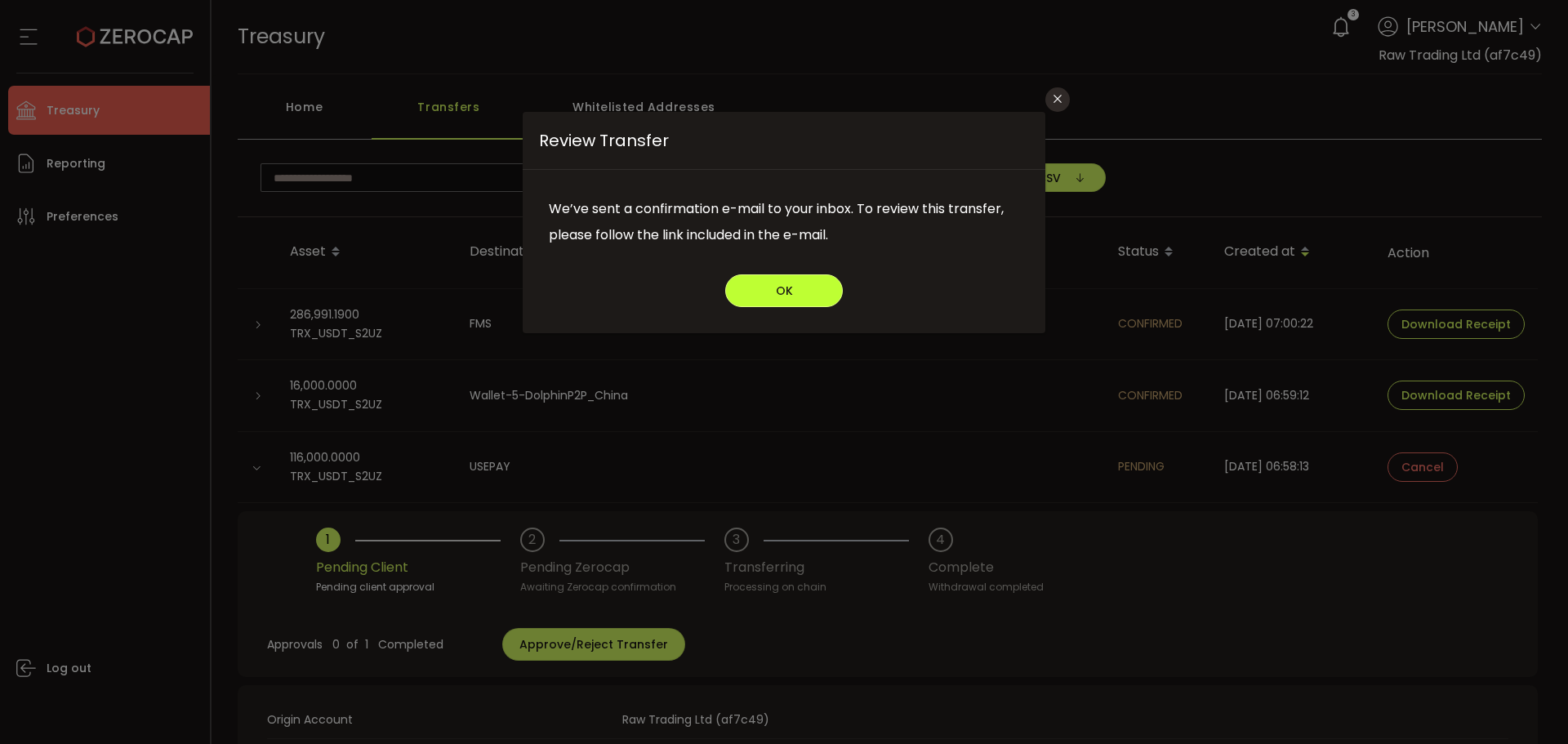
click at [808, 279] on button "OK" at bounding box center [784, 291] width 117 height 33
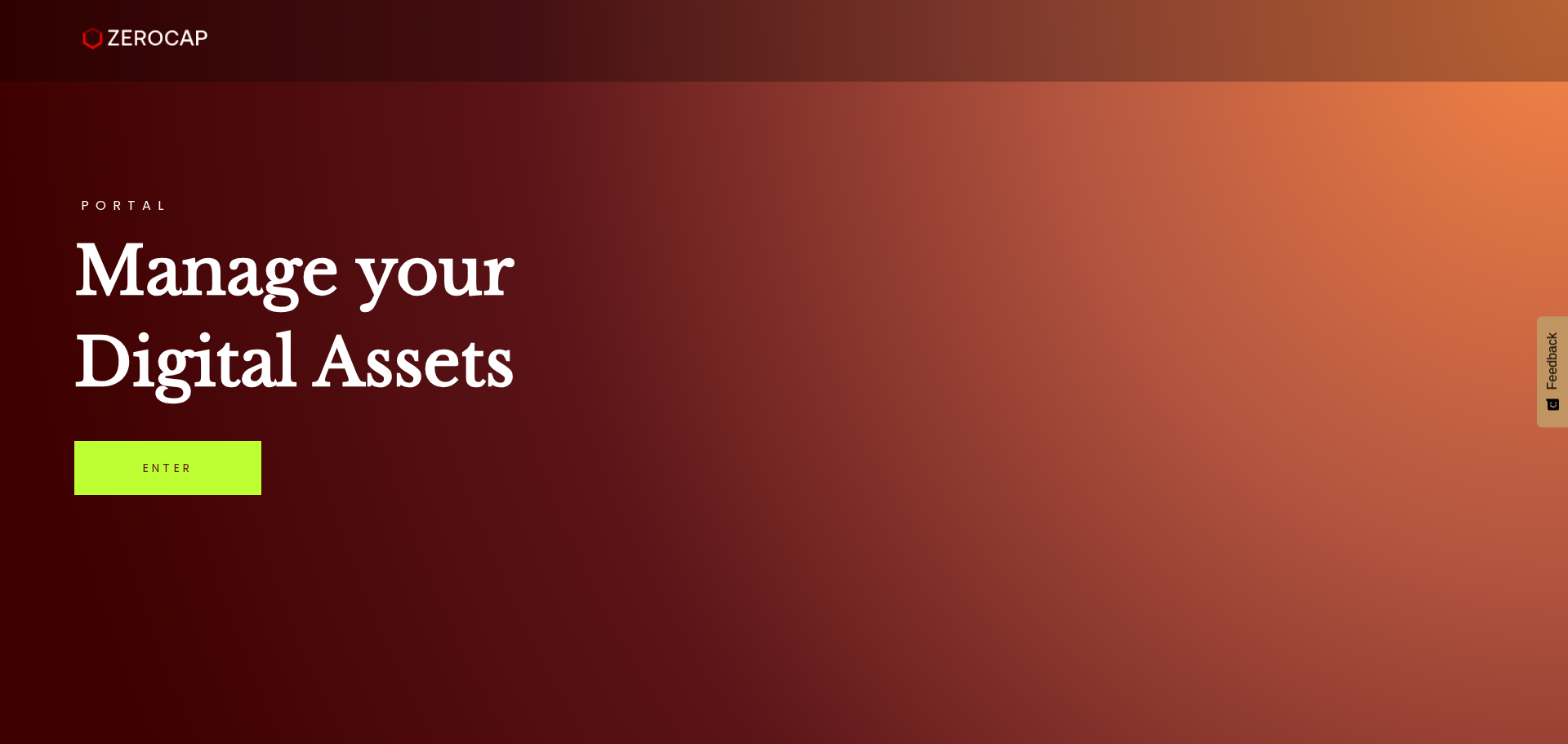
click at [175, 477] on link "Enter" at bounding box center [167, 468] width 187 height 54
click at [164, 463] on link "Enter" at bounding box center [167, 468] width 187 height 54
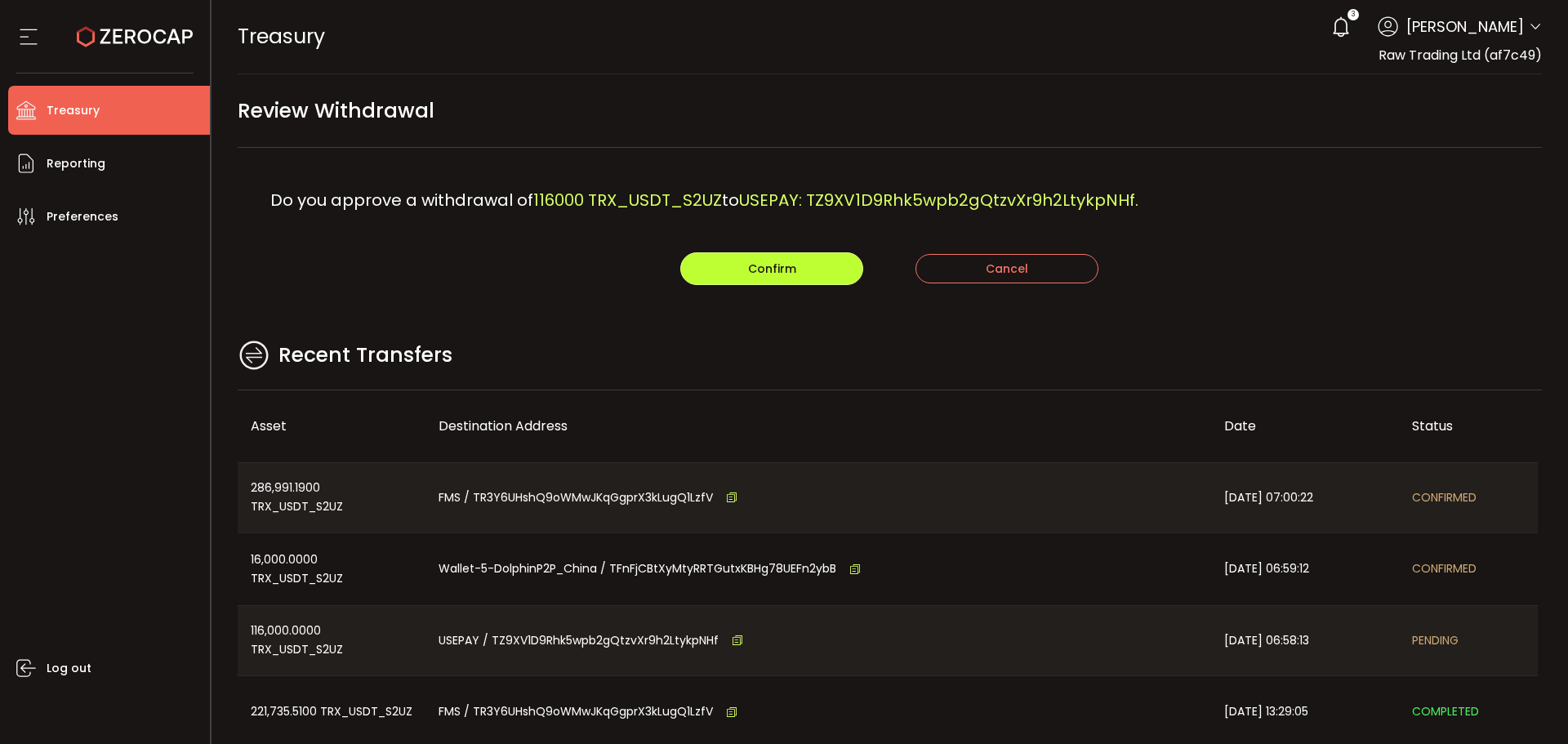
drag, startPoint x: 679, startPoint y: 266, endPoint x: 696, endPoint y: 273, distance: 18.4
click at [680, 266] on button "Confirm" at bounding box center [771, 269] width 183 height 33
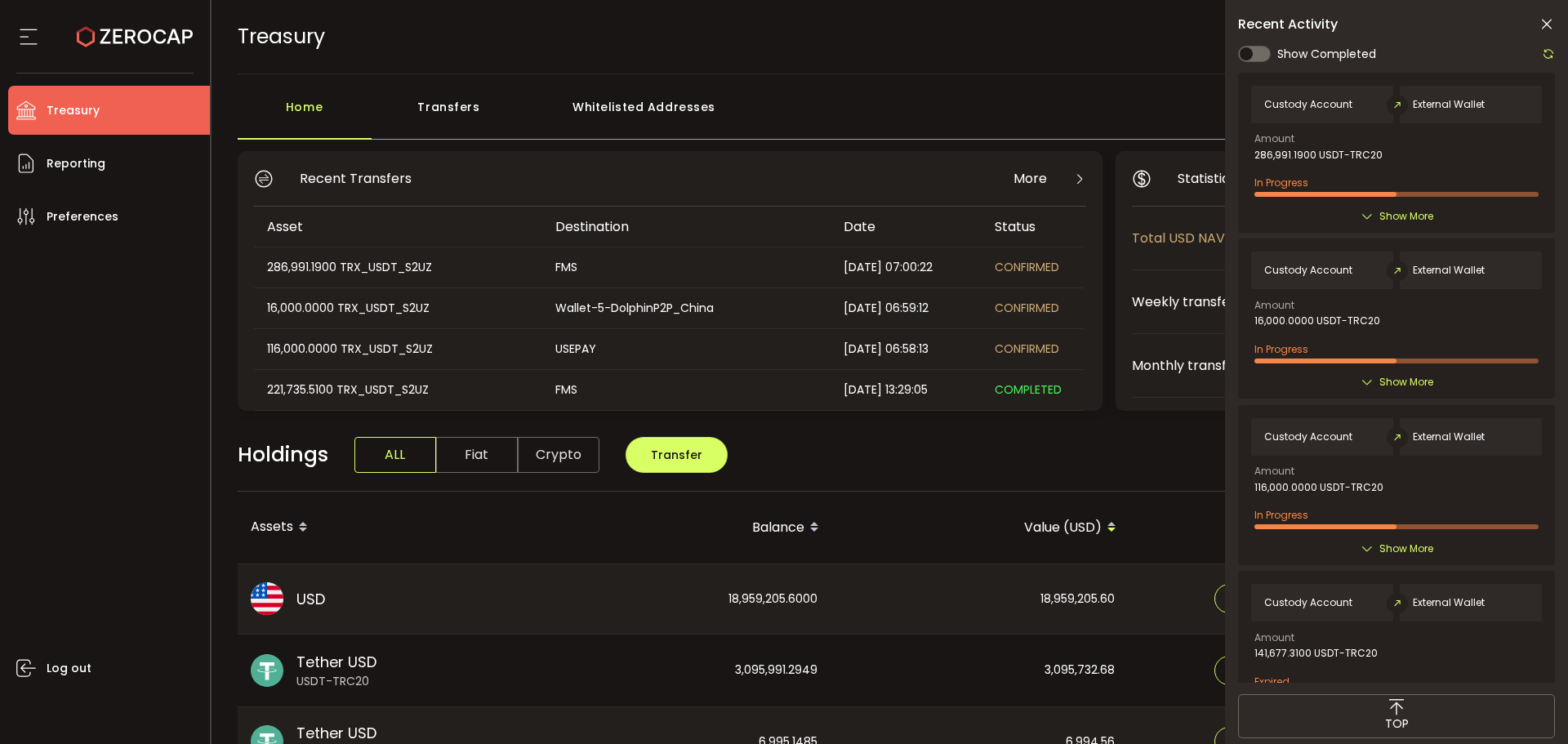
click at [1544, 26] on icon at bounding box center [1546, 24] width 16 height 16
